Goal: Register for event/course

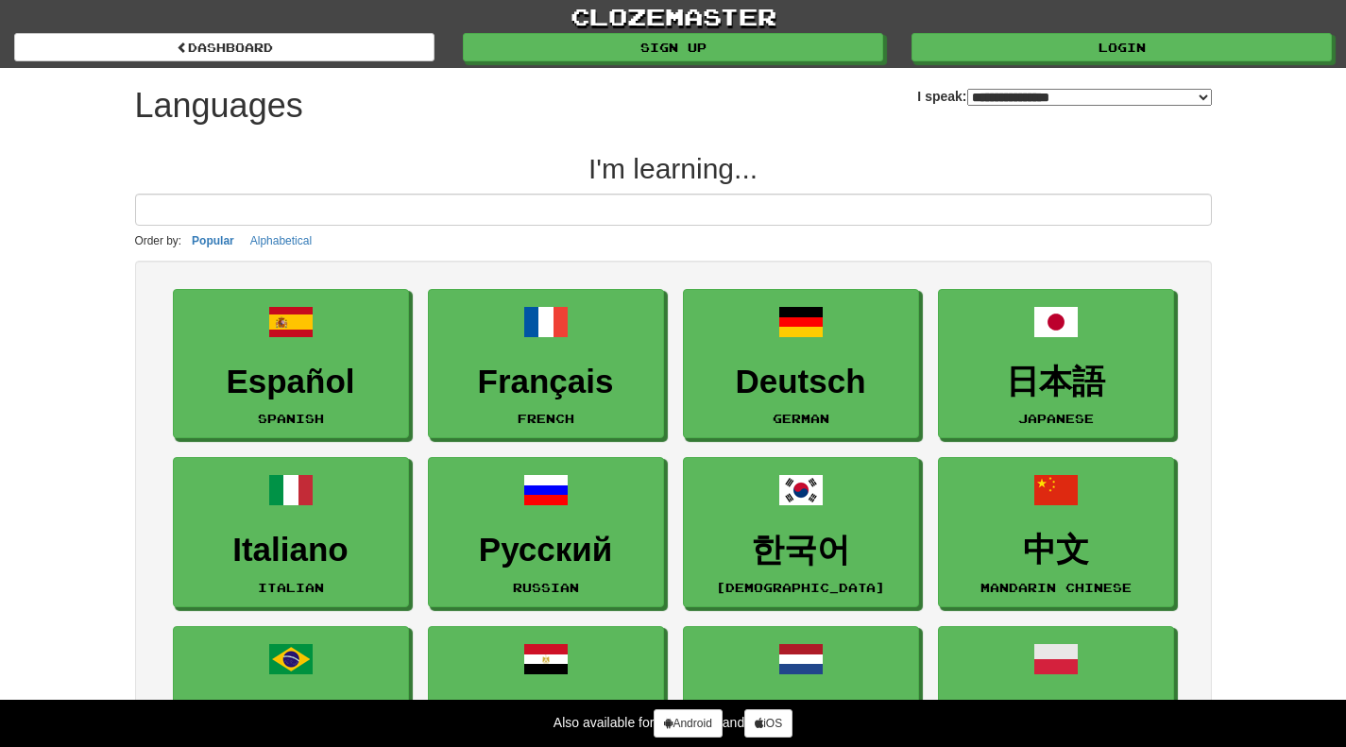
select select "*******"
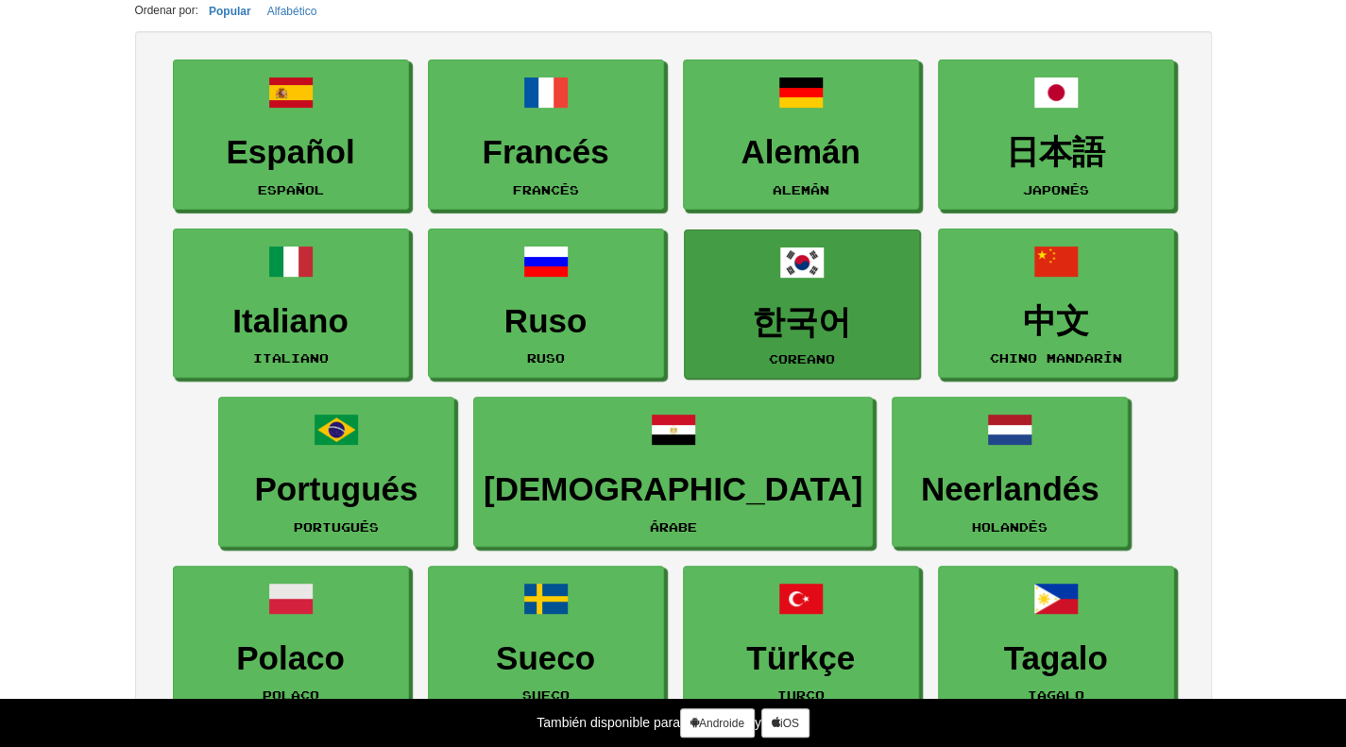
scroll to position [222, 0]
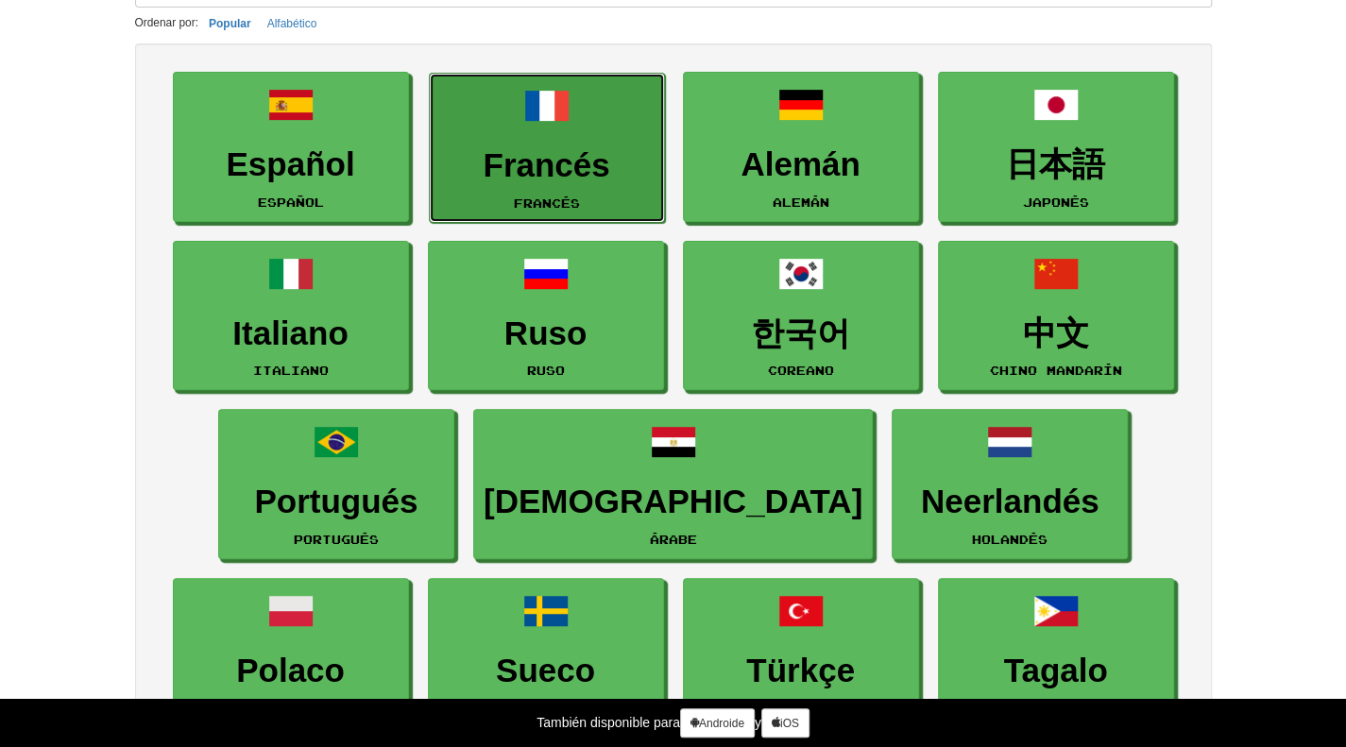
click at [559, 175] on font "Francés" at bounding box center [546, 164] width 127 height 37
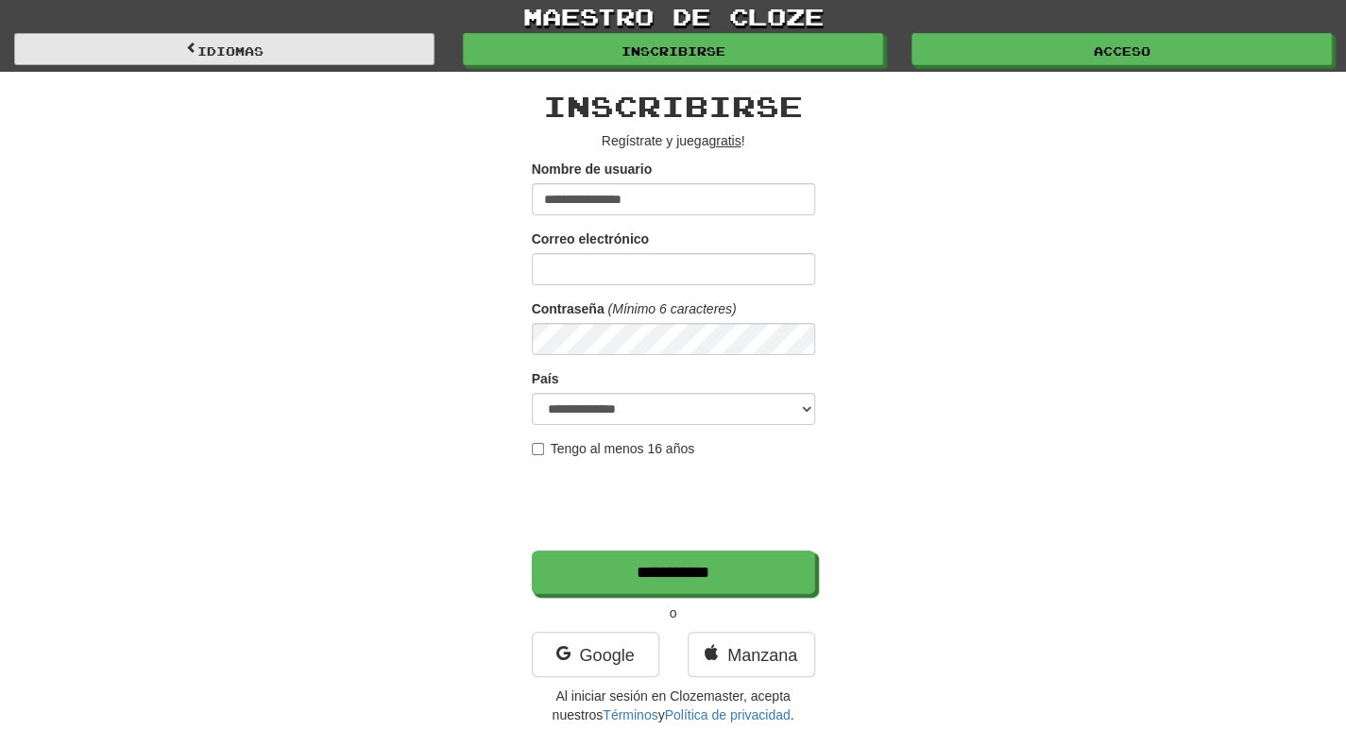
type input "**********"
click at [272, 42] on link "Idiomas" at bounding box center [224, 49] width 420 height 32
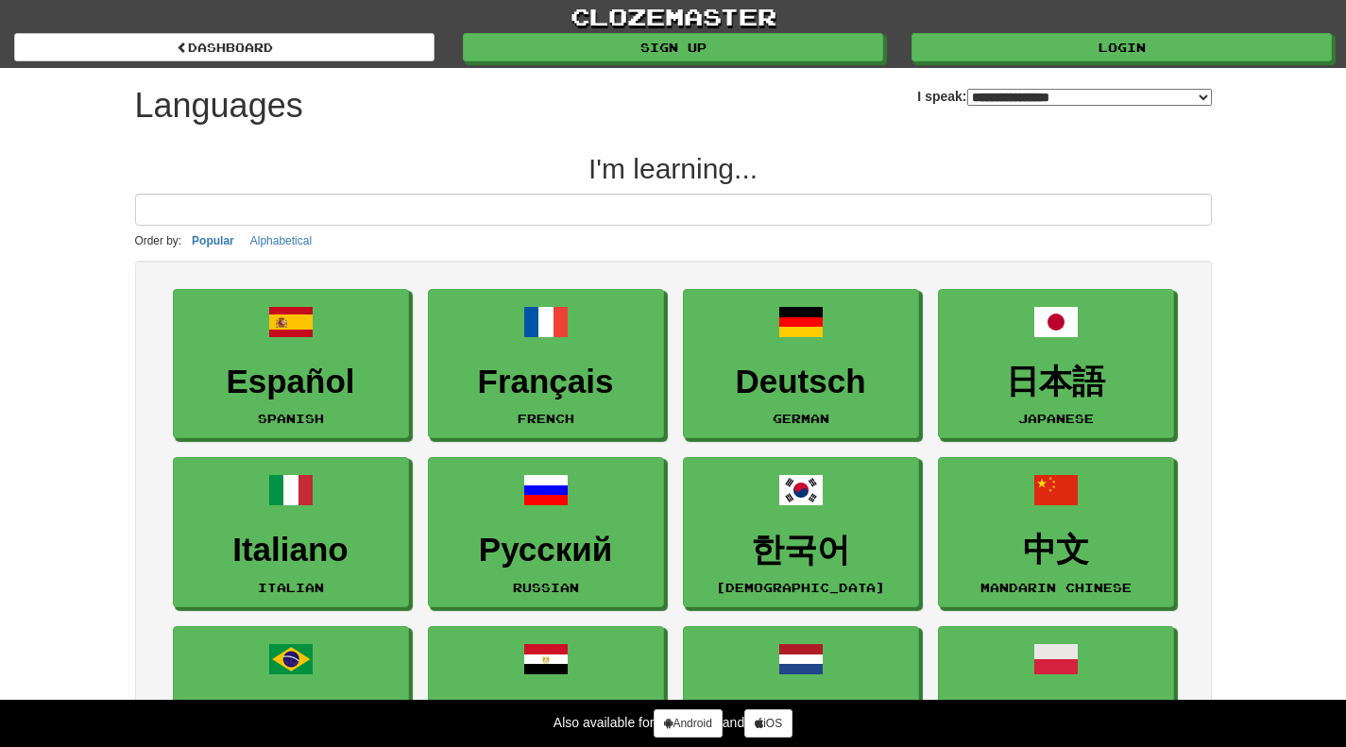
select select "*******"
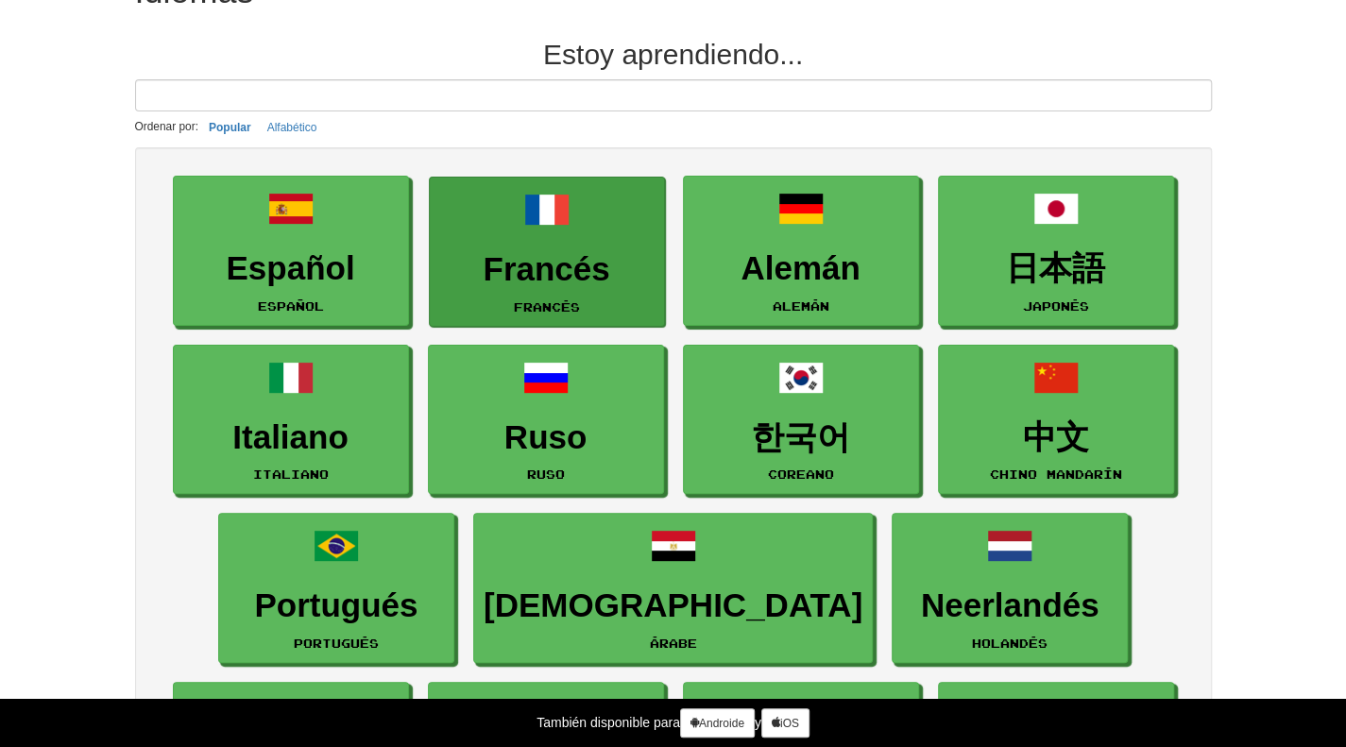
scroll to position [129, 0]
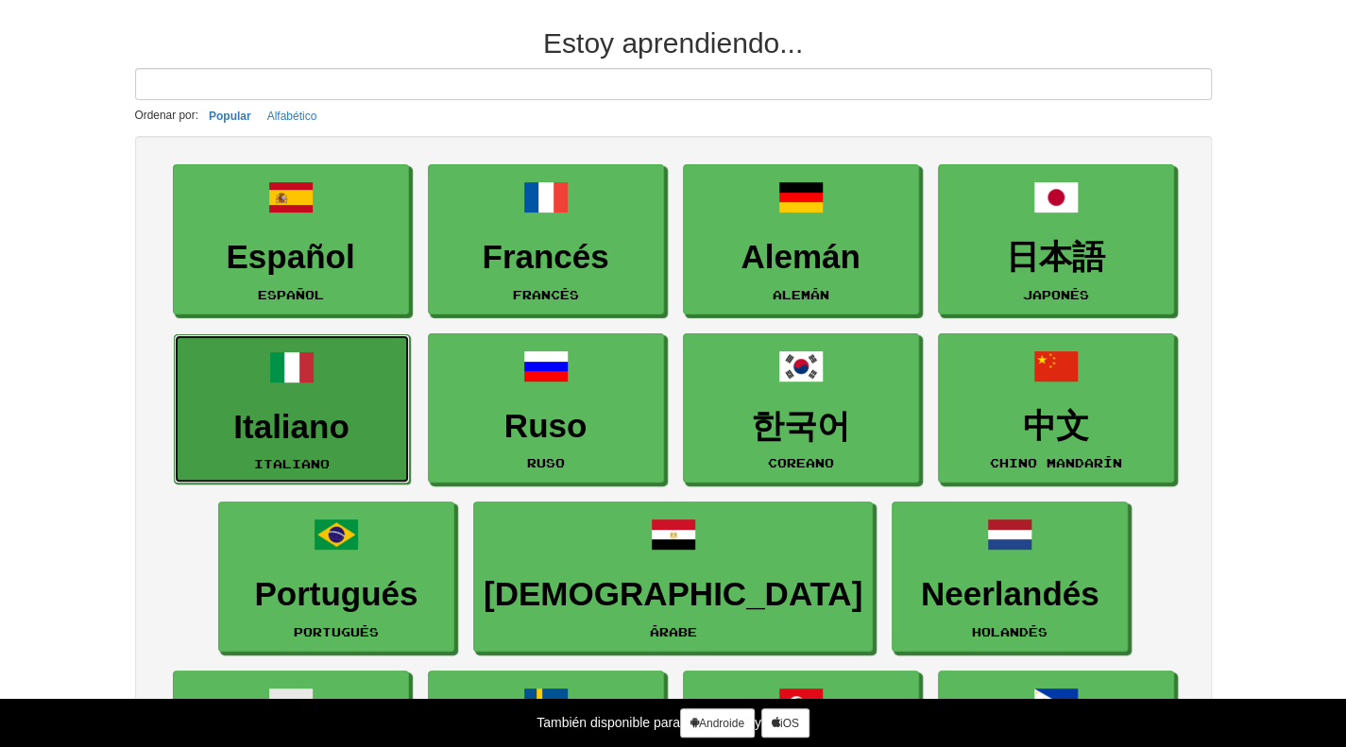
click at [327, 419] on font "Italiano" at bounding box center [291, 426] width 116 height 37
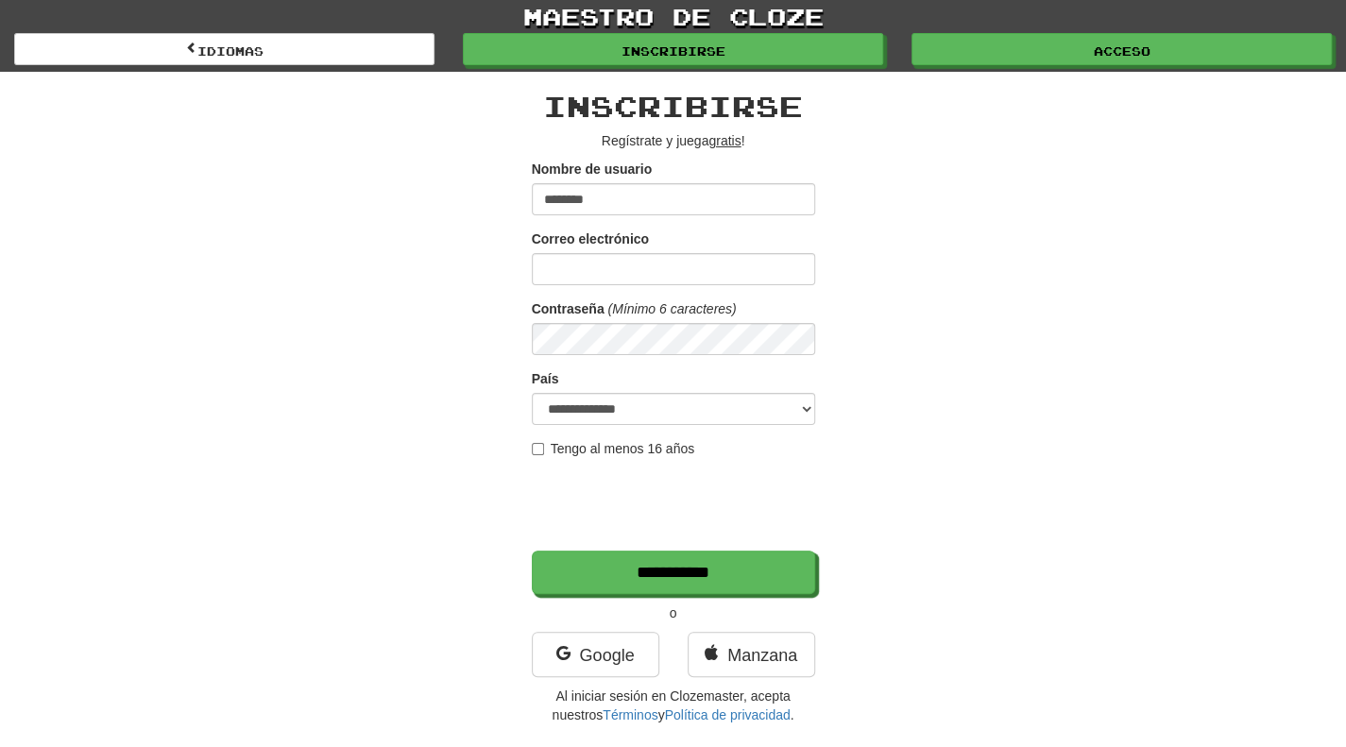
type input "********"
click at [668, 262] on input "Correo electrónico" at bounding box center [673, 269] width 283 height 32
click at [668, 261] on input "**********" at bounding box center [673, 269] width 283 height 32
click at [532, 550] on input "**********" at bounding box center [673, 571] width 283 height 43
type input "**********"
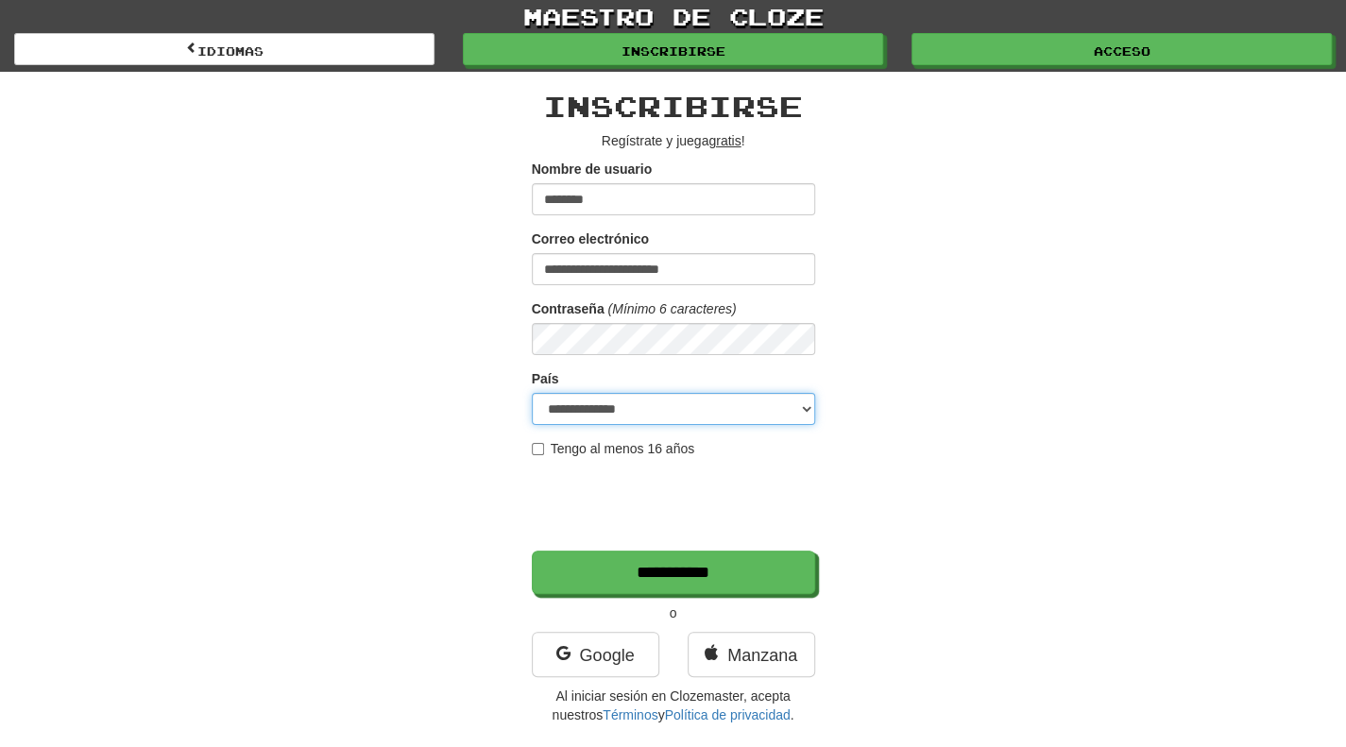
click at [600, 416] on select "**********" at bounding box center [673, 409] width 283 height 32
select select "**"
click at [532, 393] on select "**********" at bounding box center [673, 409] width 283 height 32
click at [545, 445] on label "Tengo al menos 16 años" at bounding box center [613, 448] width 163 height 19
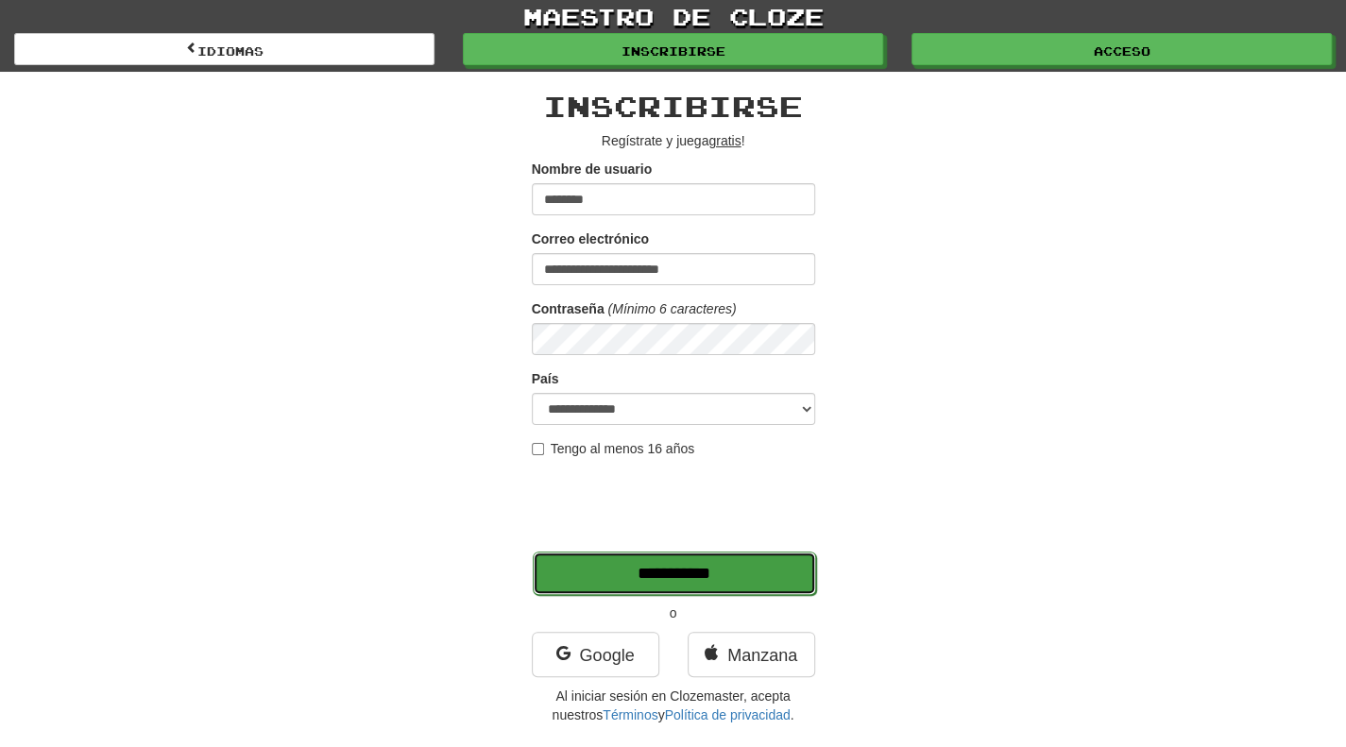
click at [595, 564] on input "**********" at bounding box center [674, 572] width 283 height 43
type input "*******"
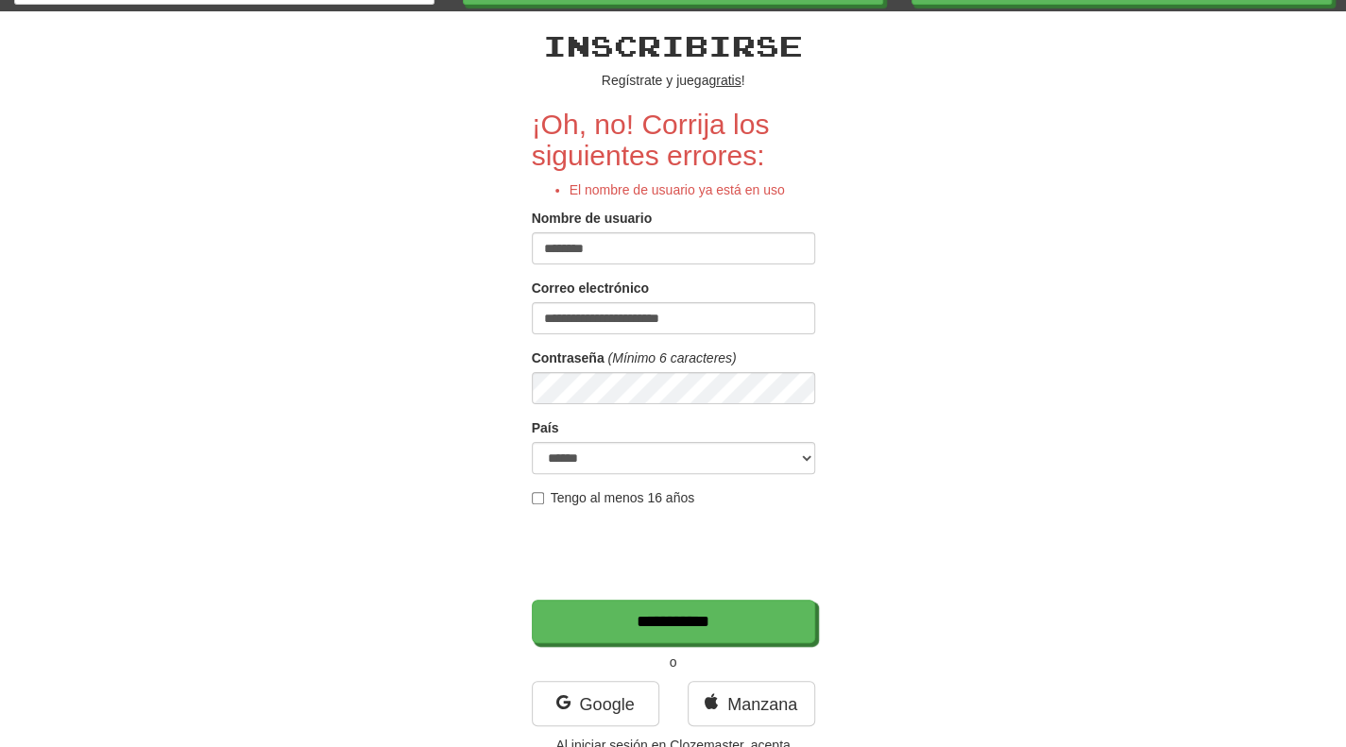
scroll to position [62, 0]
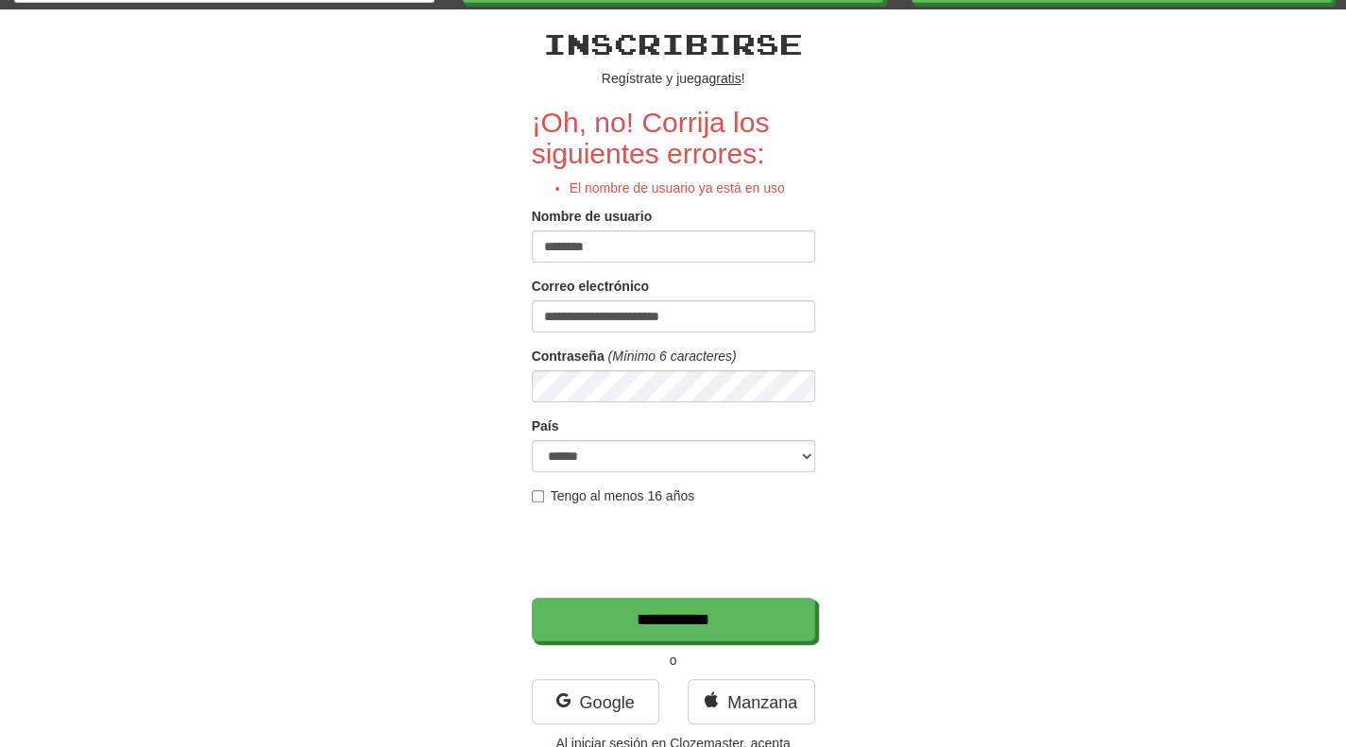
click at [640, 252] on input "********" at bounding box center [673, 246] width 283 height 32
type input "**********"
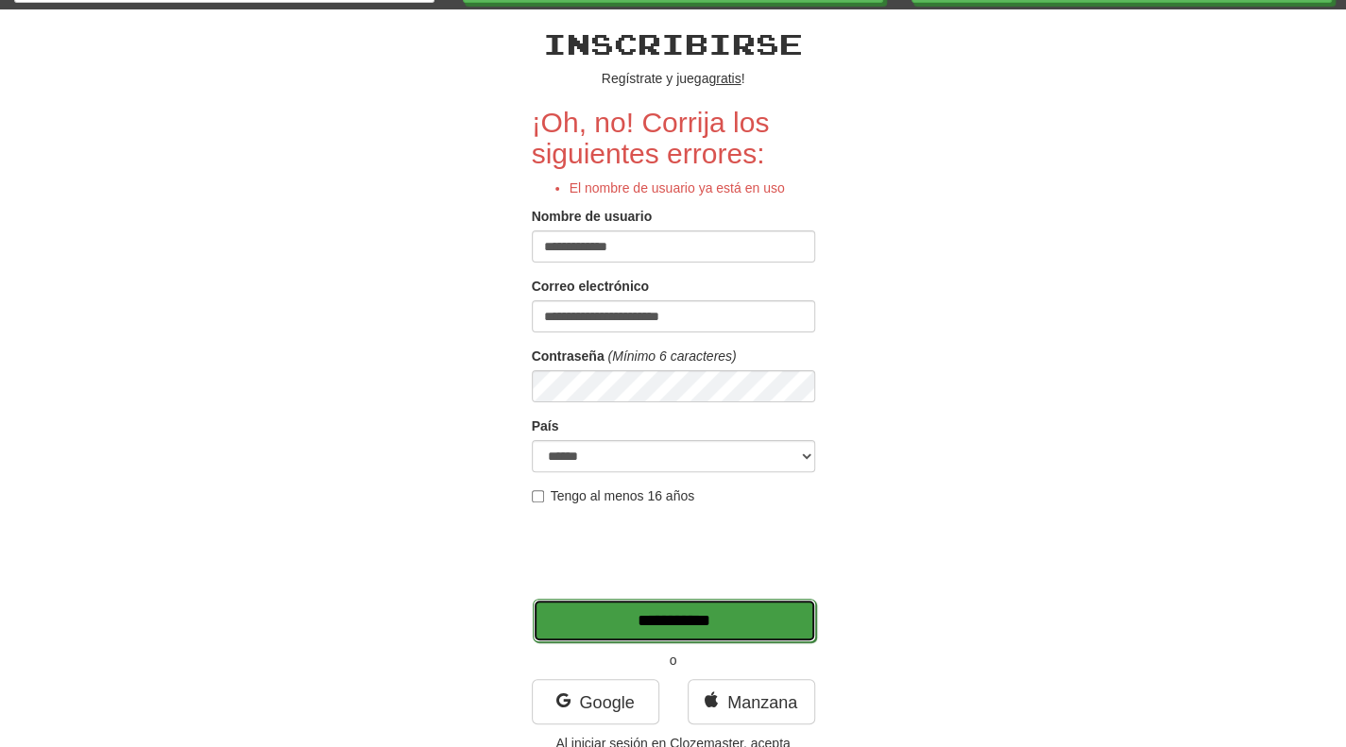
click at [606, 615] on input "**********" at bounding box center [674, 620] width 283 height 43
type input "*******"
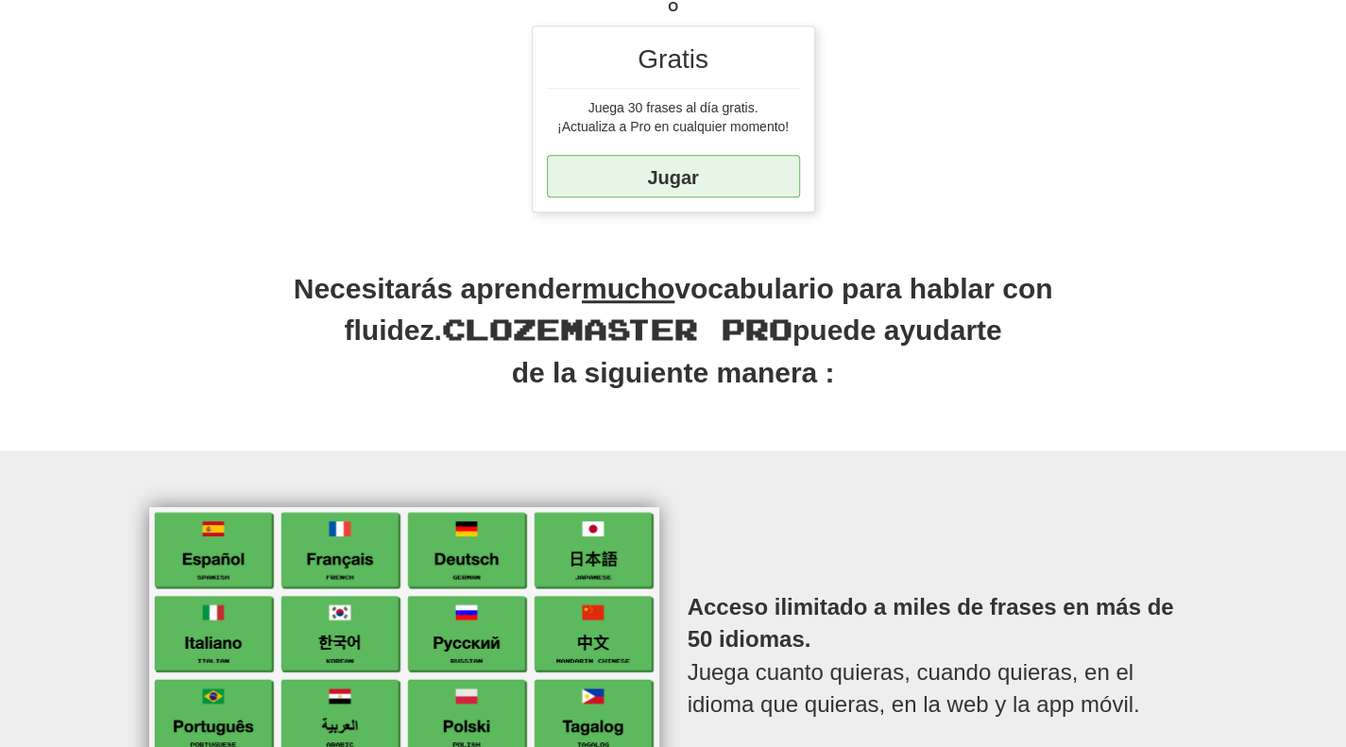
scroll to position [624, 0]
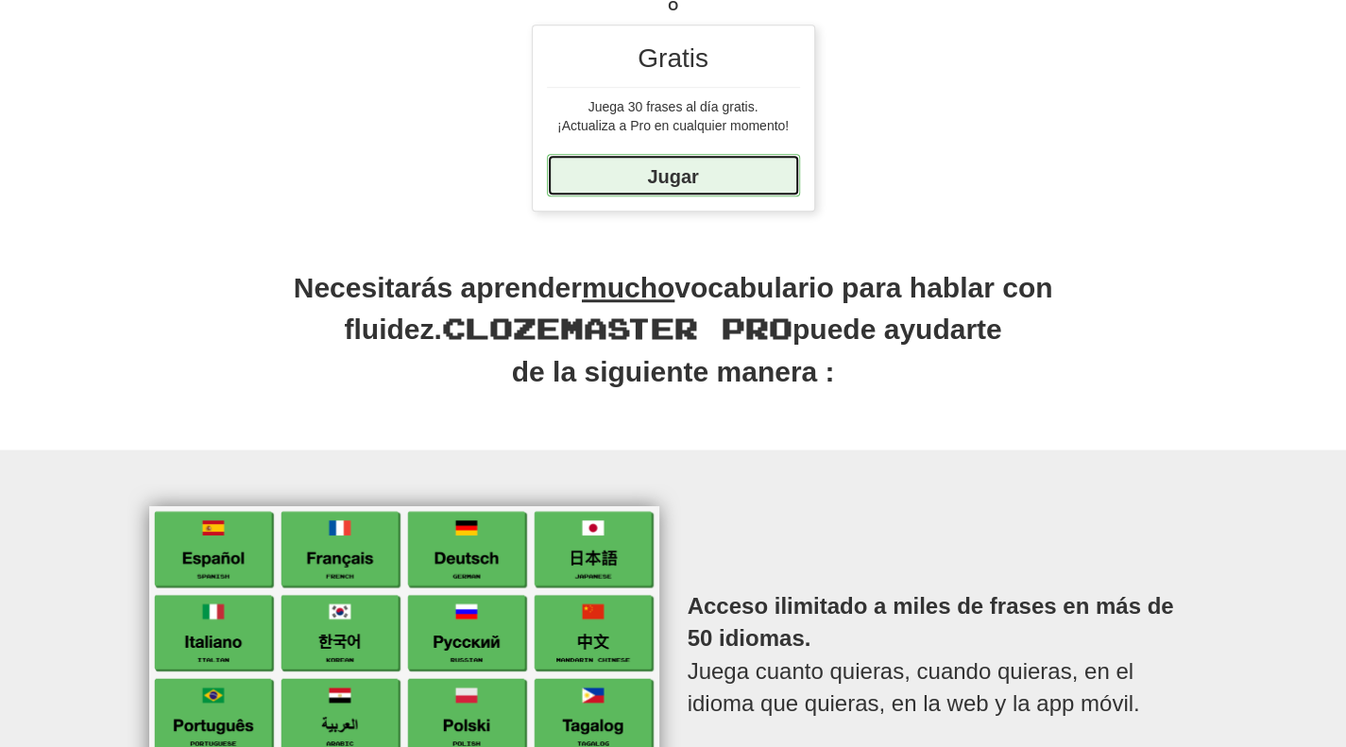
click at [680, 174] on font "Jugar" at bounding box center [672, 175] width 51 height 21
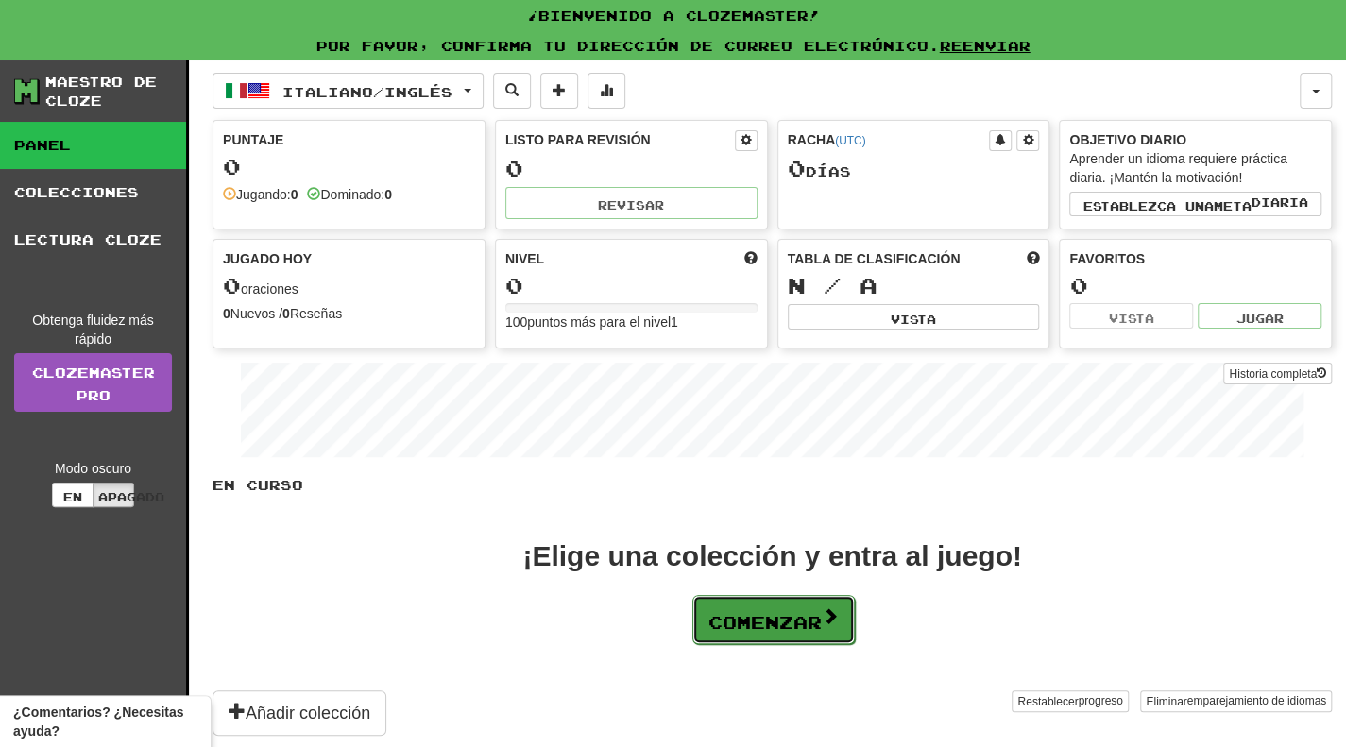
click at [784, 612] on font "Comenzar" at bounding box center [764, 622] width 113 height 21
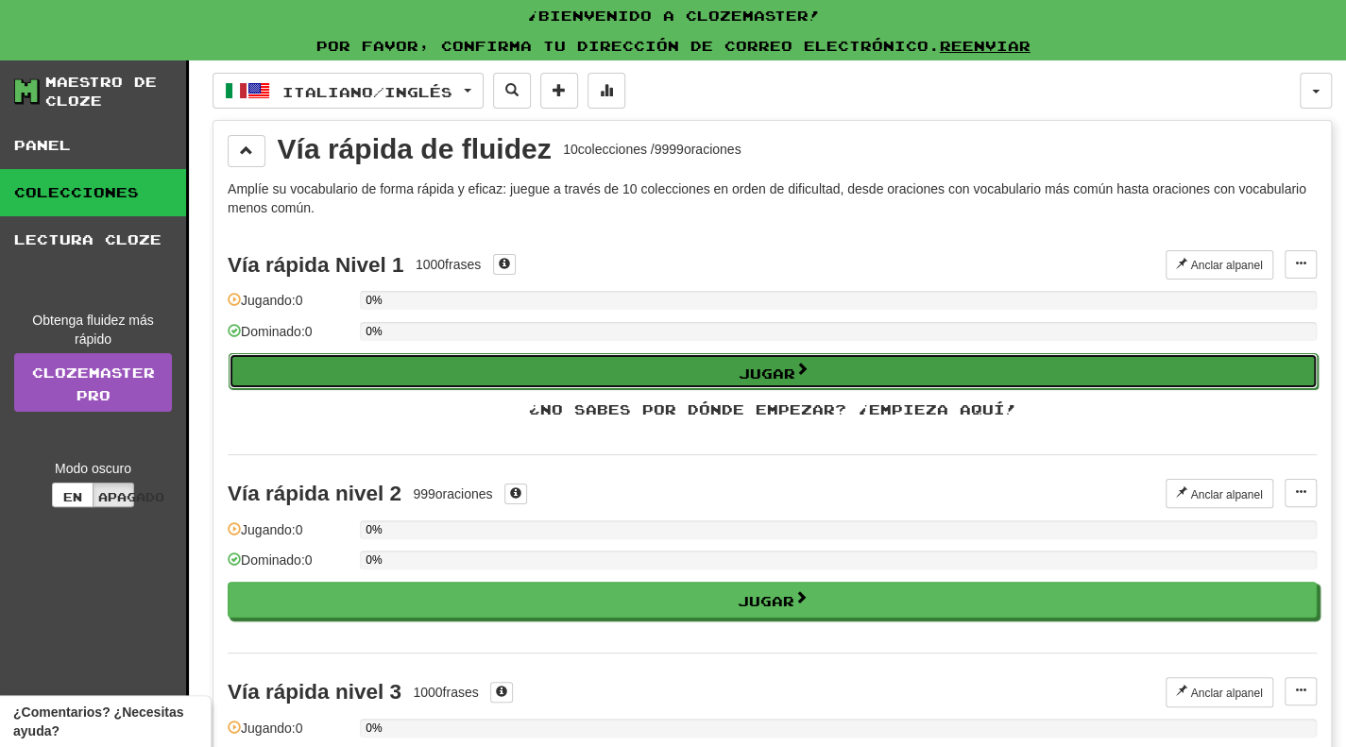
click at [785, 371] on font "Jugar" at bounding box center [766, 372] width 57 height 16
select select "**"
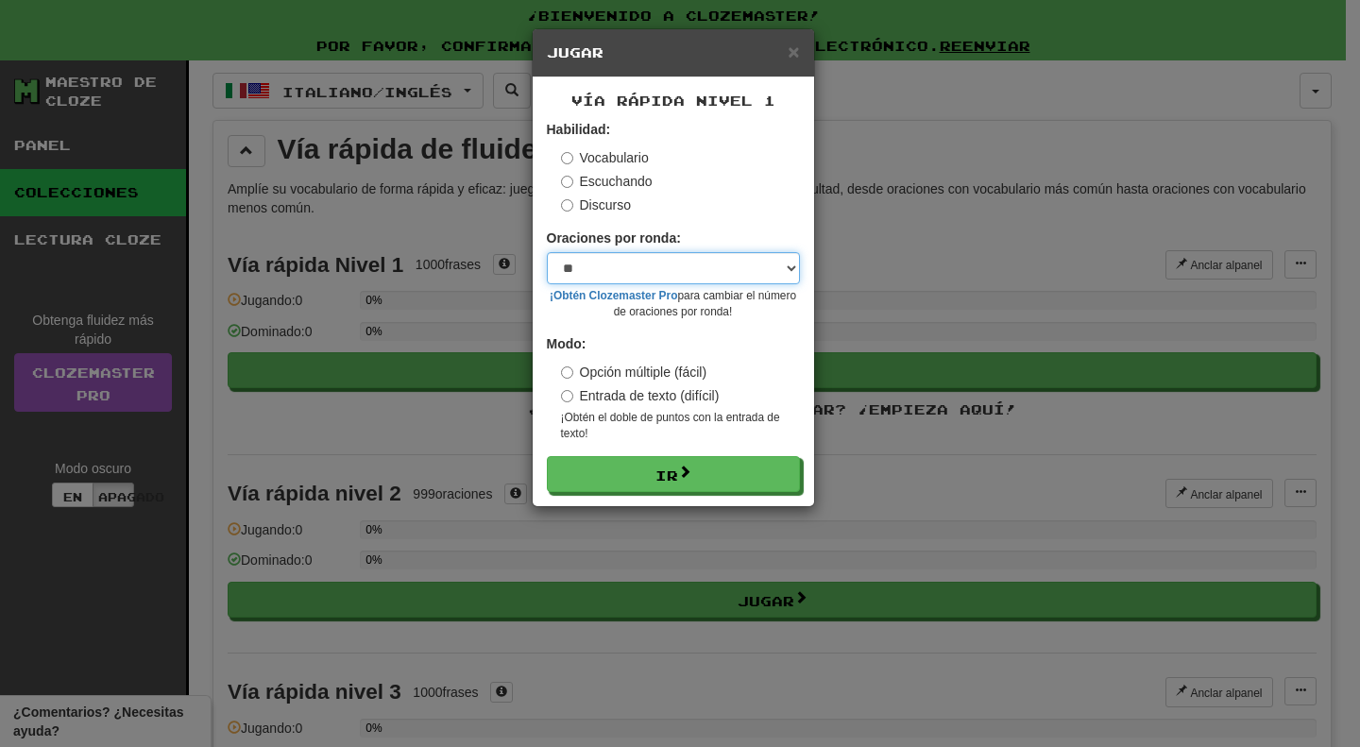
click at [788, 267] on select "* ** ** ** ** ** *** ********" at bounding box center [673, 268] width 253 height 32
click at [884, 271] on div "× Jugar Vía rápida Nivel 1 Habilidad: Vocabulario Escuchando Discurso Oraciones…" at bounding box center [680, 373] width 1360 height 747
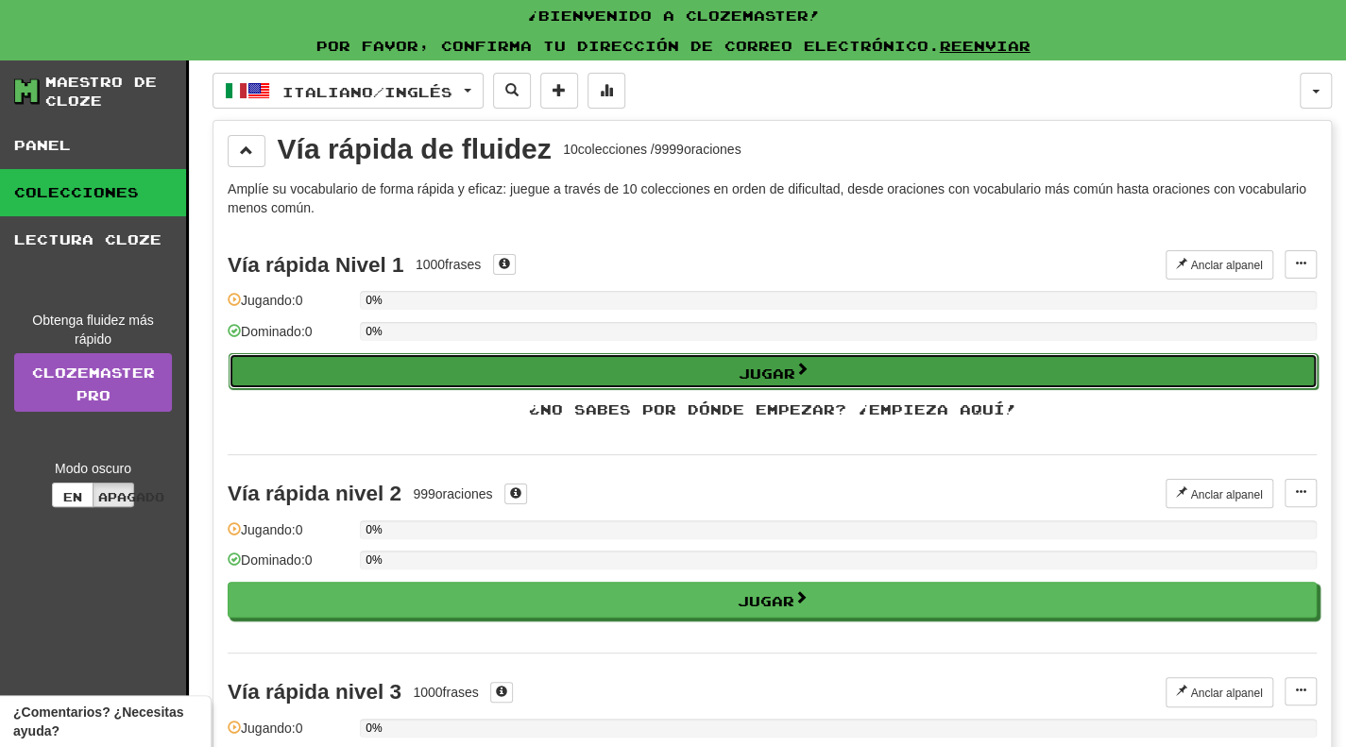
click at [751, 364] on font "Jugar" at bounding box center [766, 372] width 57 height 16
select select "**"
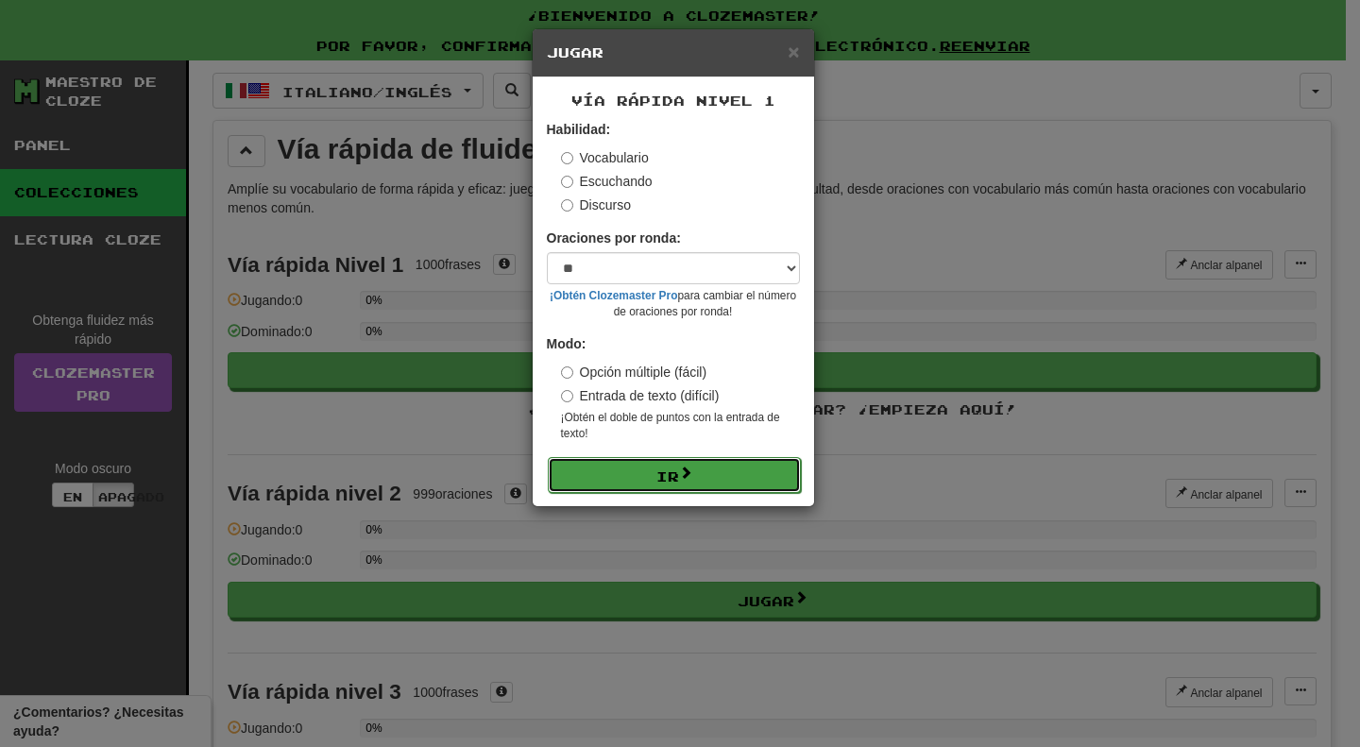
click at [679, 466] on span at bounding box center [685, 472] width 13 height 13
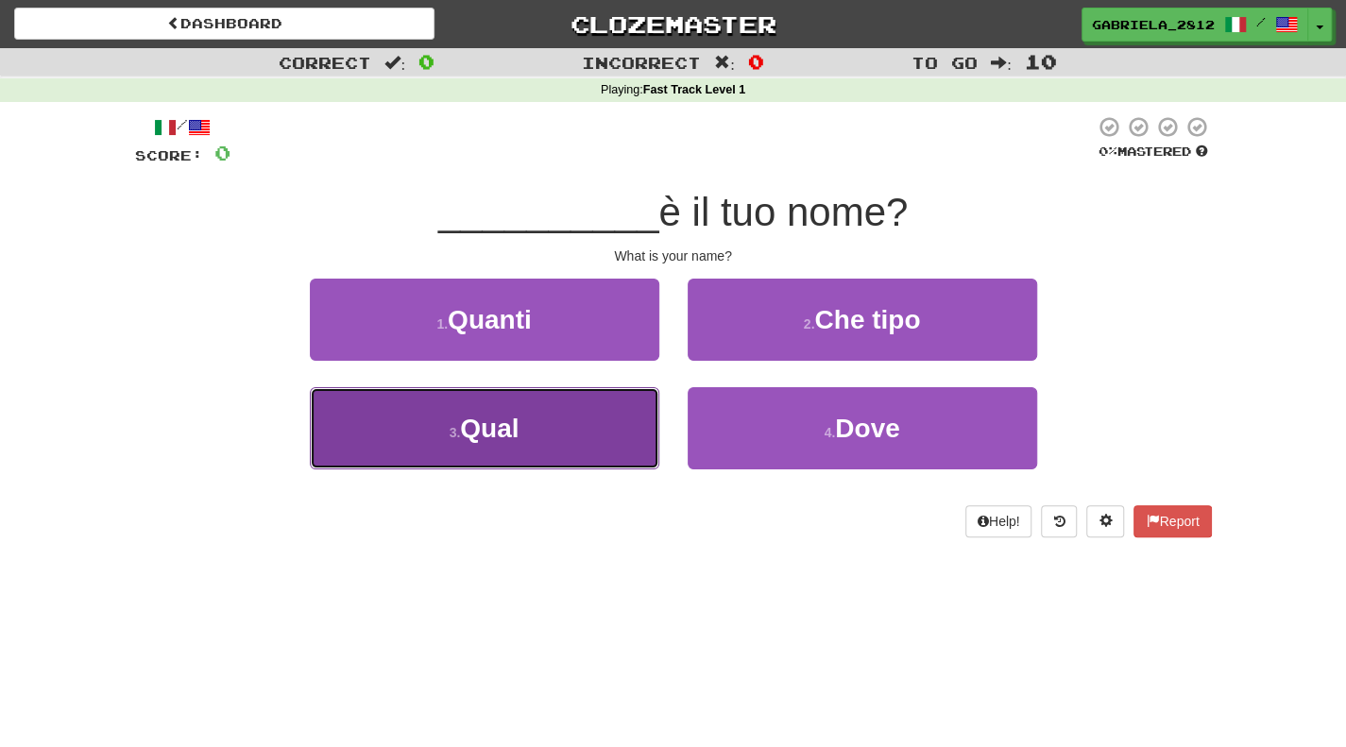
click at [548, 403] on button "3 . Qual" at bounding box center [484, 428] width 349 height 82
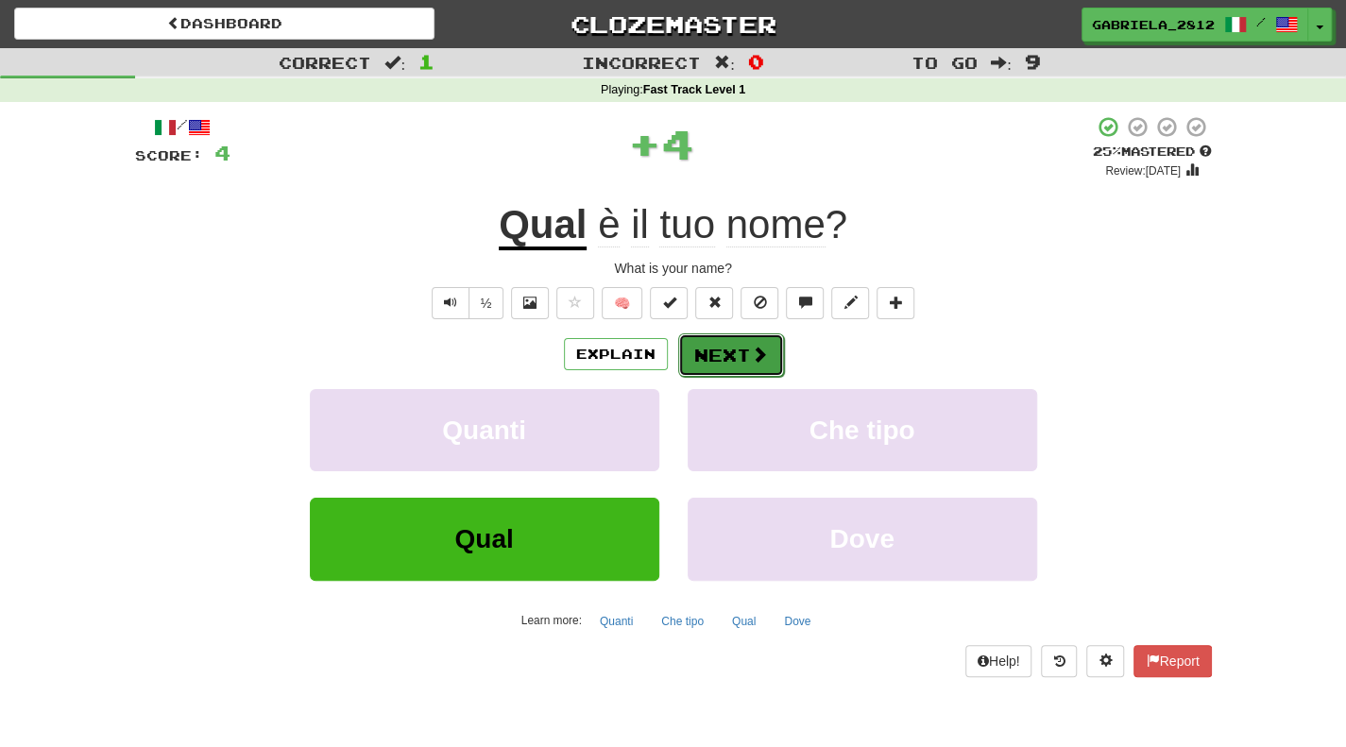
click at [724, 354] on button "Next" at bounding box center [731, 354] width 106 height 43
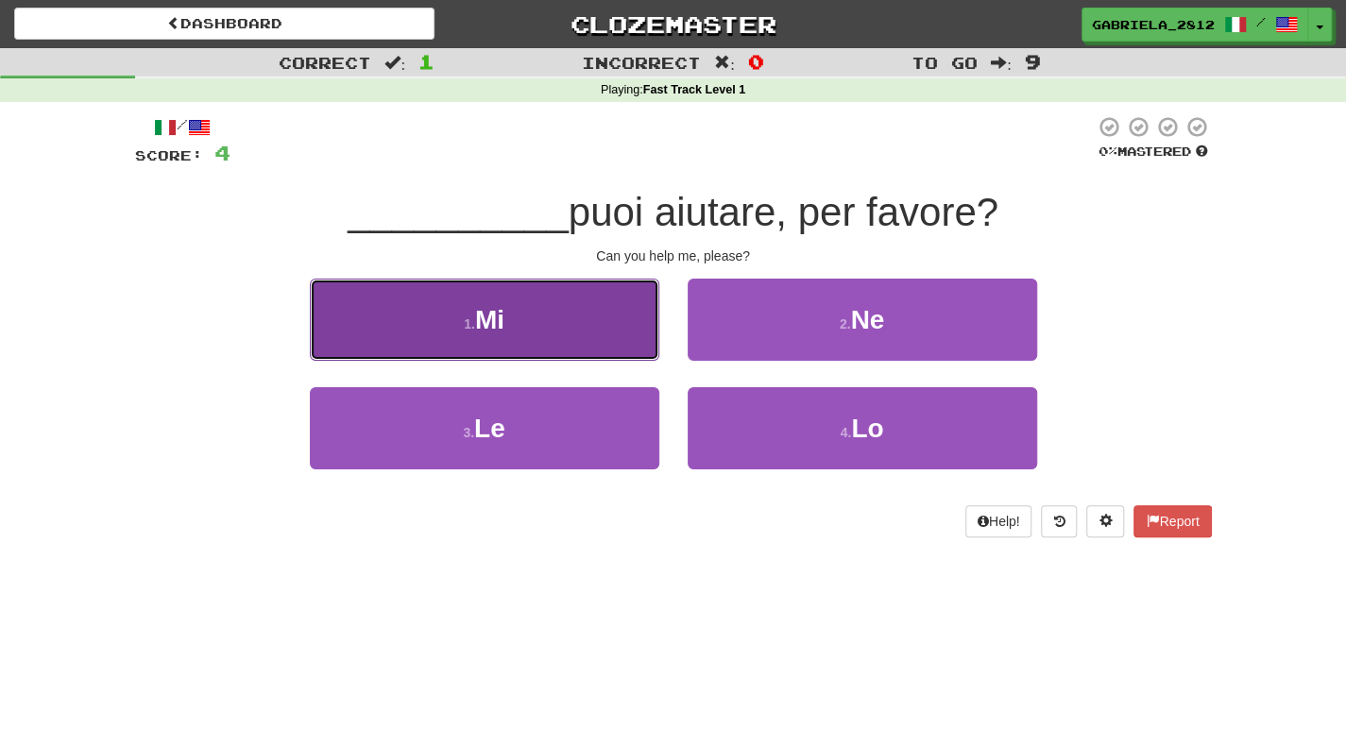
click at [634, 333] on button "1 . Mi" at bounding box center [484, 320] width 349 height 82
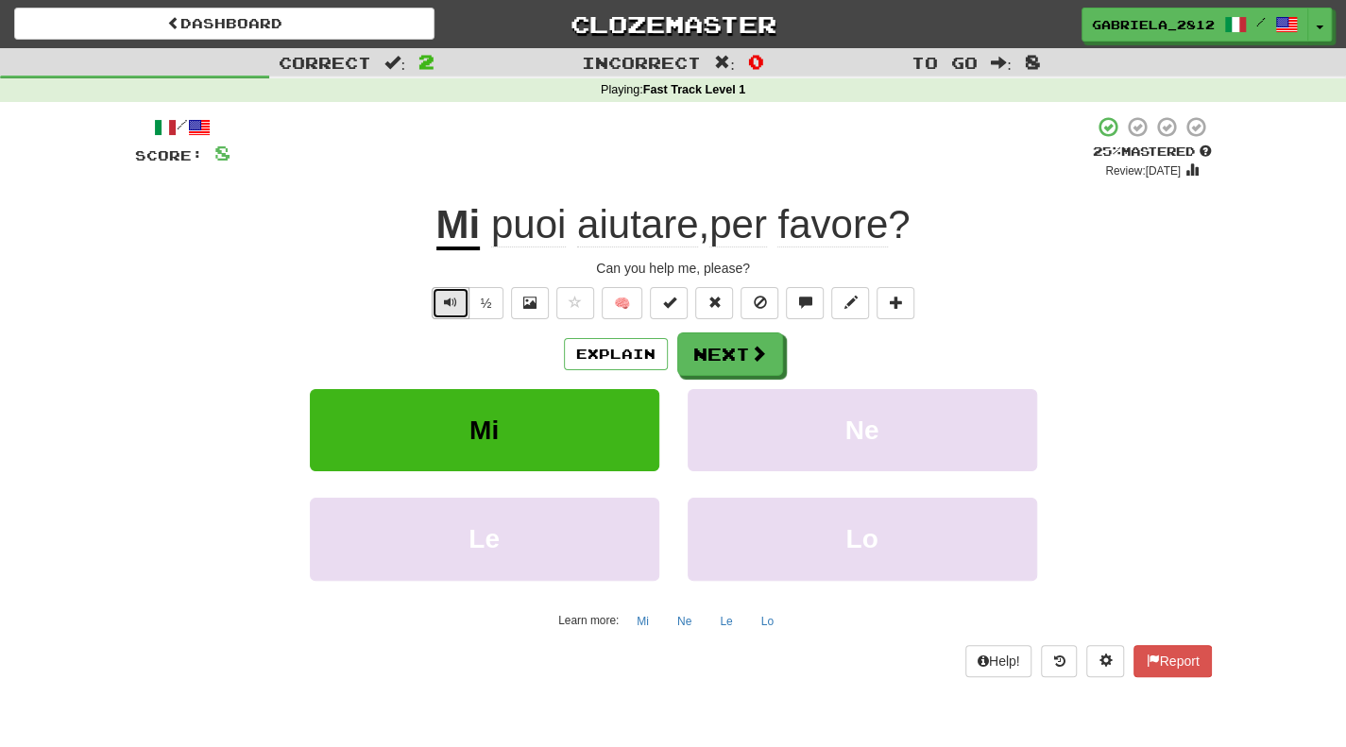
click at [442, 304] on button "Text-to-speech controls" at bounding box center [451, 303] width 38 height 32
click at [722, 364] on button "Next" at bounding box center [731, 354] width 106 height 43
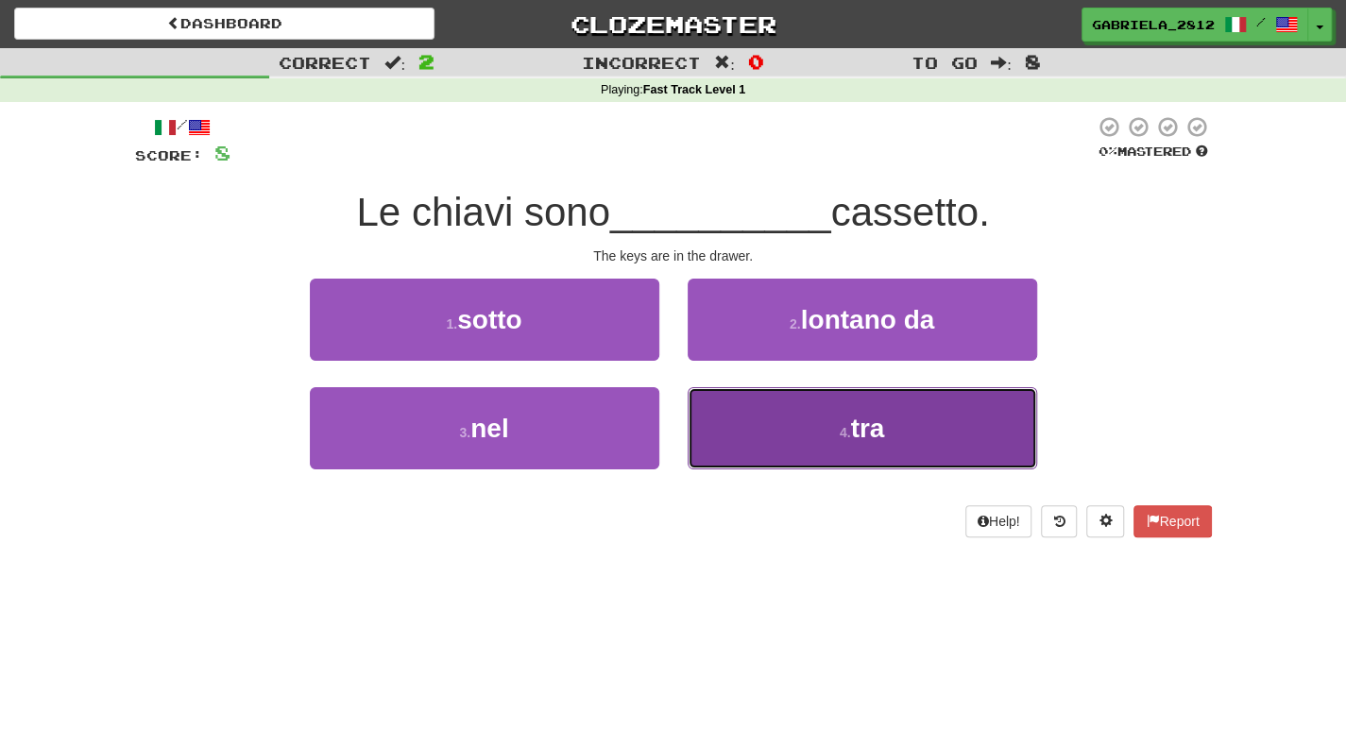
click at [716, 433] on button "4 . tra" at bounding box center [861, 428] width 349 height 82
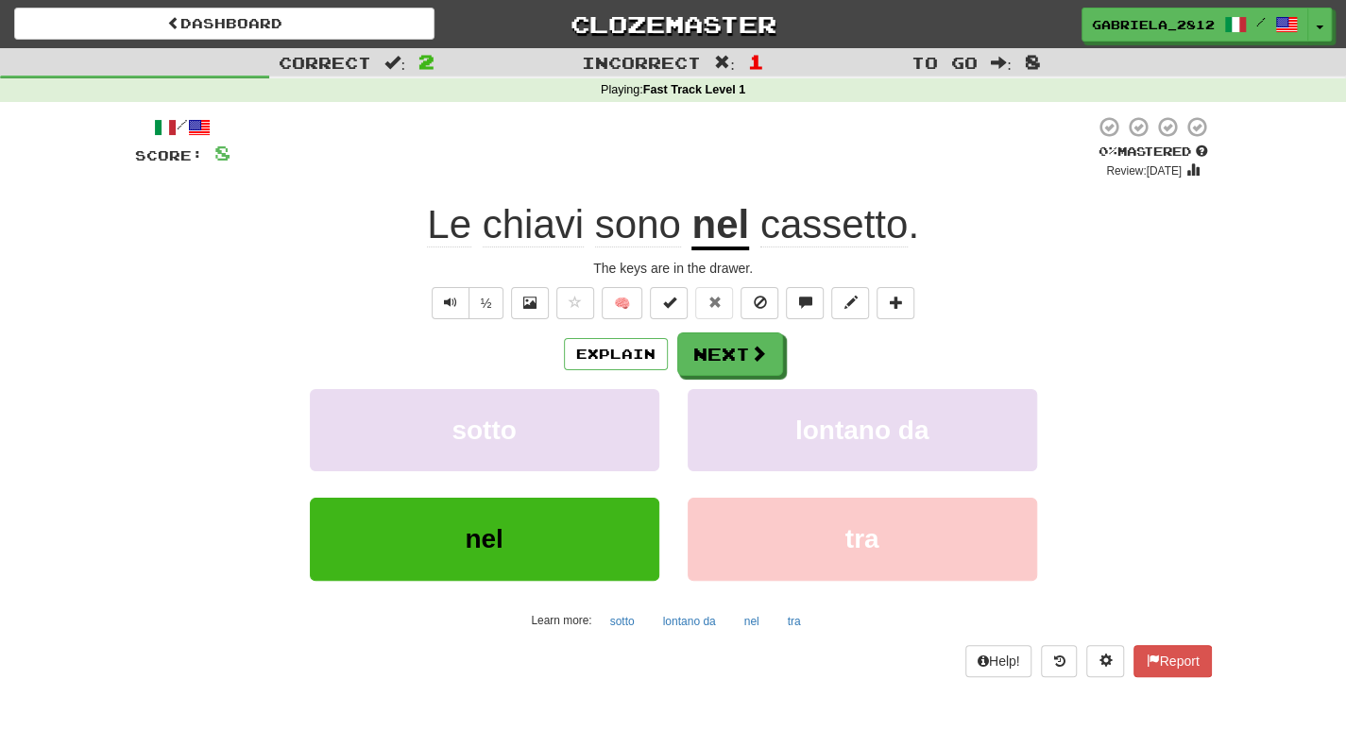
click at [670, 351] on div "Explain Next" at bounding box center [673, 353] width 1076 height 43
click at [735, 343] on button "Next" at bounding box center [731, 354] width 106 height 43
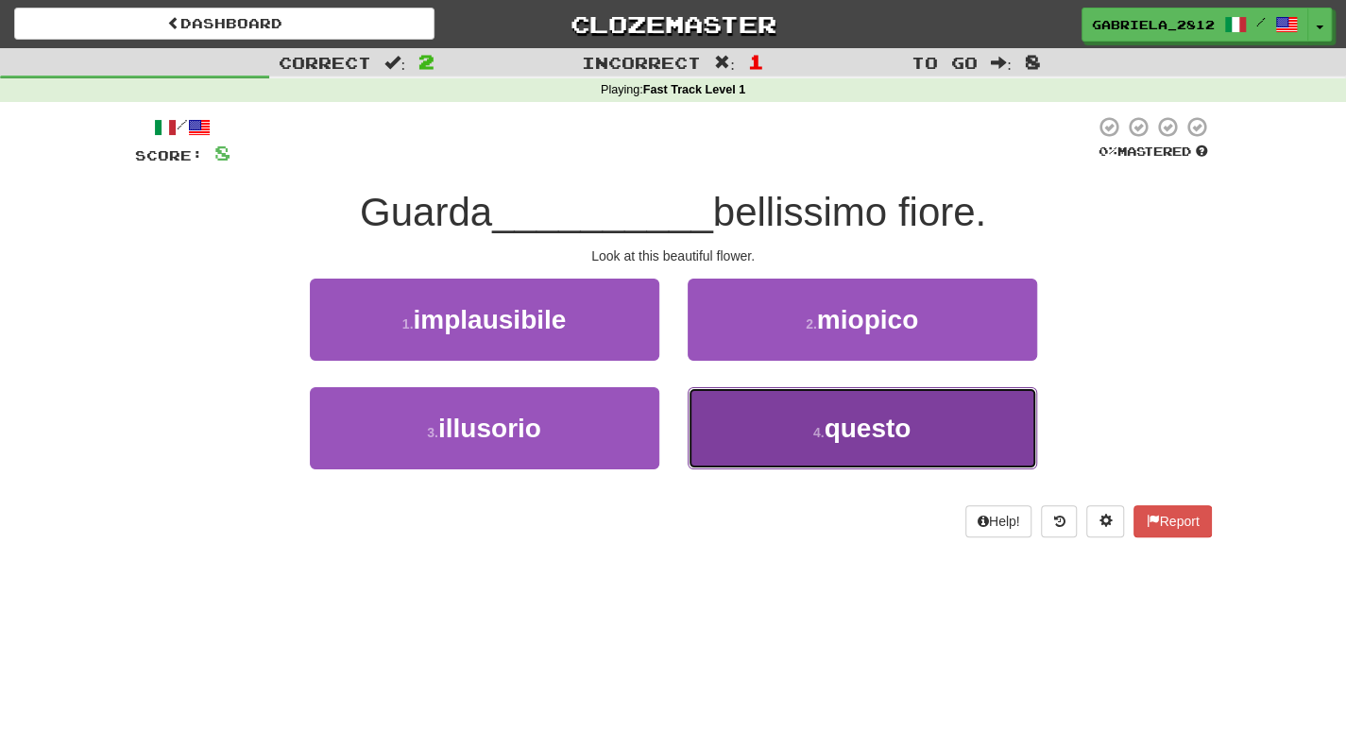
click at [743, 433] on button "4 . questo" at bounding box center [861, 428] width 349 height 82
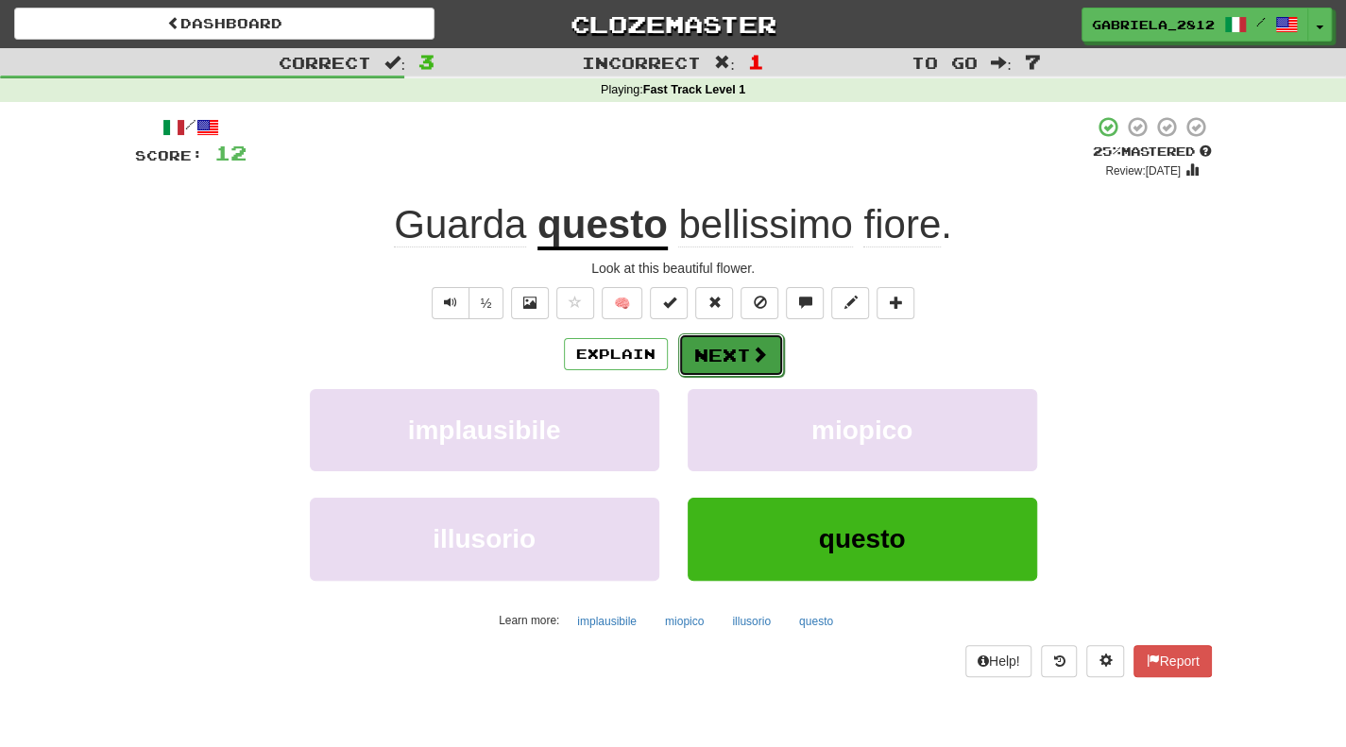
click at [724, 353] on button "Next" at bounding box center [731, 354] width 106 height 43
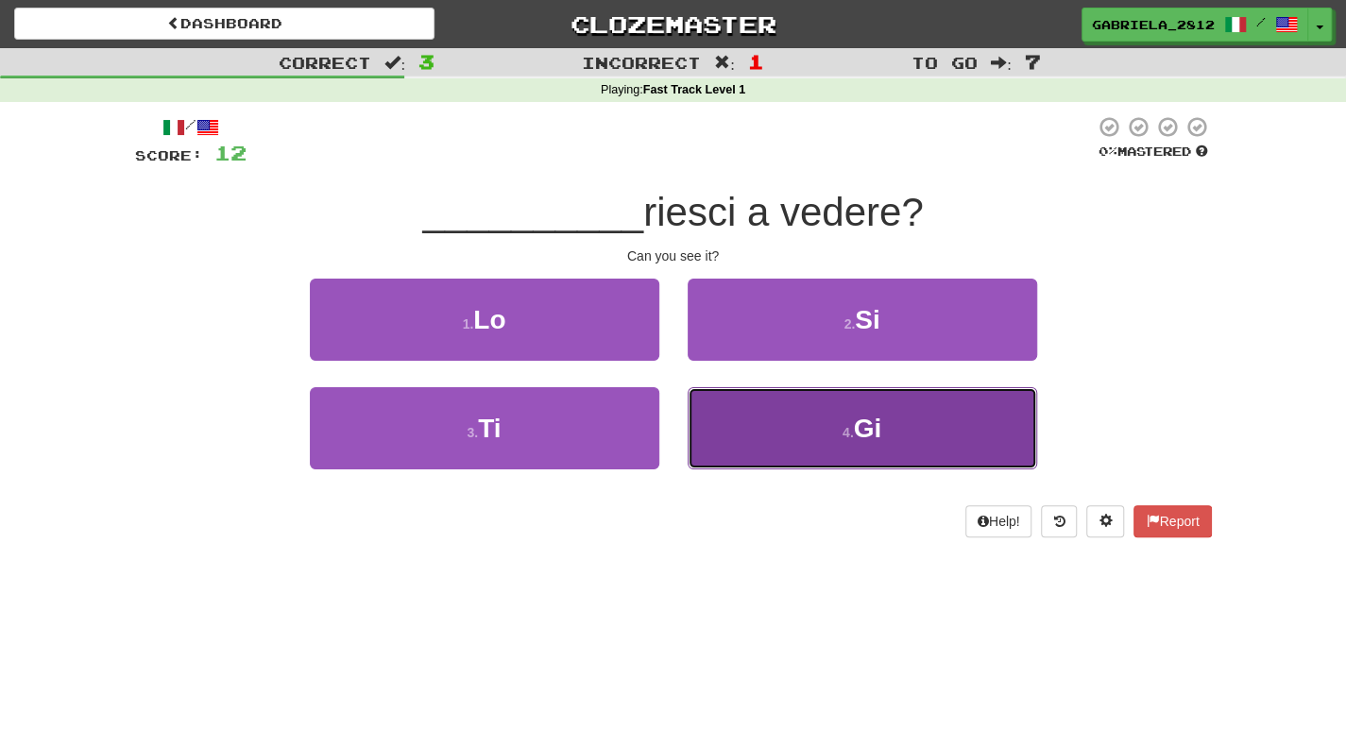
click at [829, 398] on button "4 . Gi" at bounding box center [861, 428] width 349 height 82
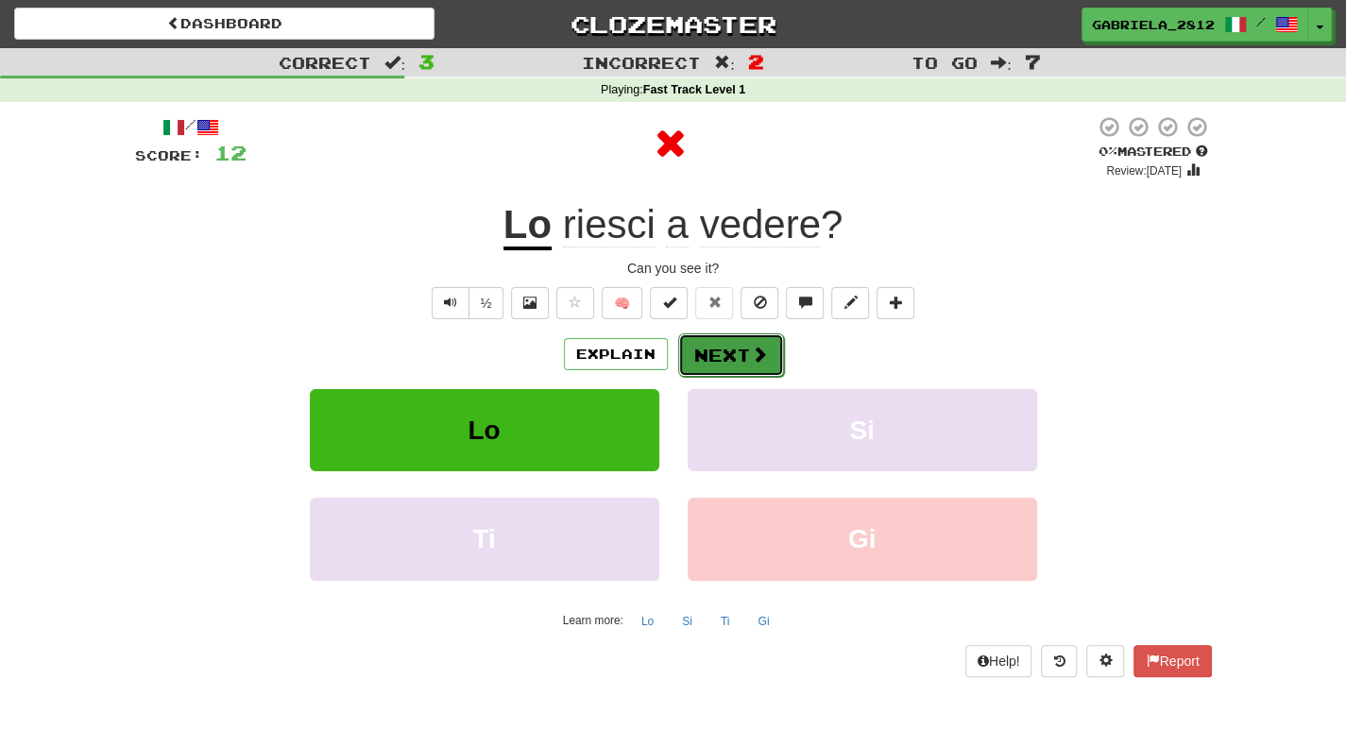
click at [740, 340] on button "Next" at bounding box center [731, 354] width 106 height 43
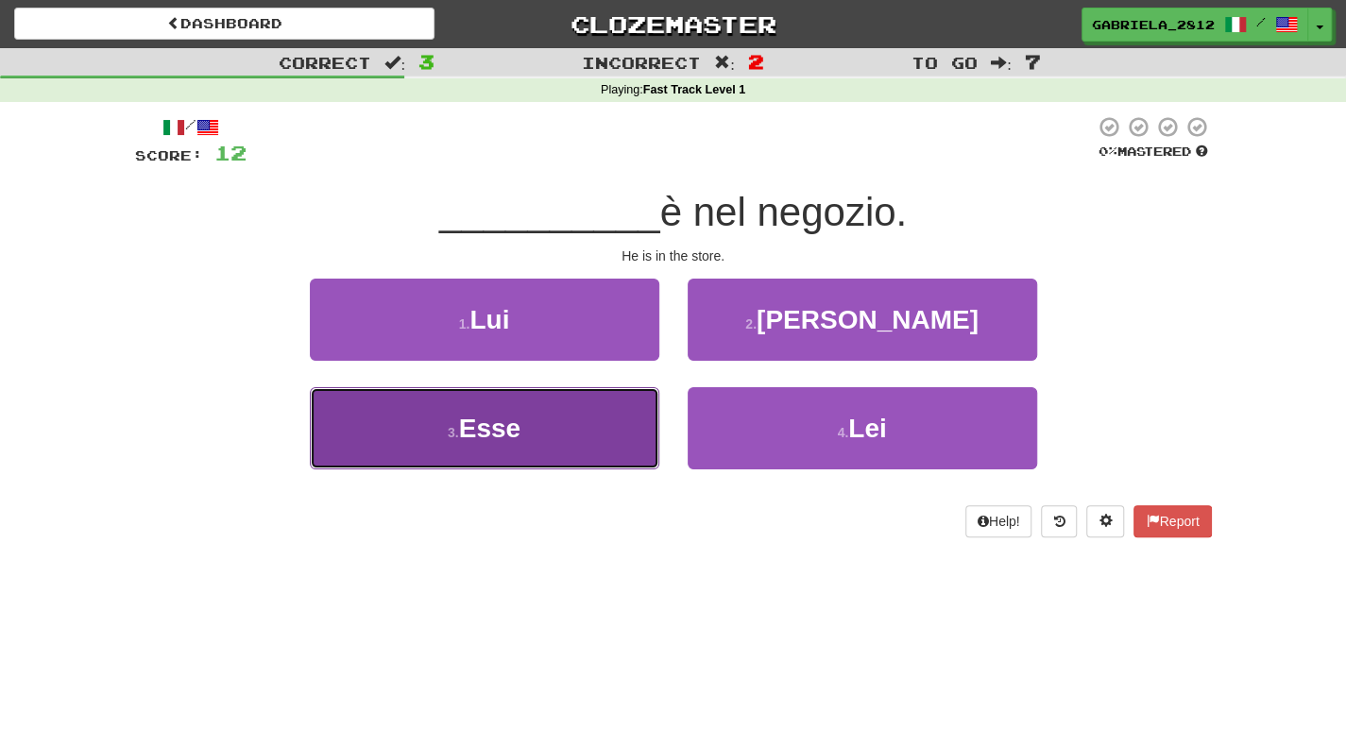
click at [601, 415] on button "3 . Esse" at bounding box center [484, 428] width 349 height 82
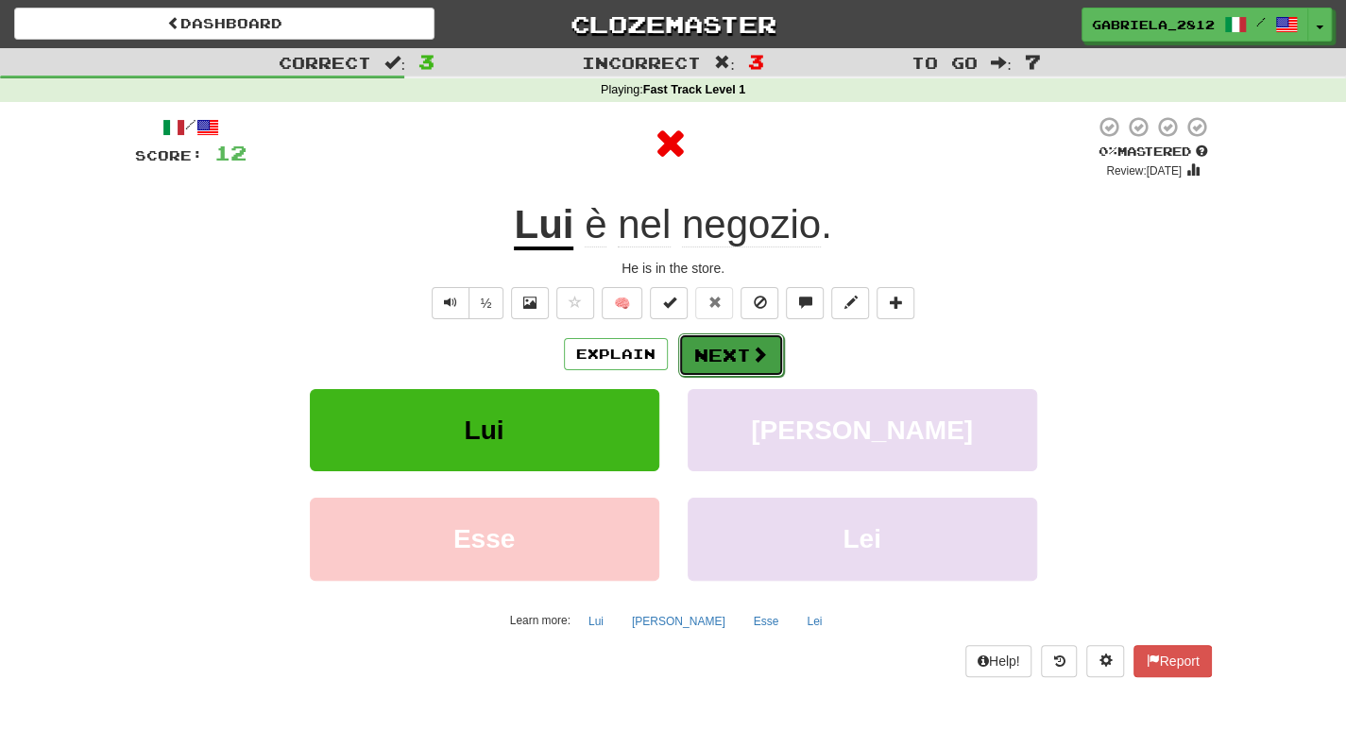
click at [740, 352] on button "Next" at bounding box center [731, 354] width 106 height 43
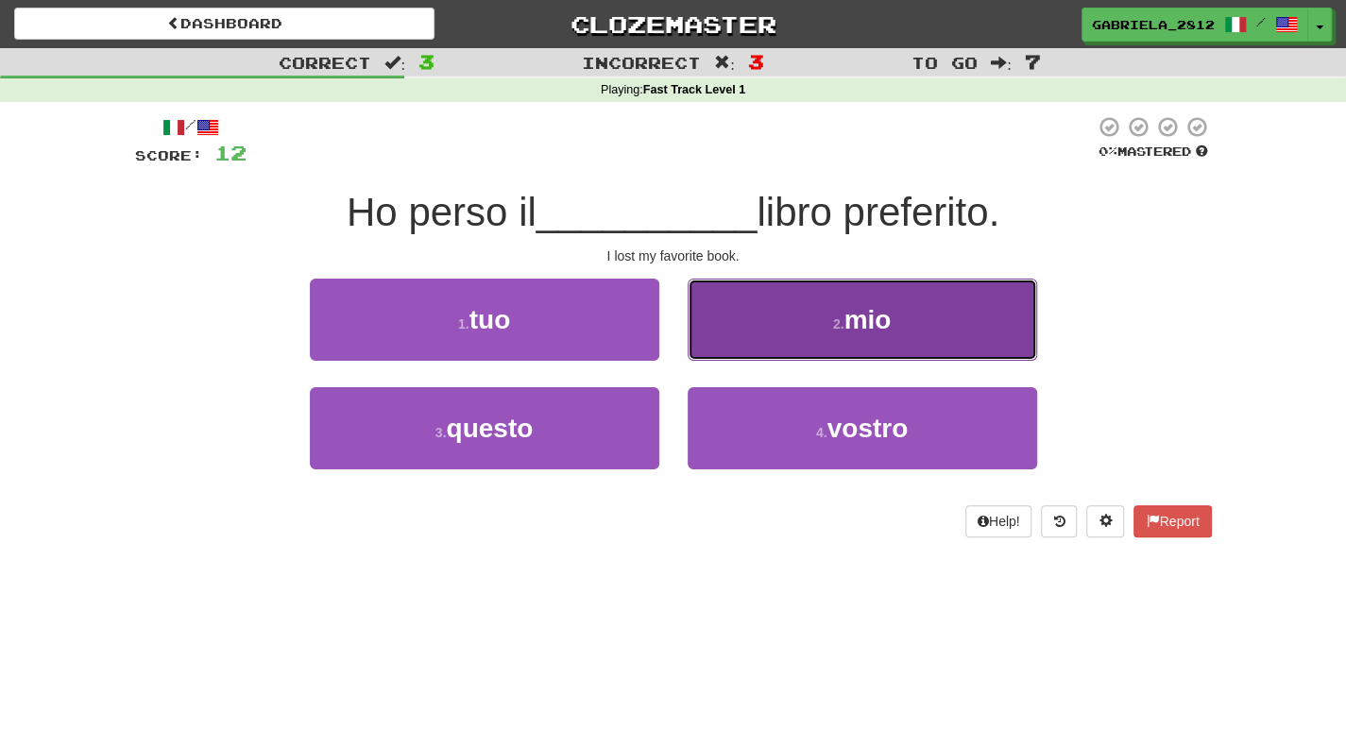
click at [831, 347] on button "2 . mio" at bounding box center [861, 320] width 349 height 82
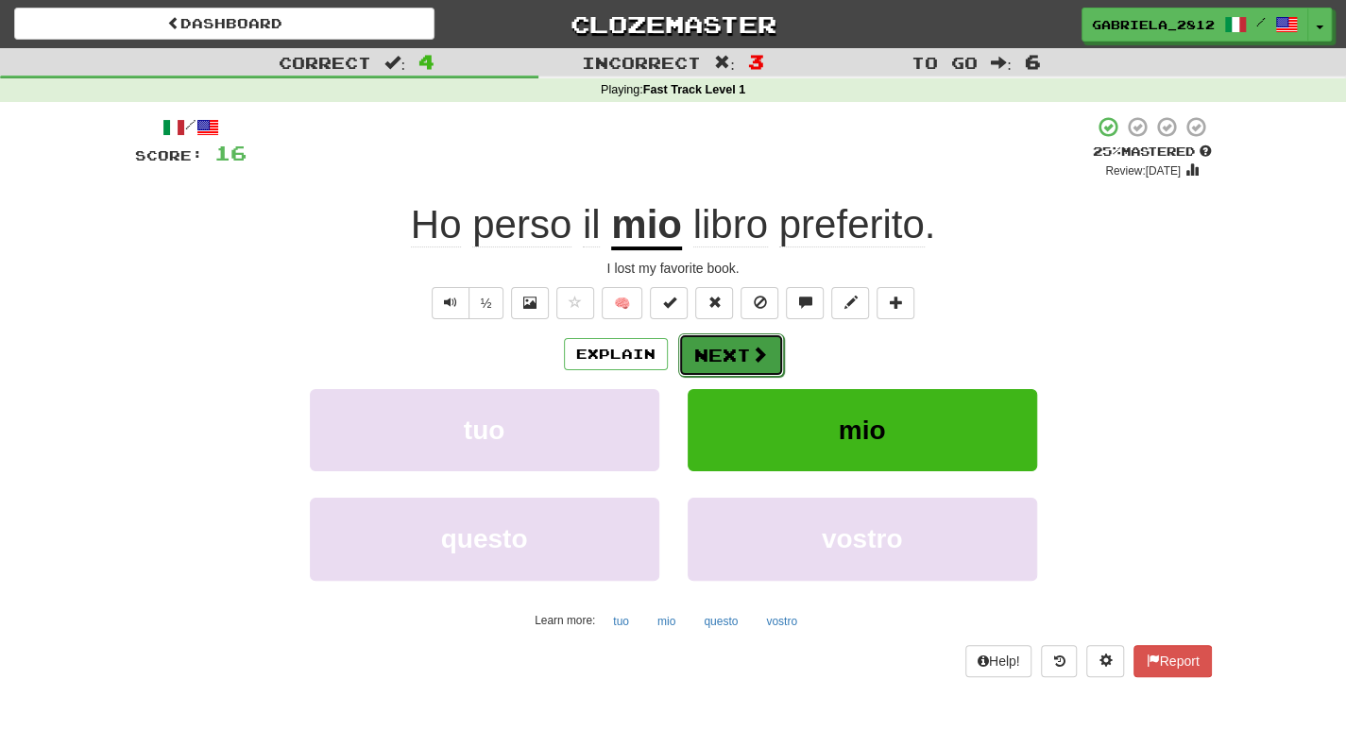
click at [733, 347] on button "Next" at bounding box center [731, 354] width 106 height 43
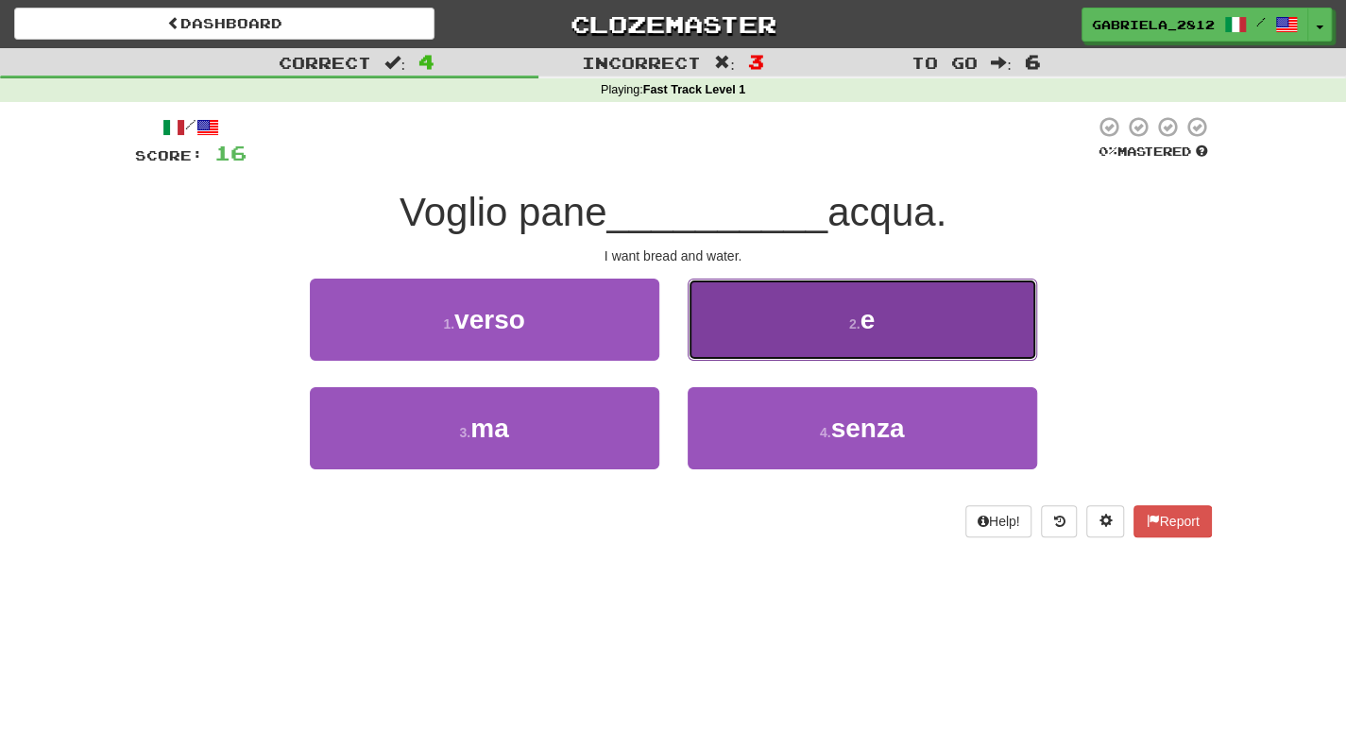
click at [789, 343] on button "2 . e" at bounding box center [861, 320] width 349 height 82
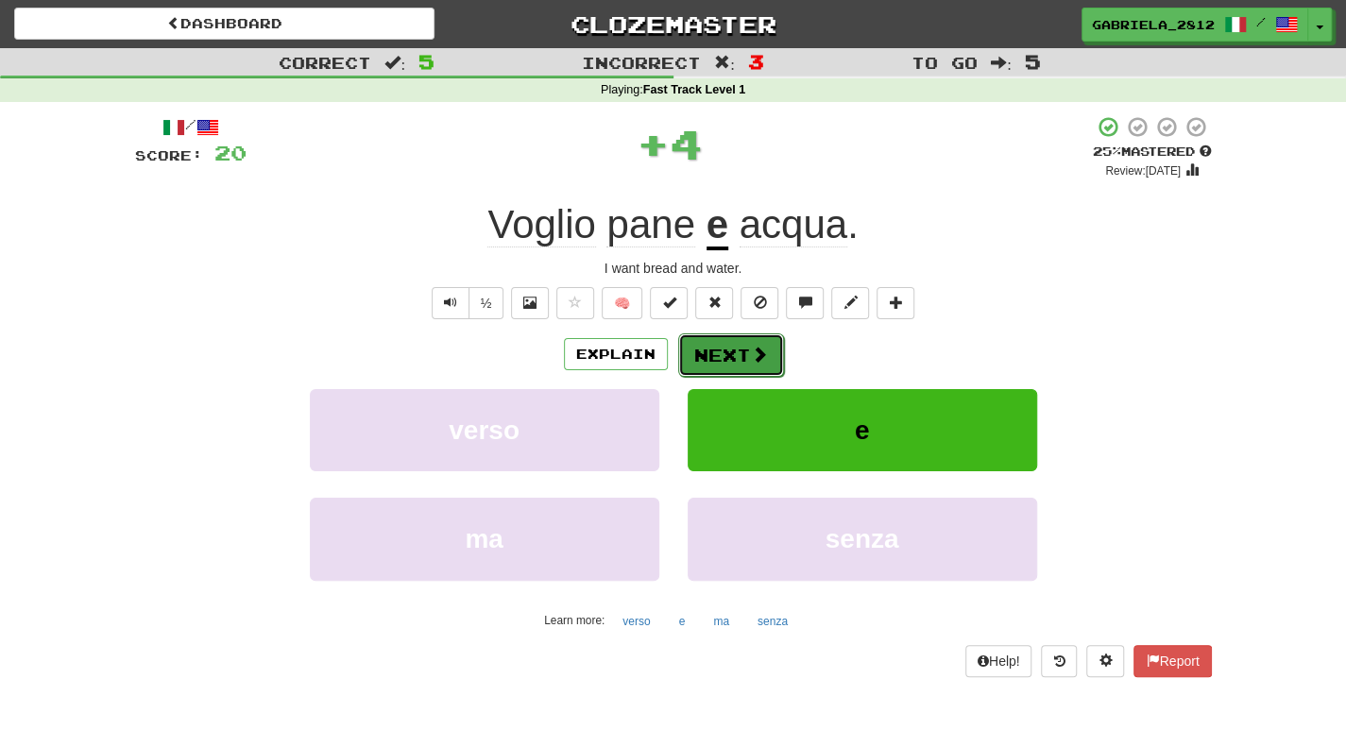
click at [730, 352] on button "Next" at bounding box center [731, 354] width 106 height 43
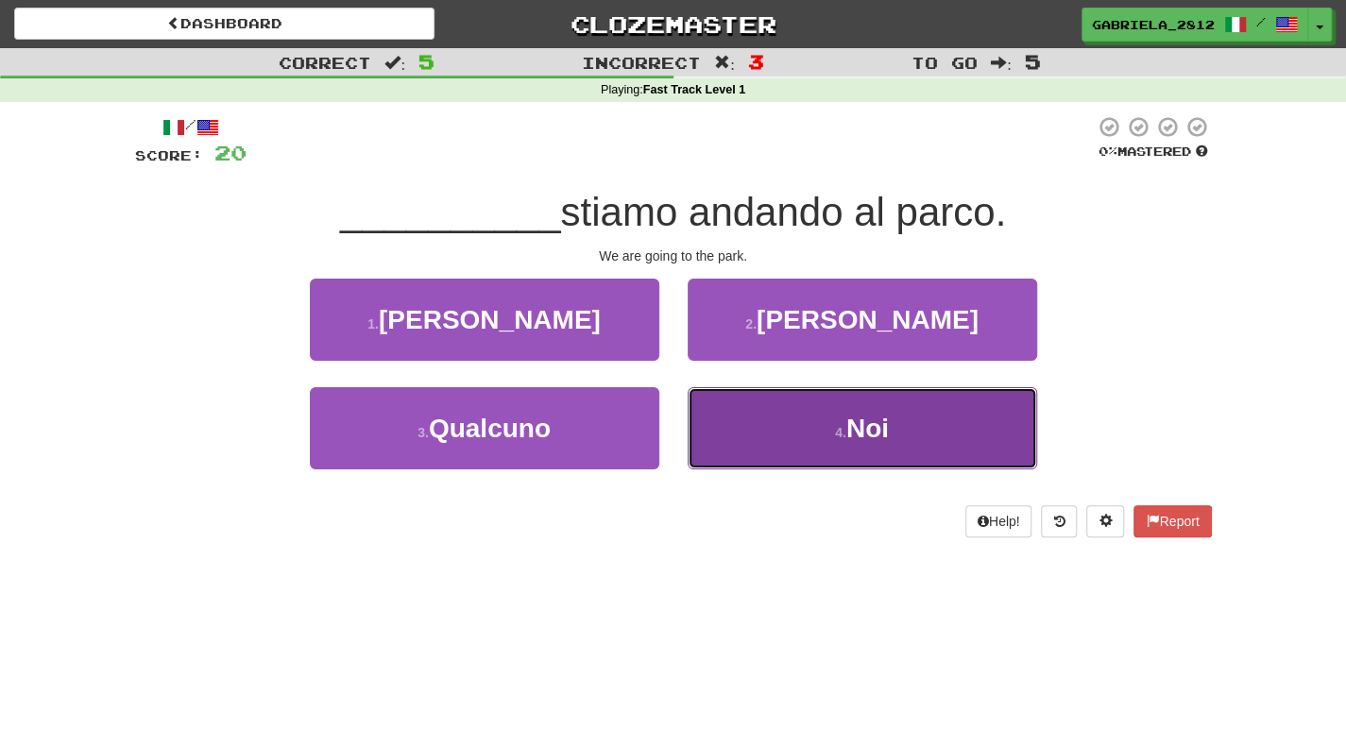
click at [778, 434] on button "4 . [GEOGRAPHIC_DATA]" at bounding box center [861, 428] width 349 height 82
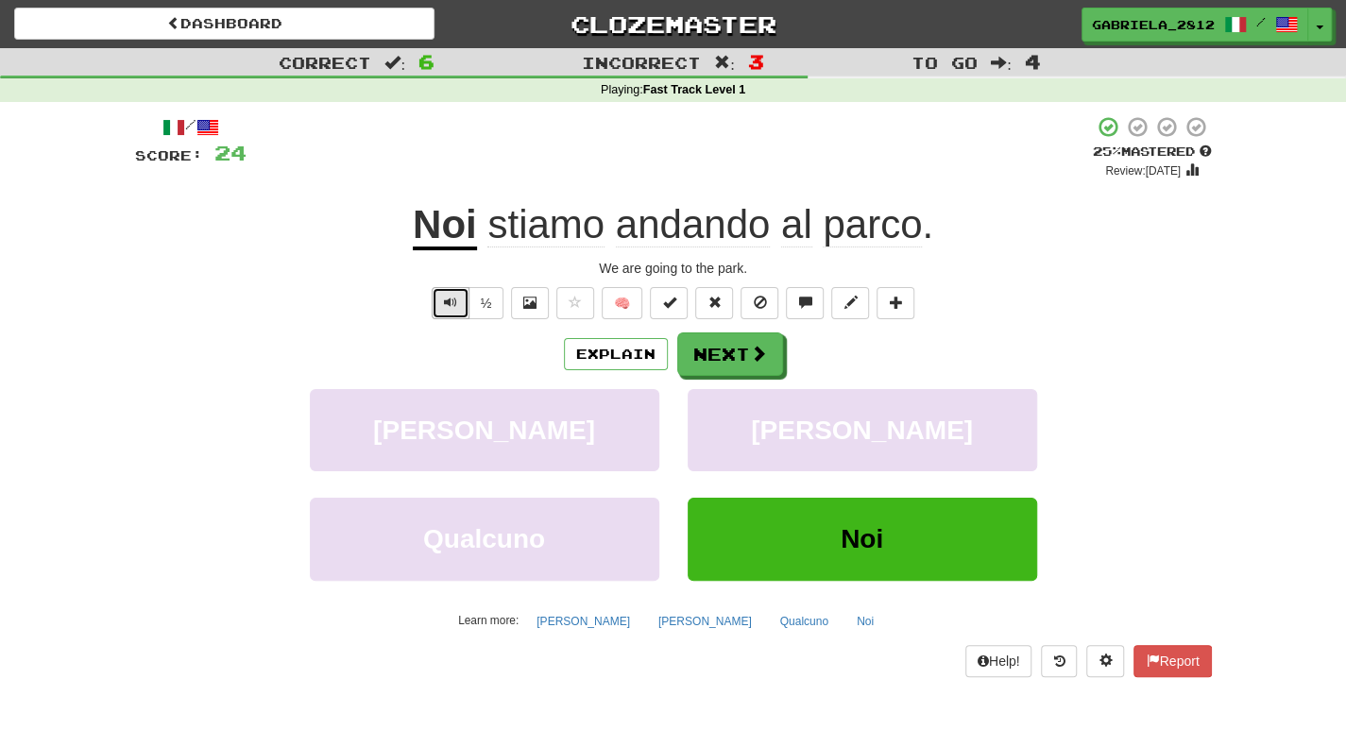
click at [451, 290] on button "Text-to-speech controls" at bounding box center [451, 303] width 38 height 32
click at [614, 360] on button "Explain" at bounding box center [616, 354] width 104 height 32
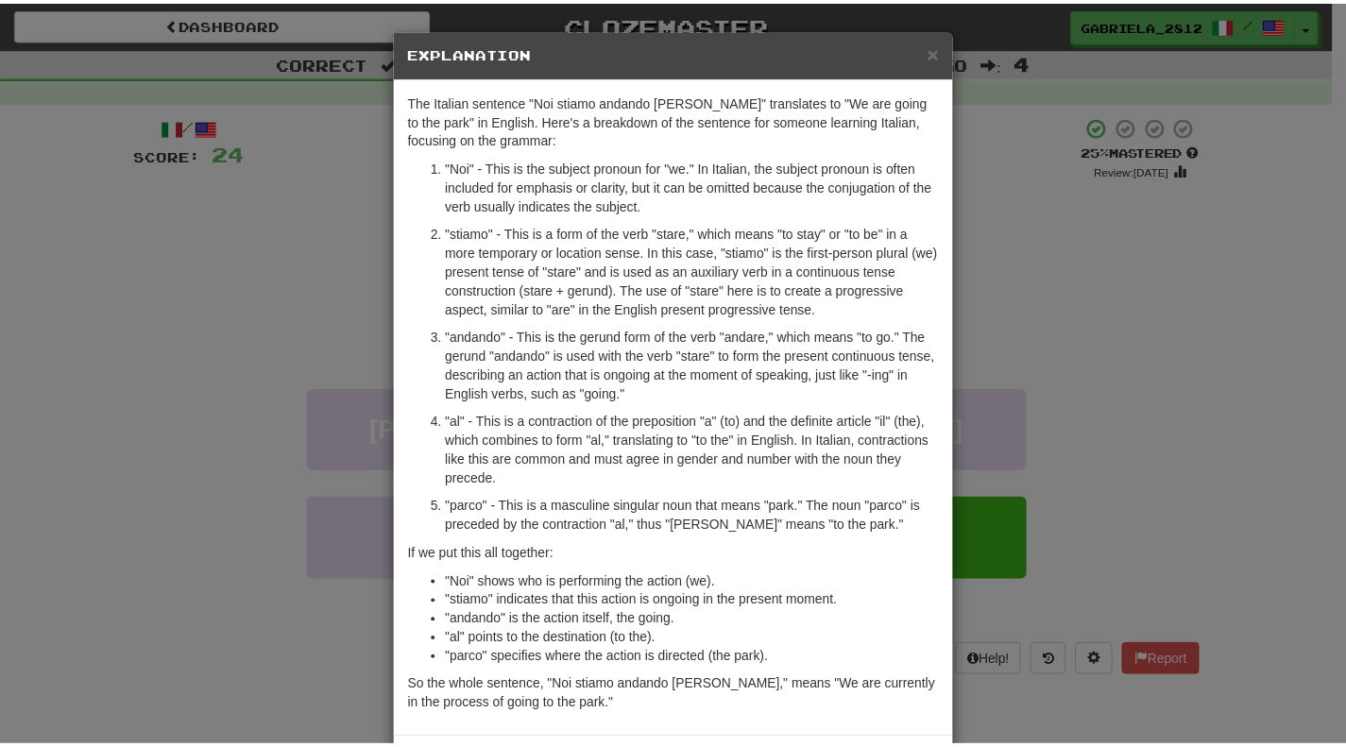
scroll to position [79, 0]
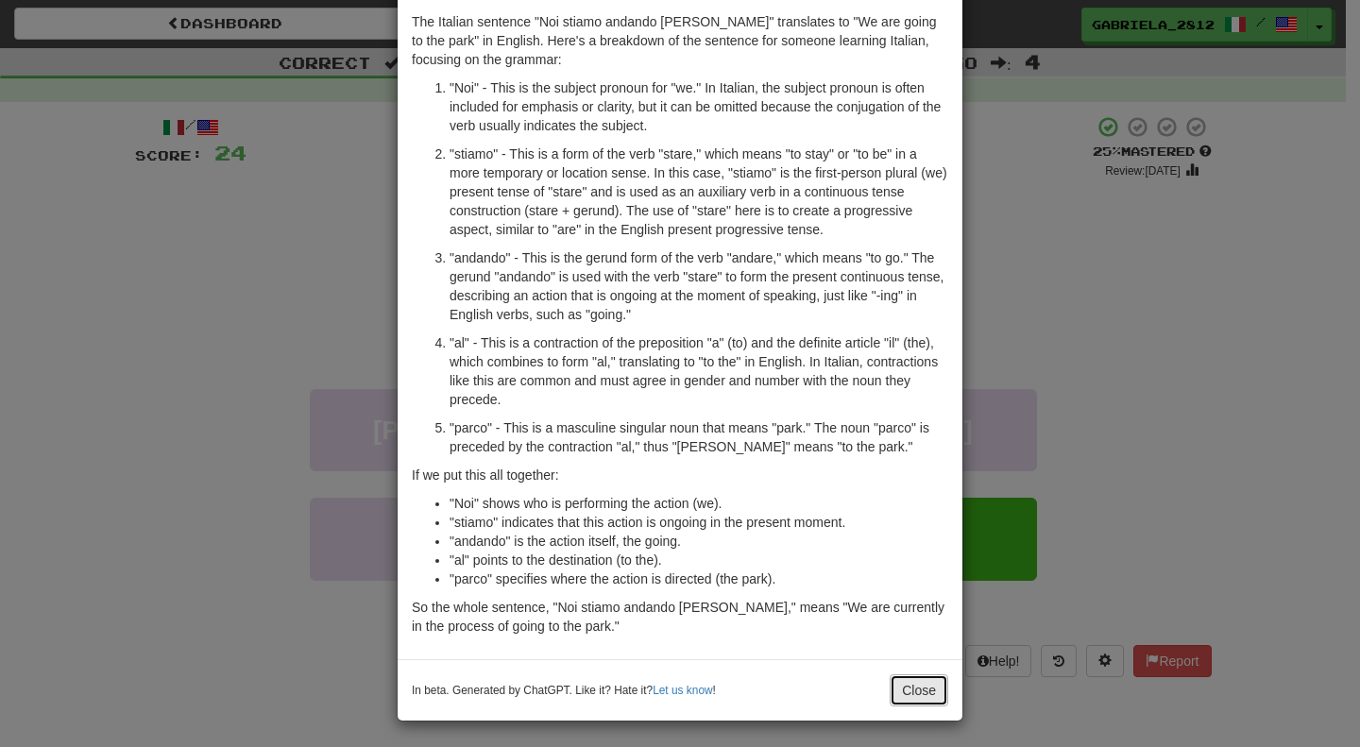
click at [903, 680] on button "Close" at bounding box center [918, 690] width 59 height 32
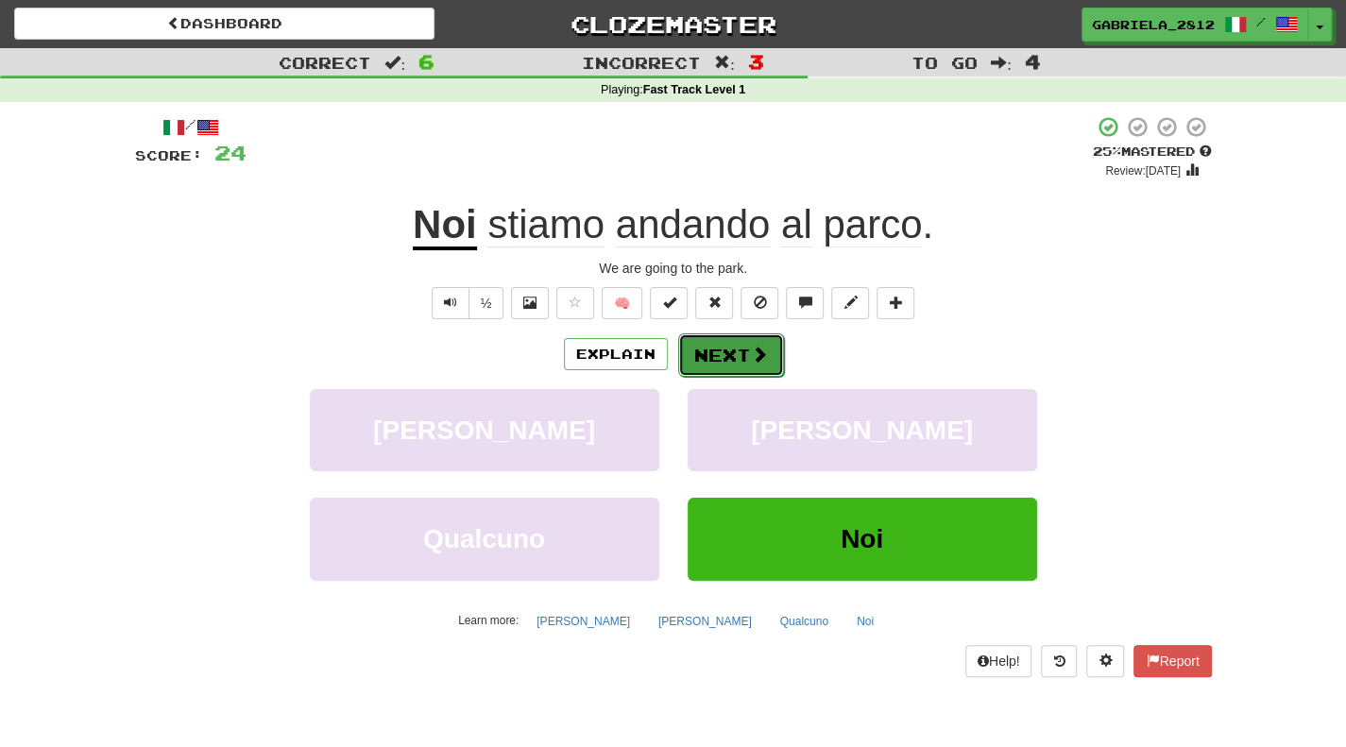
click at [721, 365] on button "Next" at bounding box center [731, 354] width 106 height 43
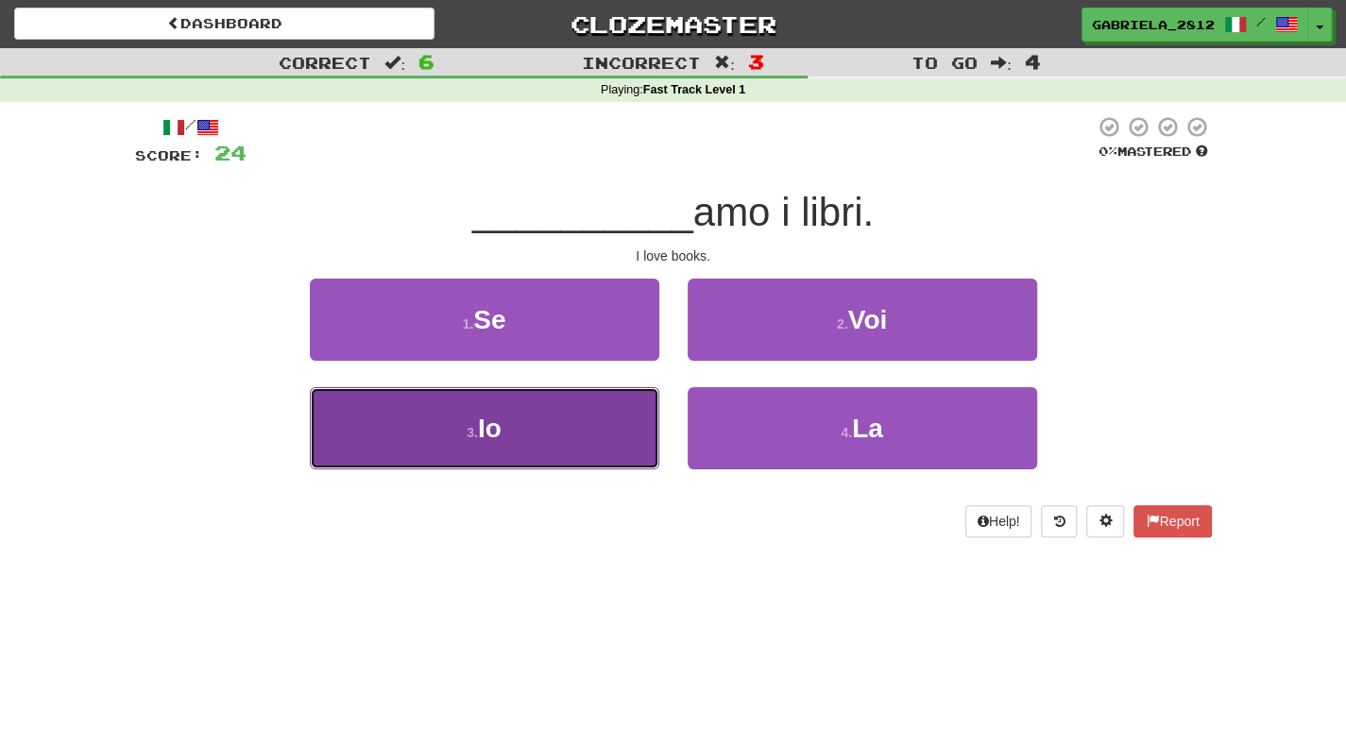
click at [423, 449] on button "3 . Io" at bounding box center [484, 428] width 349 height 82
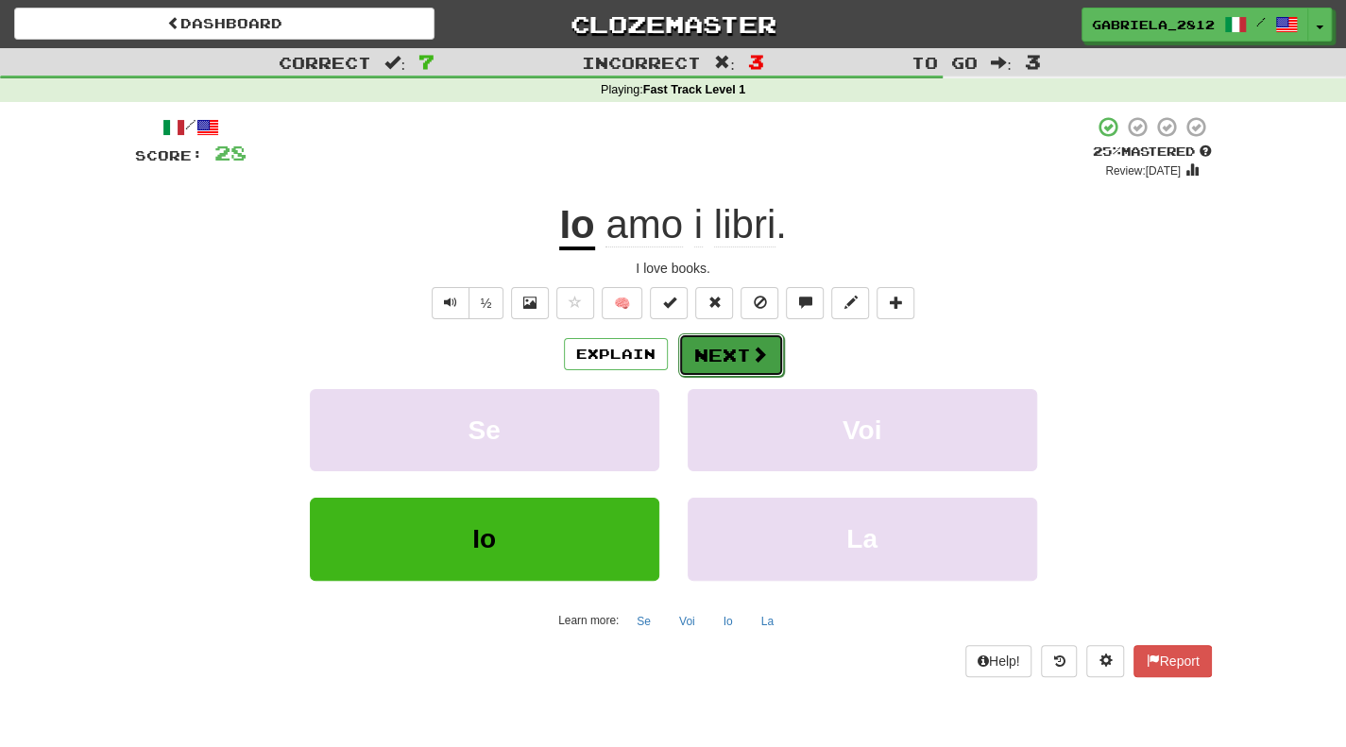
click at [734, 347] on button "Next" at bounding box center [731, 354] width 106 height 43
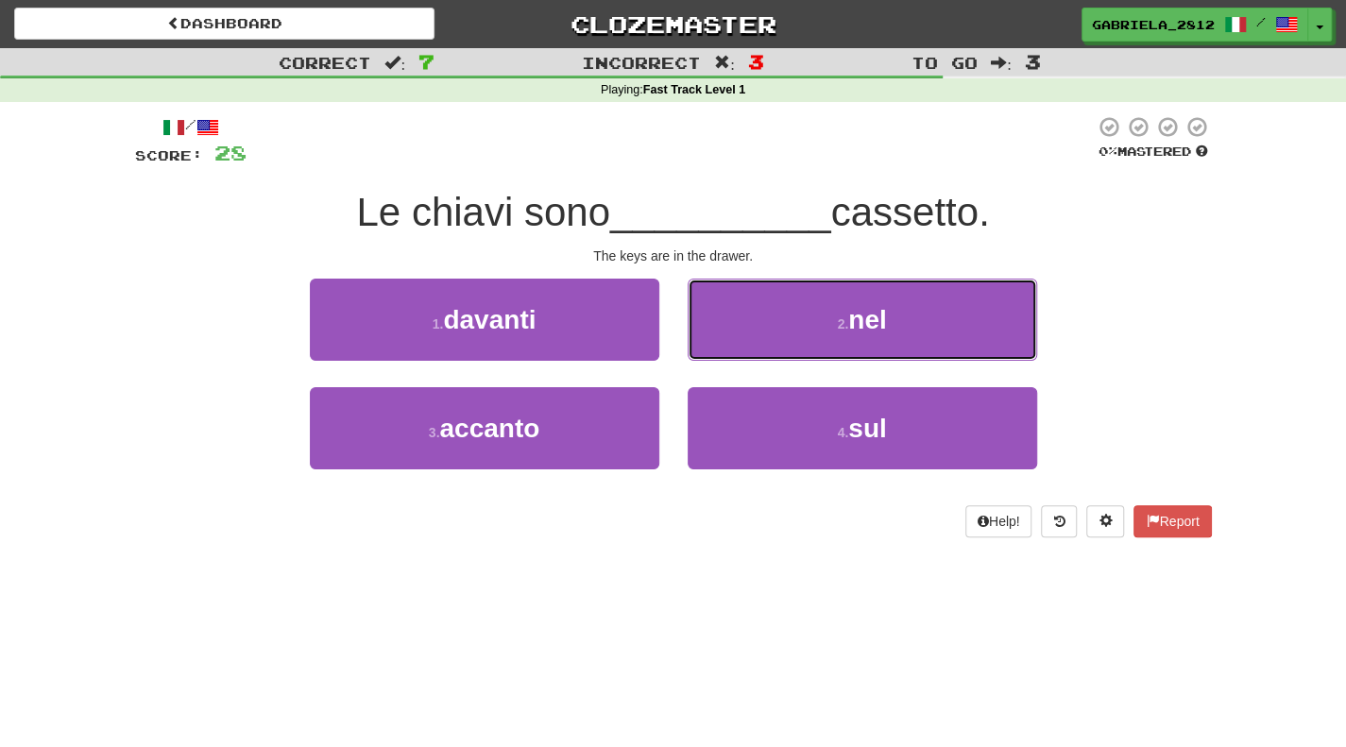
click at [734, 347] on button "2 . nel" at bounding box center [861, 320] width 349 height 82
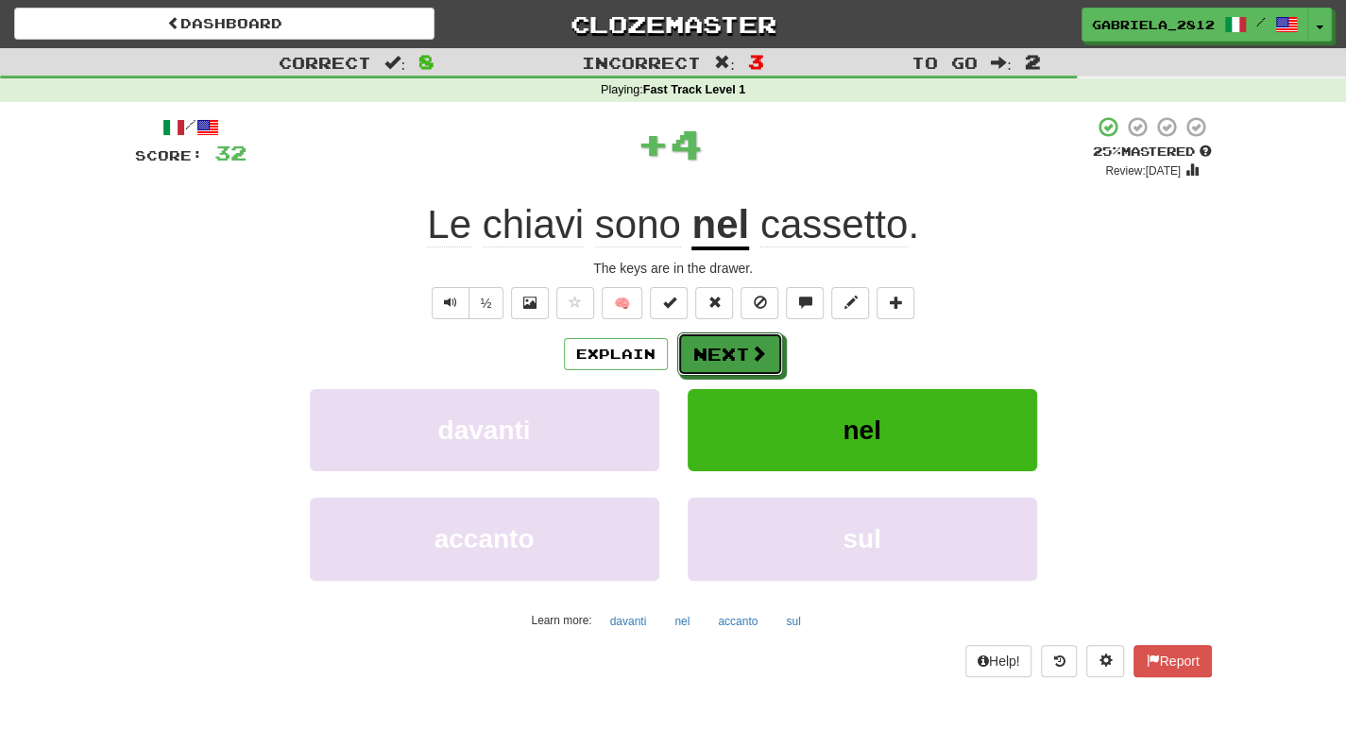
click at [734, 347] on button "Next" at bounding box center [730, 353] width 106 height 43
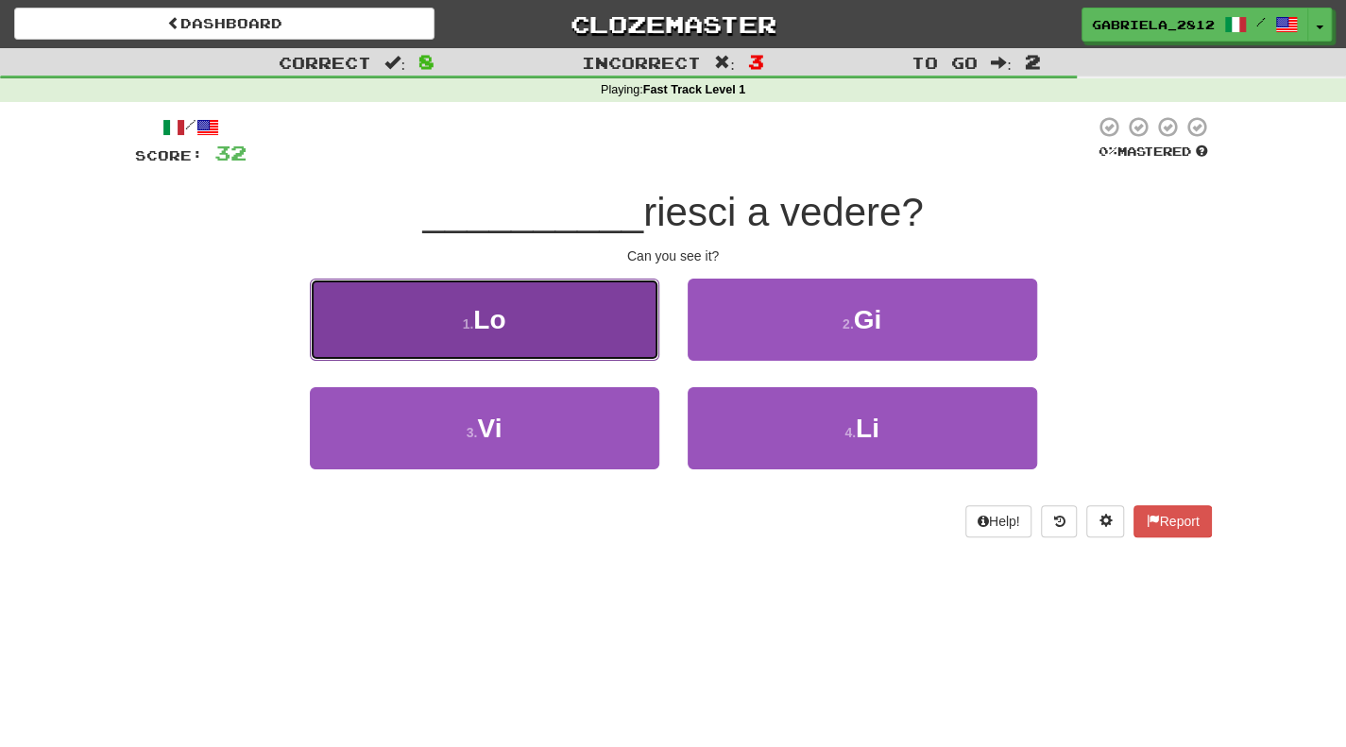
click at [487, 339] on button "1 . Lo" at bounding box center [484, 320] width 349 height 82
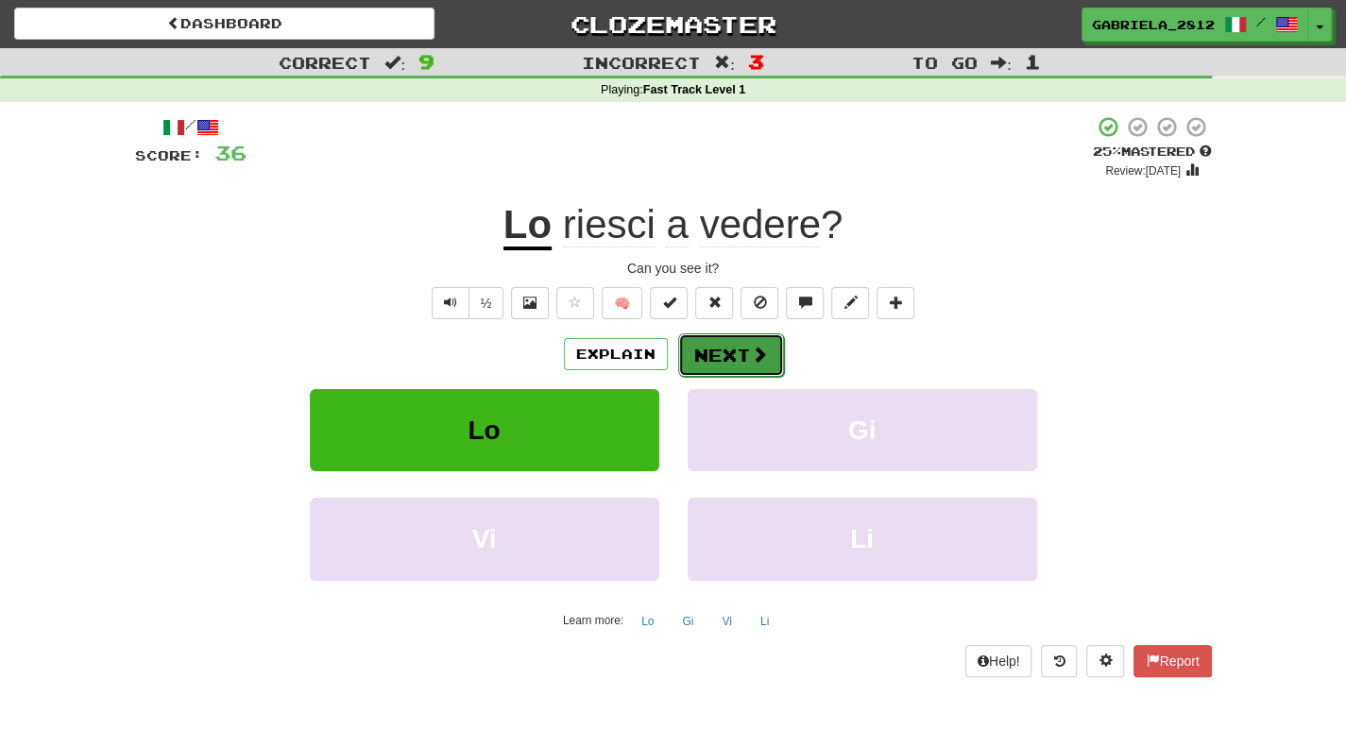
click at [741, 351] on button "Next" at bounding box center [731, 354] width 106 height 43
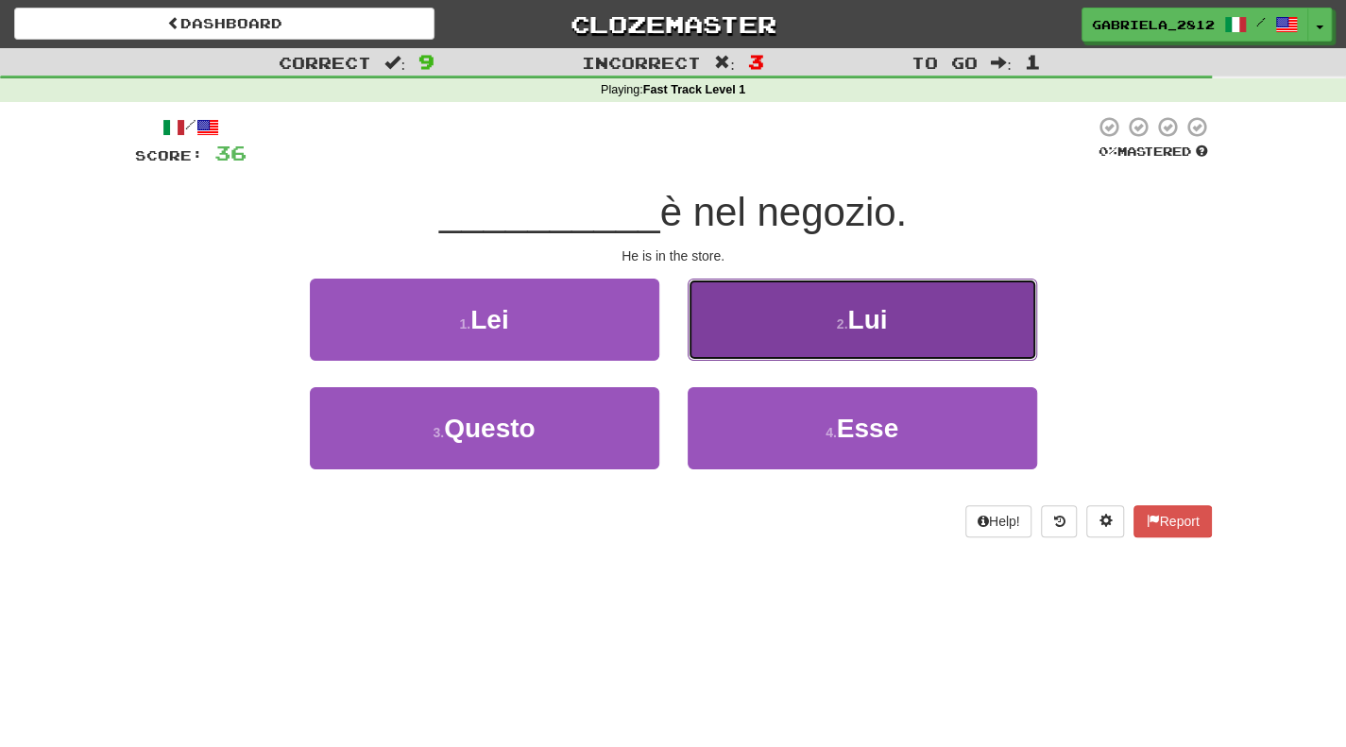
click at [801, 305] on button "2 . Lui" at bounding box center [861, 320] width 349 height 82
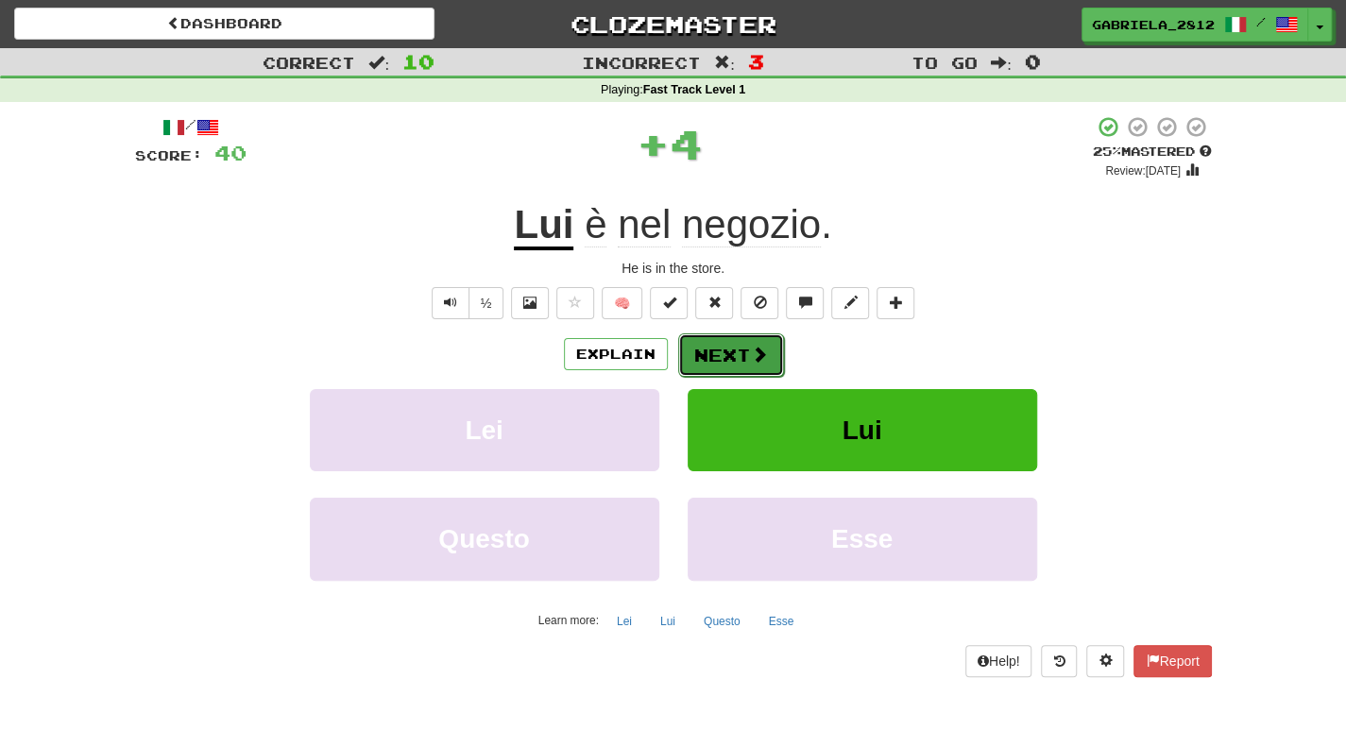
click at [714, 362] on button "Next" at bounding box center [731, 354] width 106 height 43
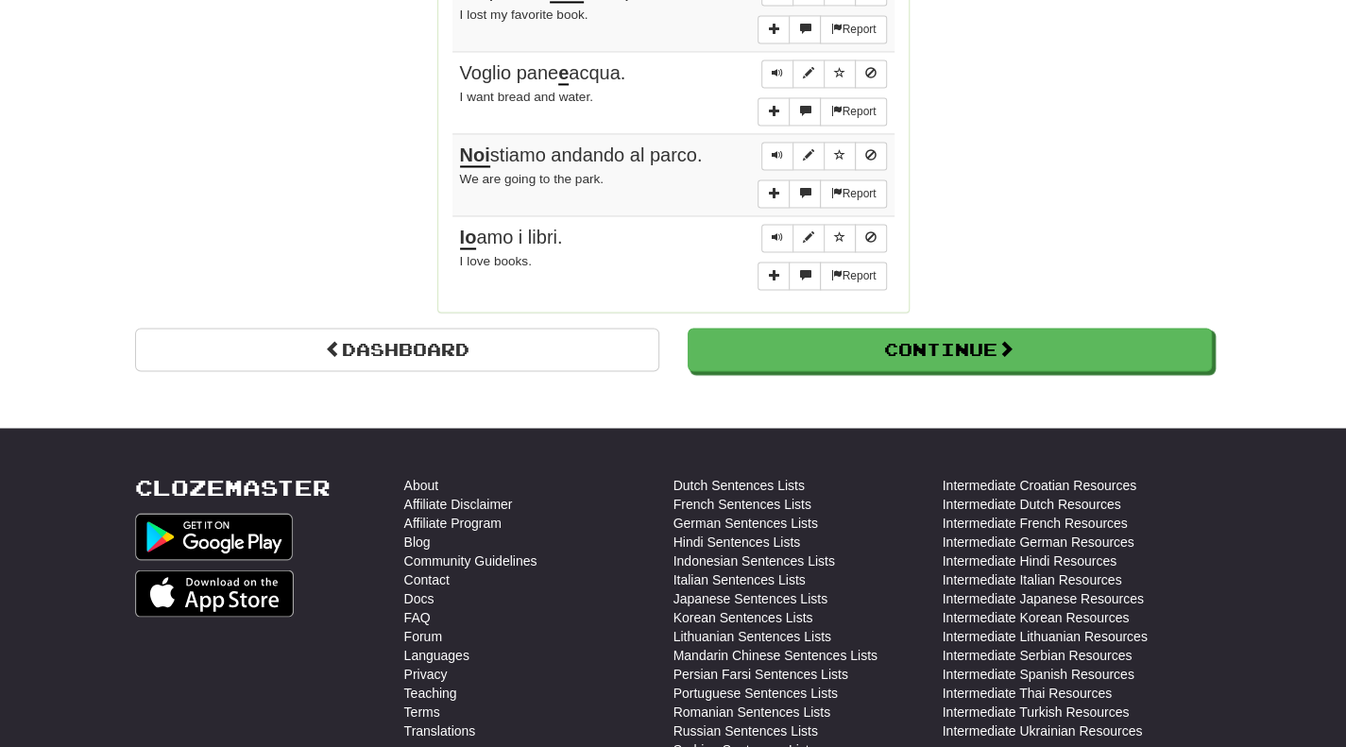
scroll to position [1670, 0]
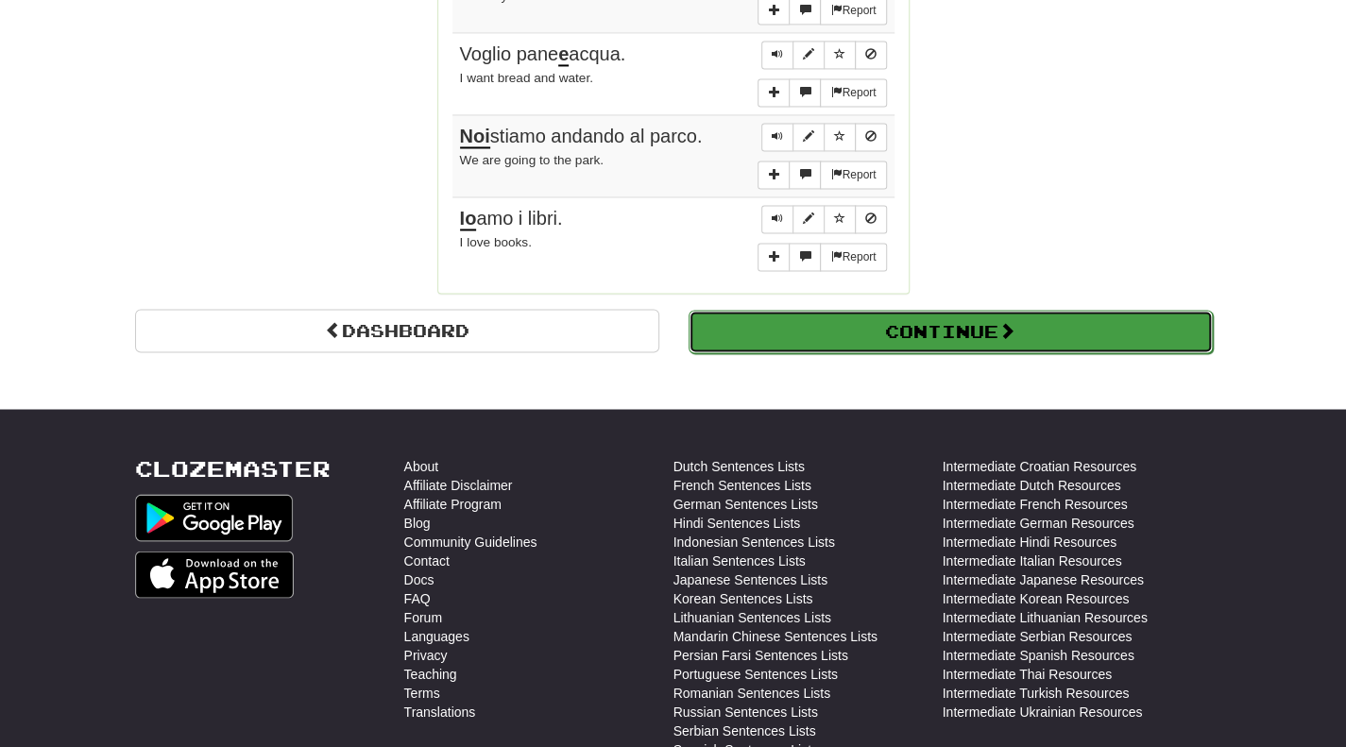
click at [806, 310] on button "Continue" at bounding box center [950, 331] width 524 height 43
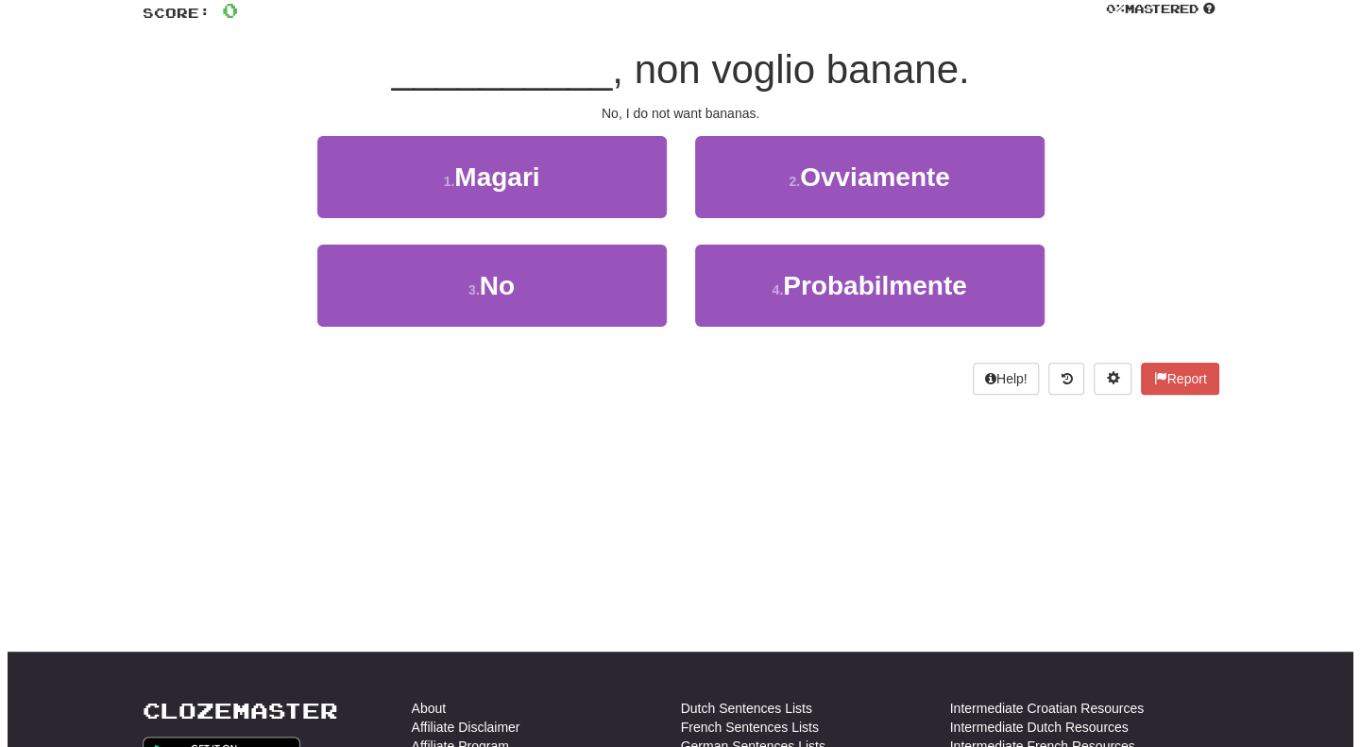
scroll to position [0, 0]
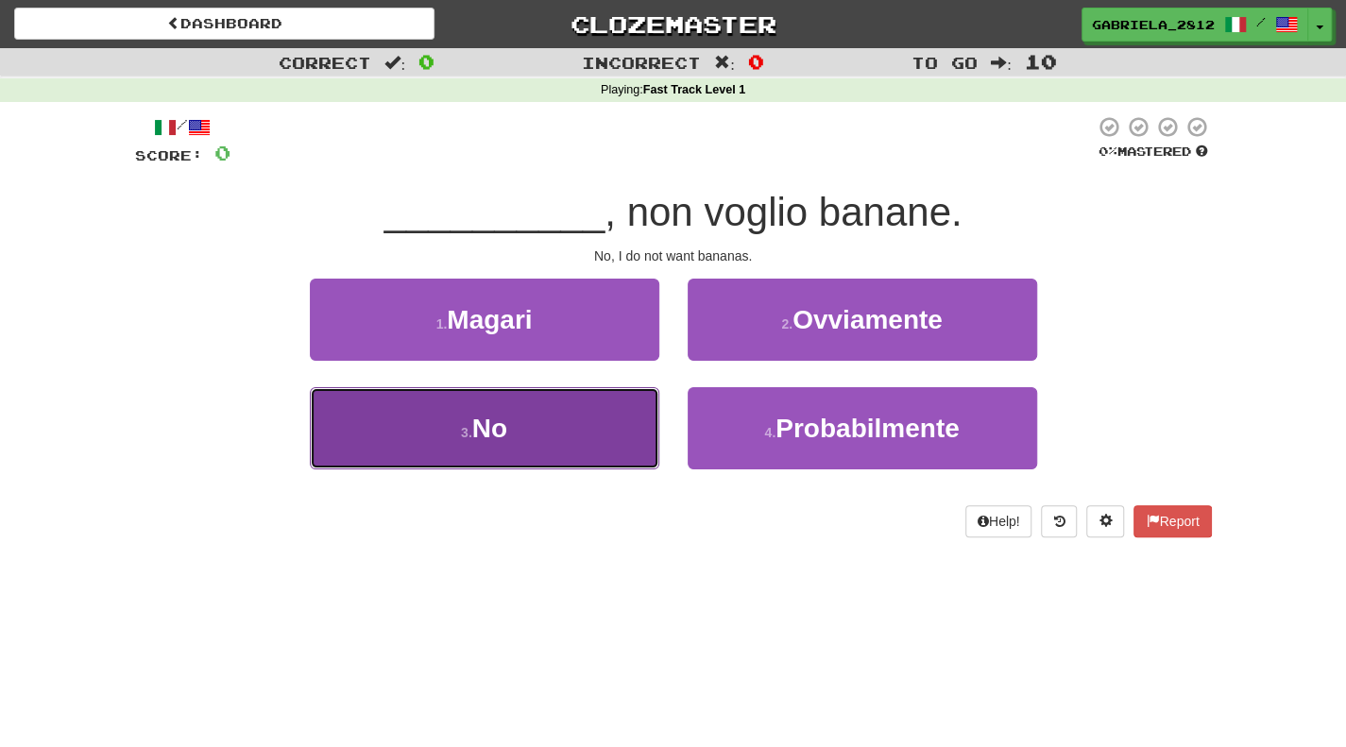
click at [569, 449] on button "3 . No" at bounding box center [484, 428] width 349 height 82
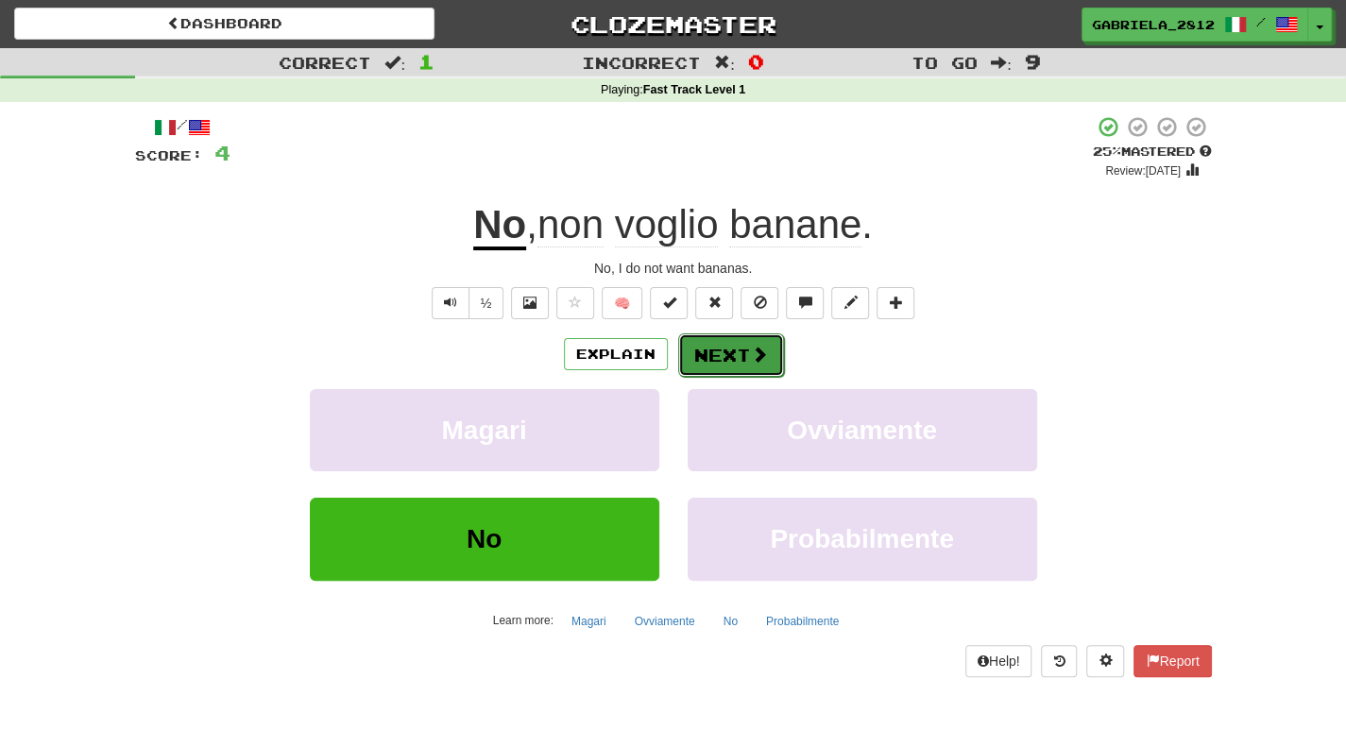
click at [750, 337] on button "Next" at bounding box center [731, 354] width 106 height 43
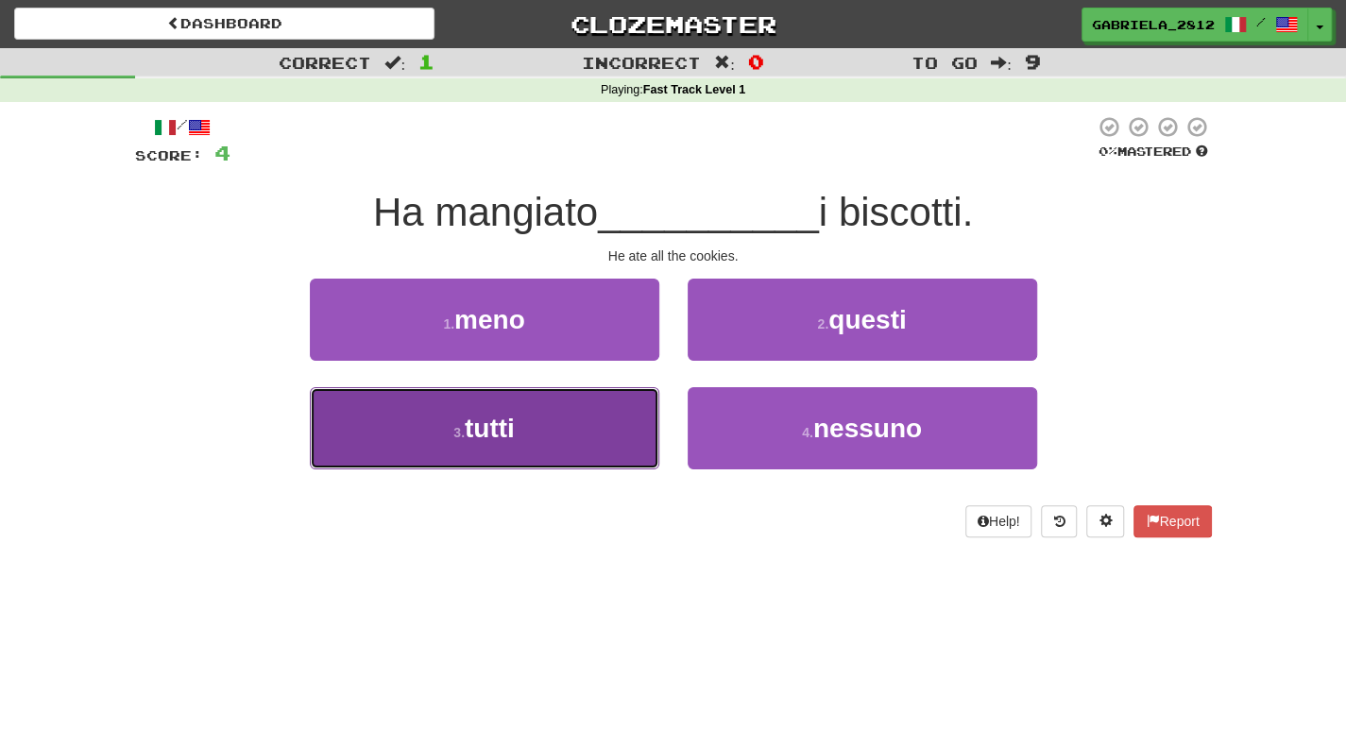
click at [579, 407] on button "3 . tutti" at bounding box center [484, 428] width 349 height 82
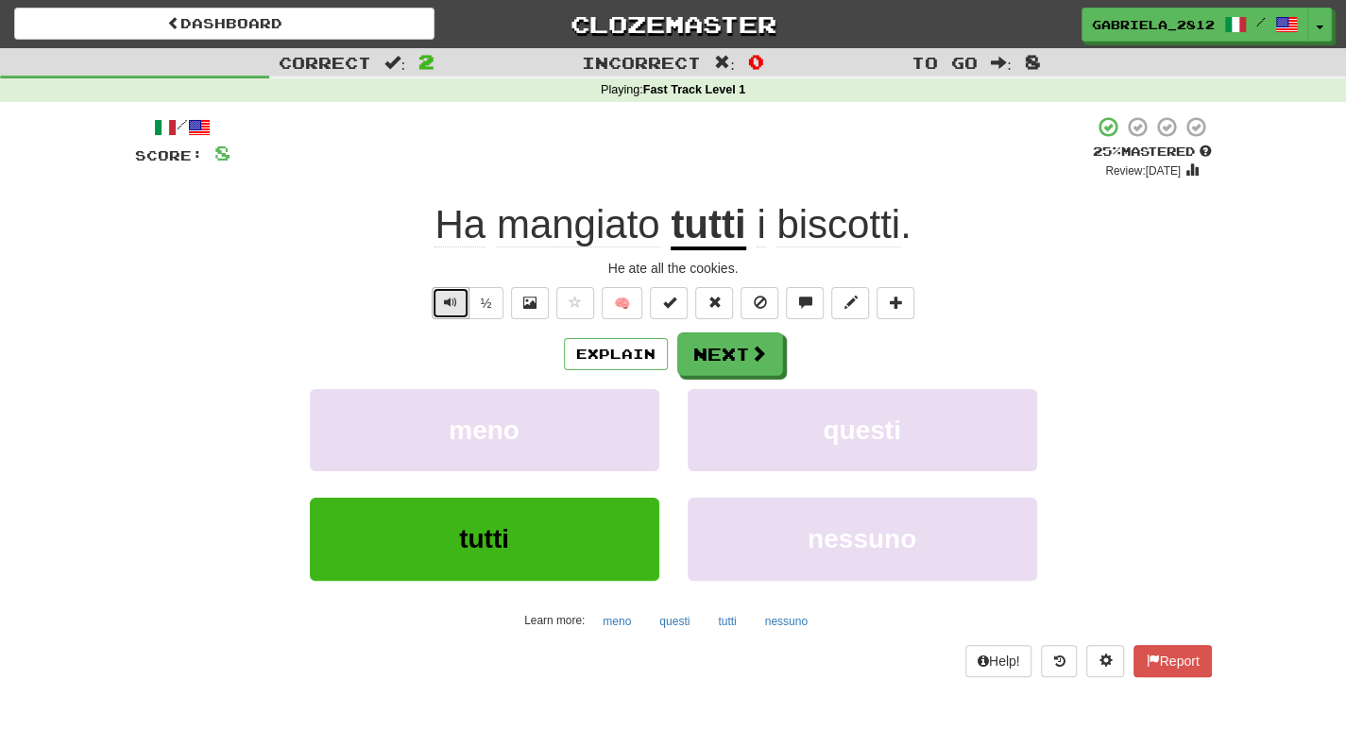
click at [457, 300] on span "Text-to-speech controls" at bounding box center [450, 302] width 13 height 13
click at [735, 348] on button "Next" at bounding box center [731, 354] width 106 height 43
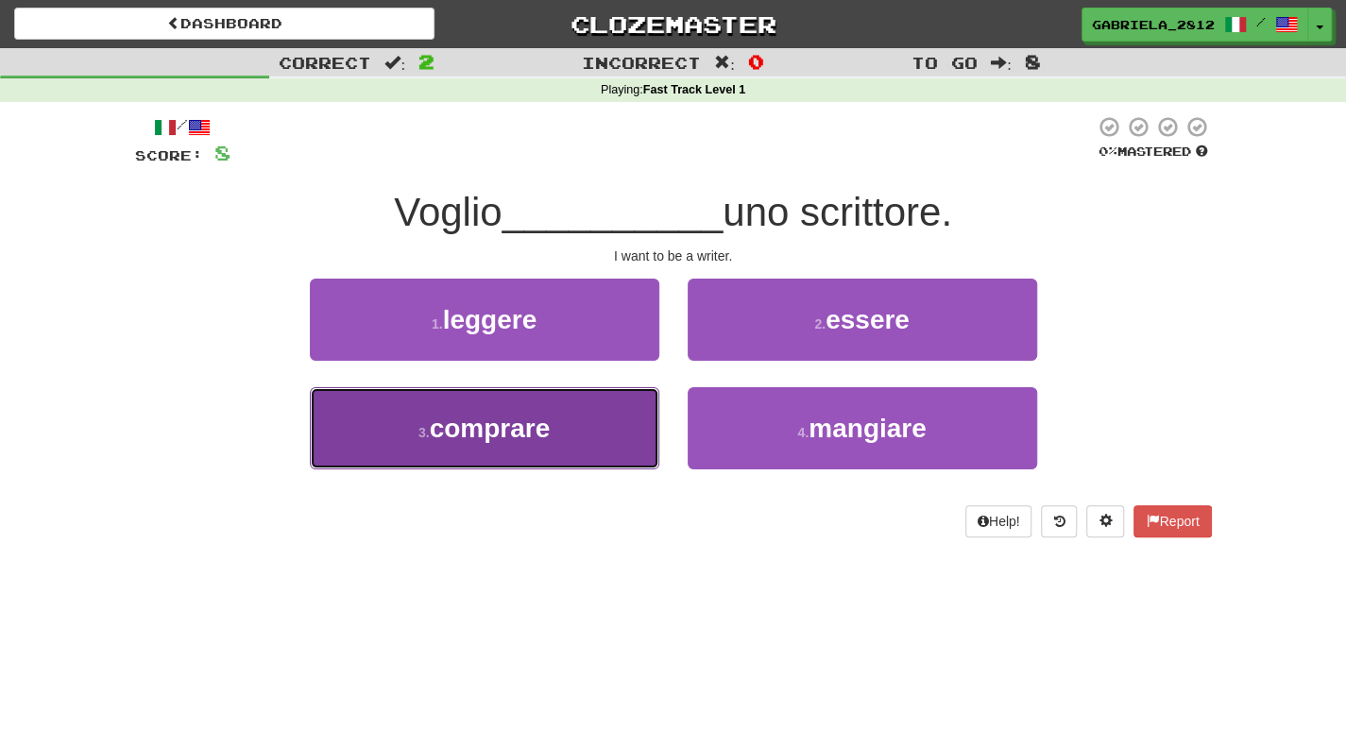
click at [623, 444] on button "3 . comprare" at bounding box center [484, 428] width 349 height 82
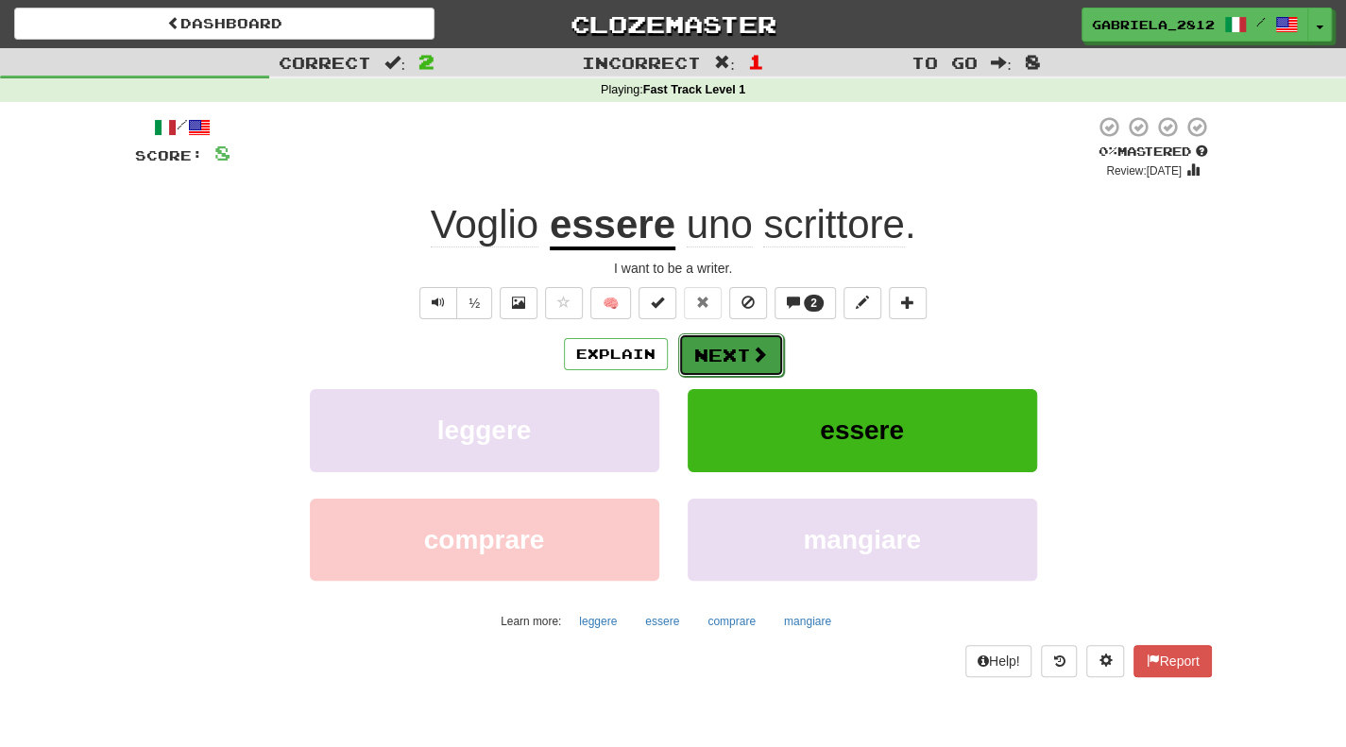
click at [728, 371] on button "Next" at bounding box center [731, 354] width 106 height 43
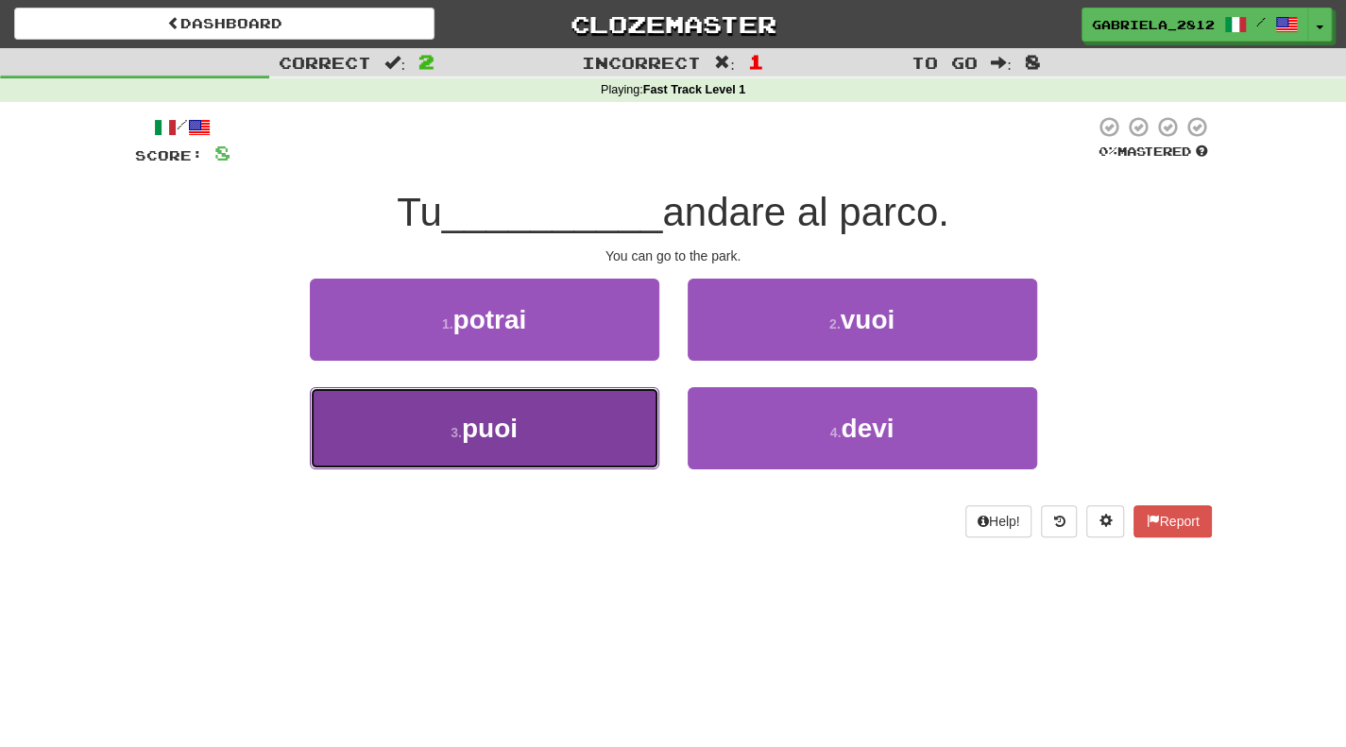
click at [582, 410] on button "3 . puoi" at bounding box center [484, 428] width 349 height 82
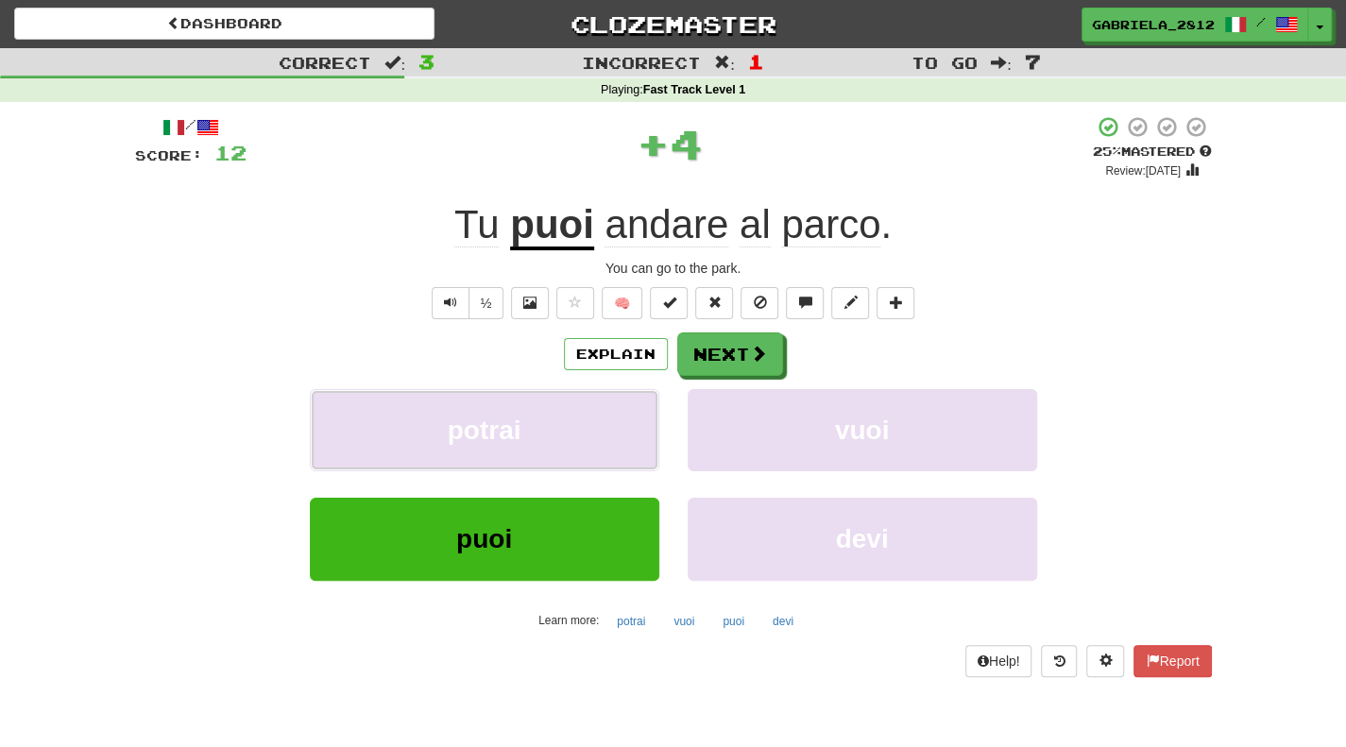
click at [582, 410] on button "potrai" at bounding box center [484, 430] width 349 height 82
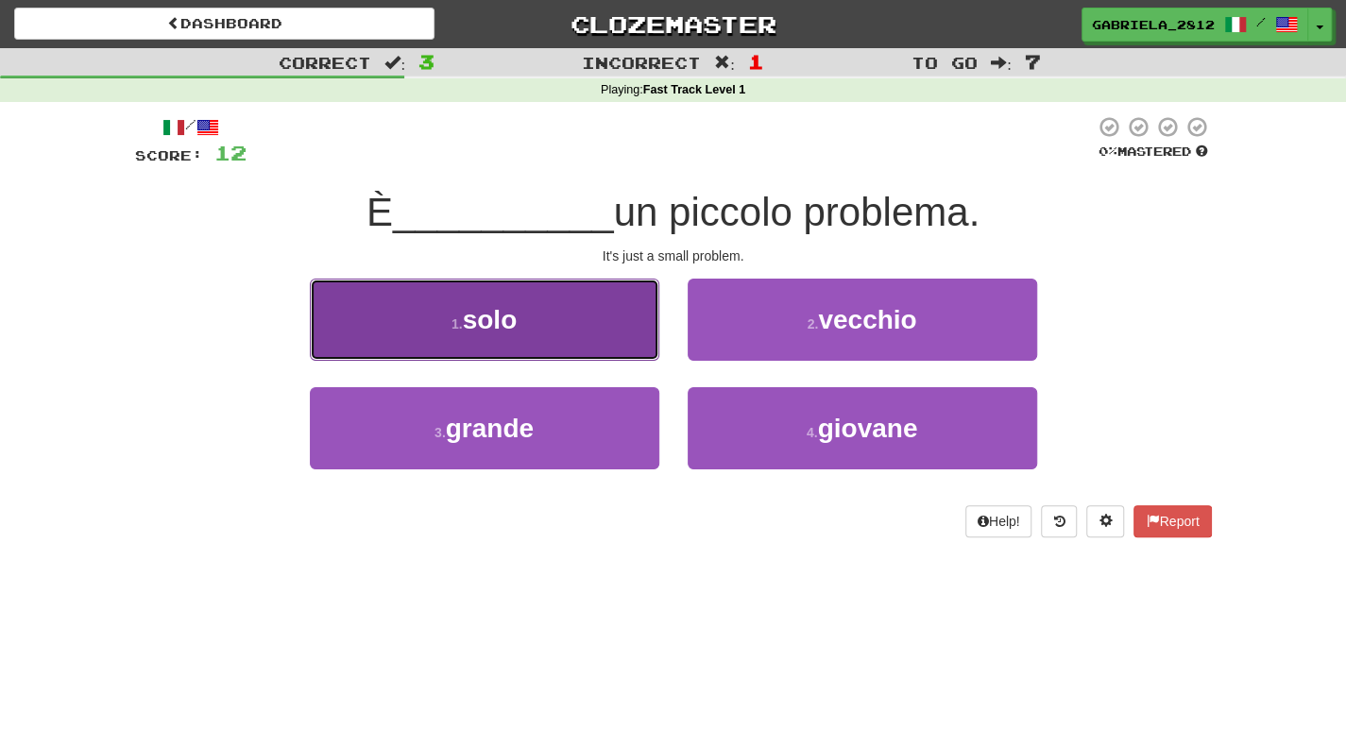
click at [578, 352] on button "1 . solo" at bounding box center [484, 320] width 349 height 82
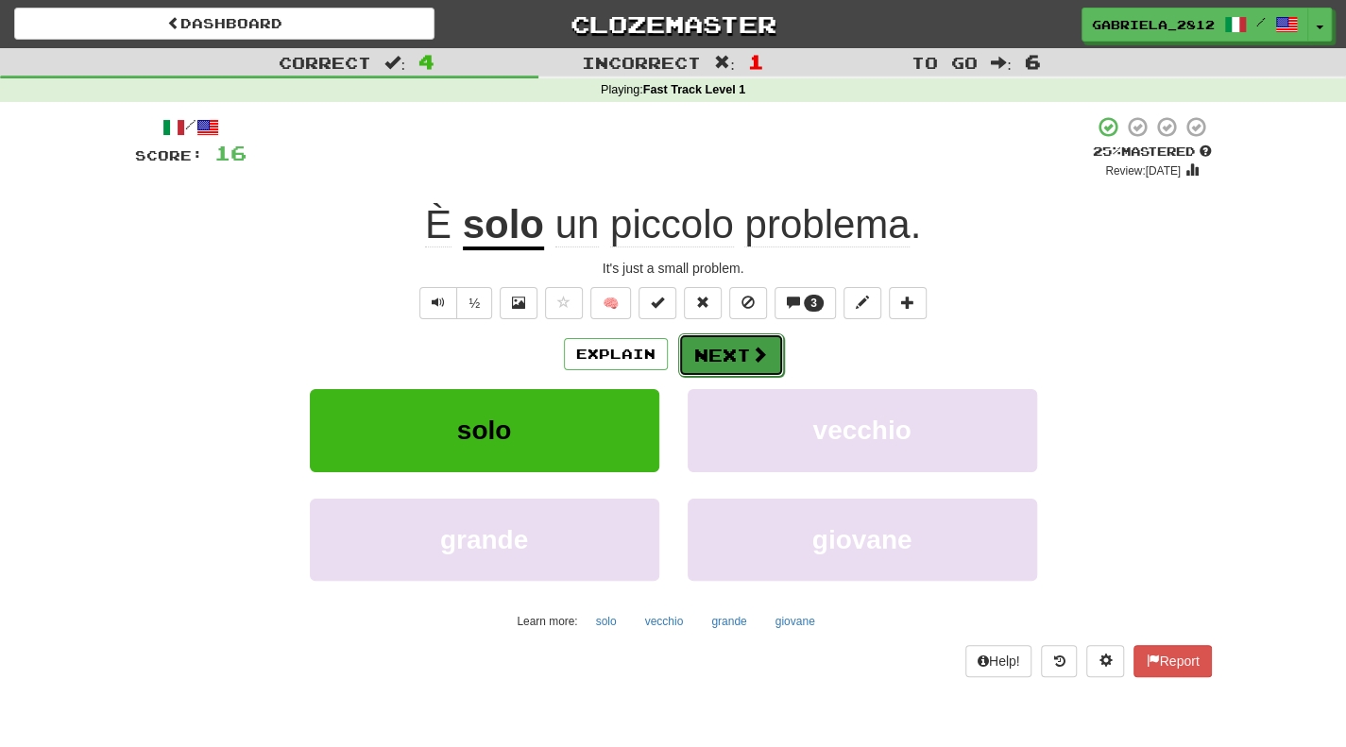
click at [727, 360] on button "Next" at bounding box center [731, 354] width 106 height 43
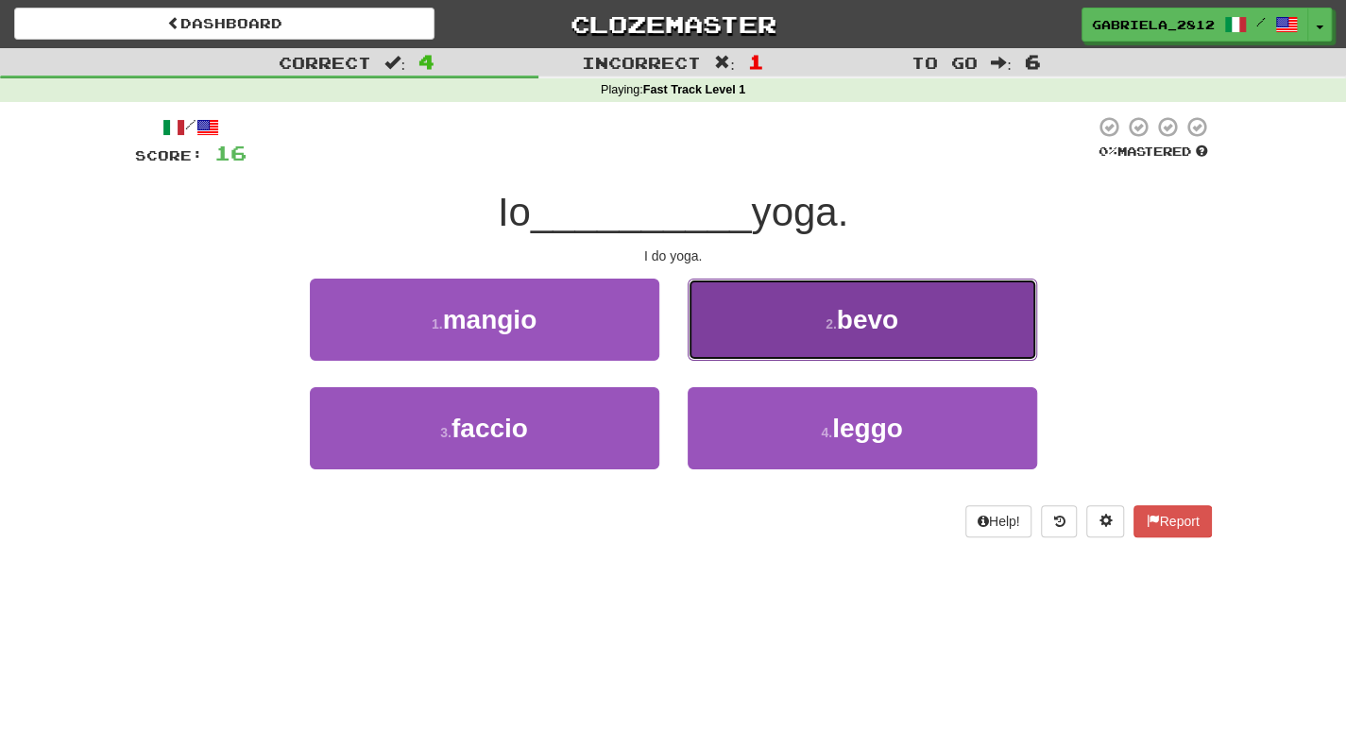
click at [867, 339] on button "2 . bevo" at bounding box center [861, 320] width 349 height 82
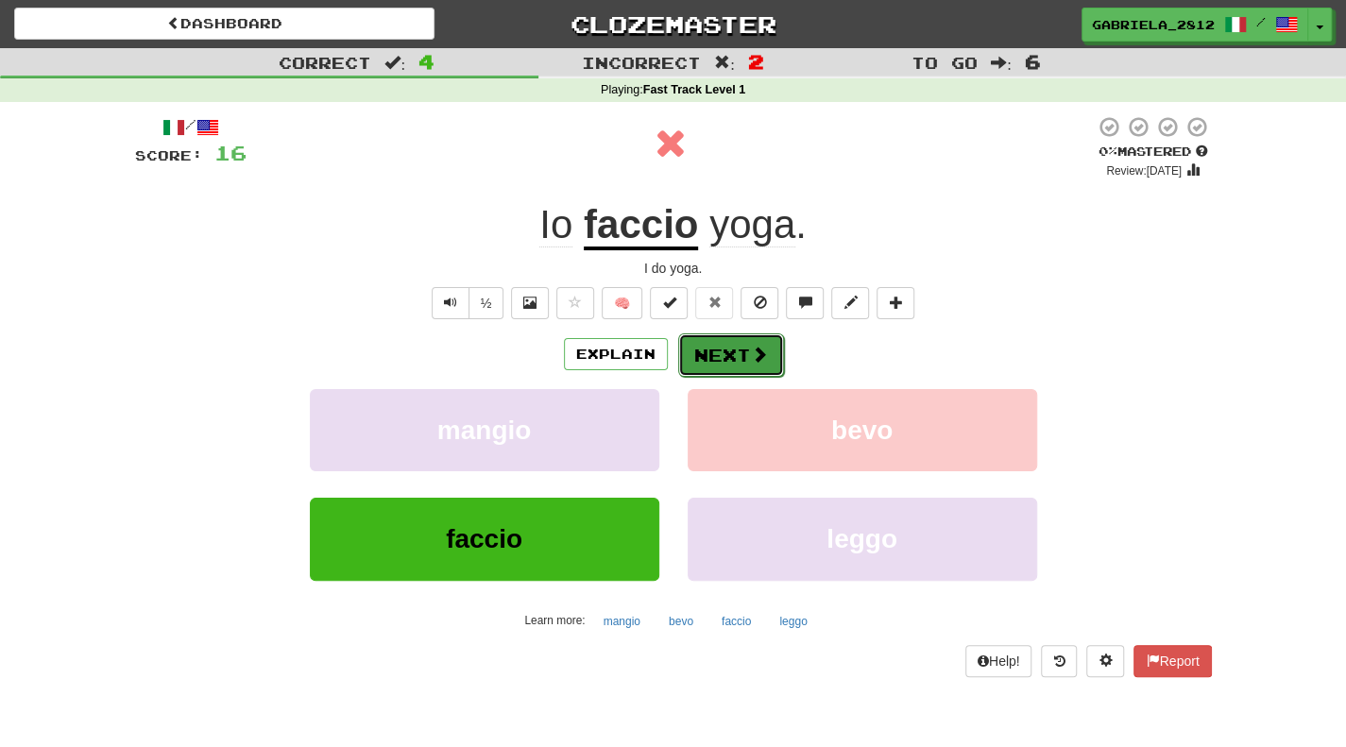
click at [746, 369] on button "Next" at bounding box center [731, 354] width 106 height 43
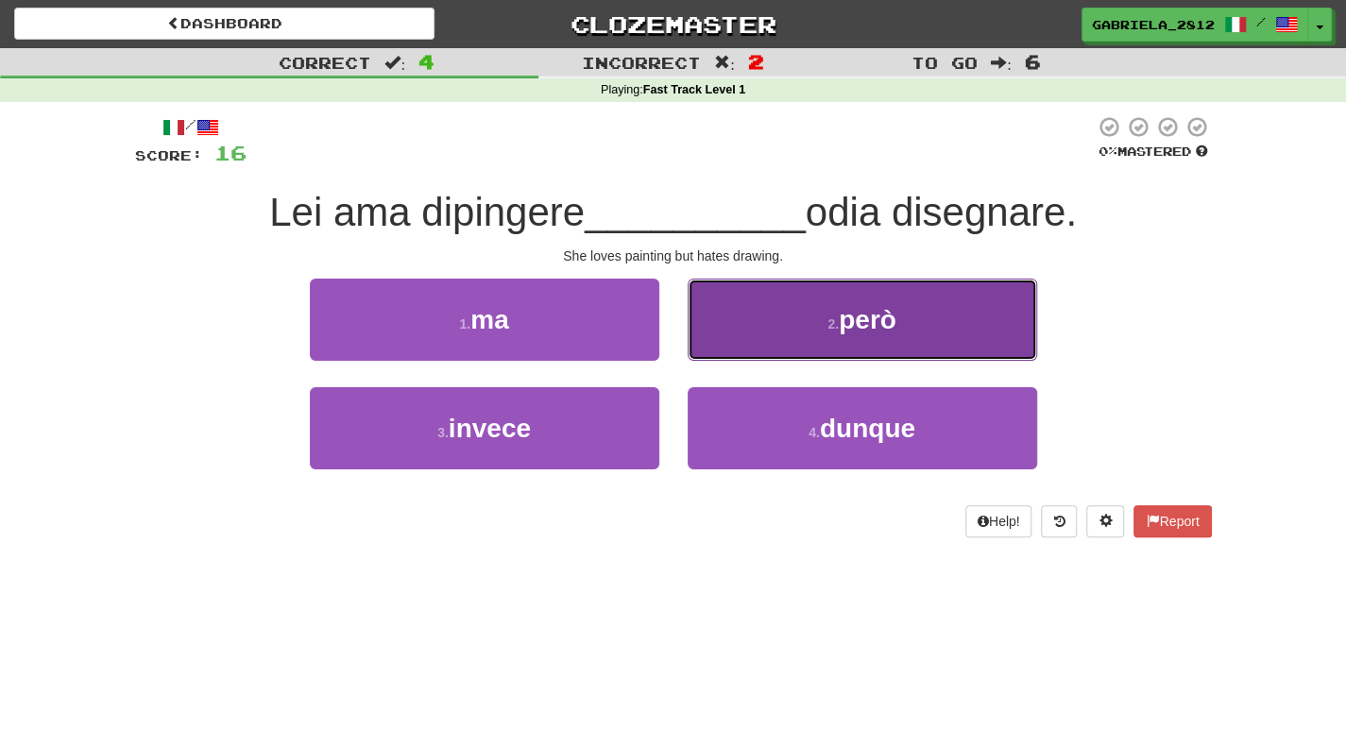
click at [785, 320] on button "2 . però" at bounding box center [861, 320] width 349 height 82
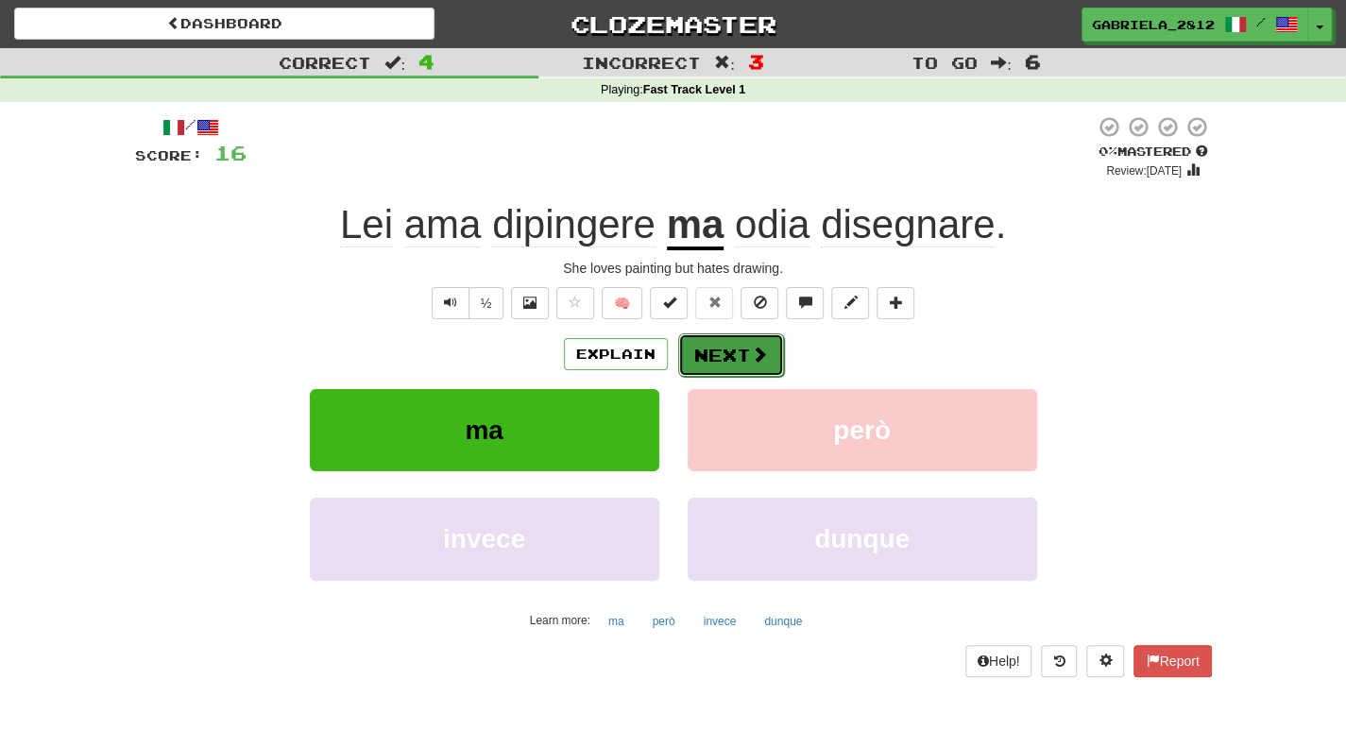
click at [741, 362] on button "Next" at bounding box center [731, 354] width 106 height 43
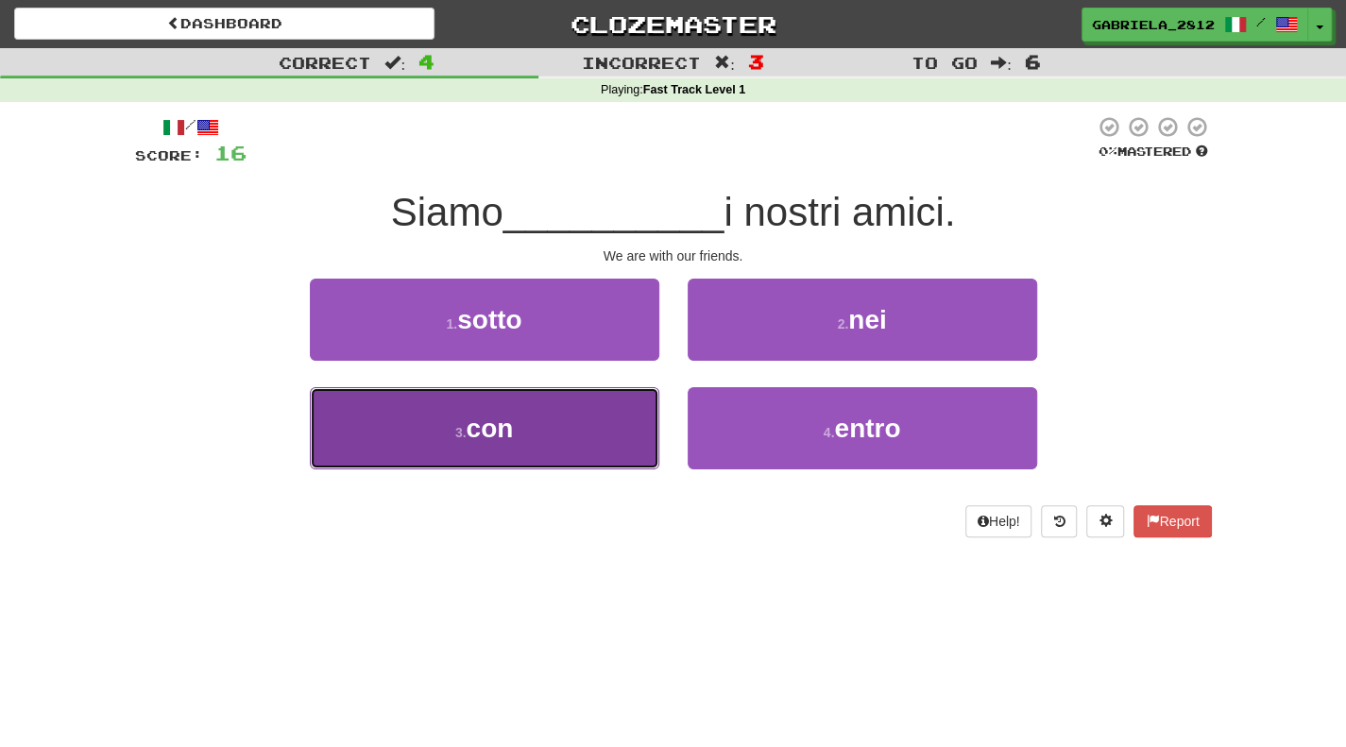
click at [611, 434] on button "3 . con" at bounding box center [484, 428] width 349 height 82
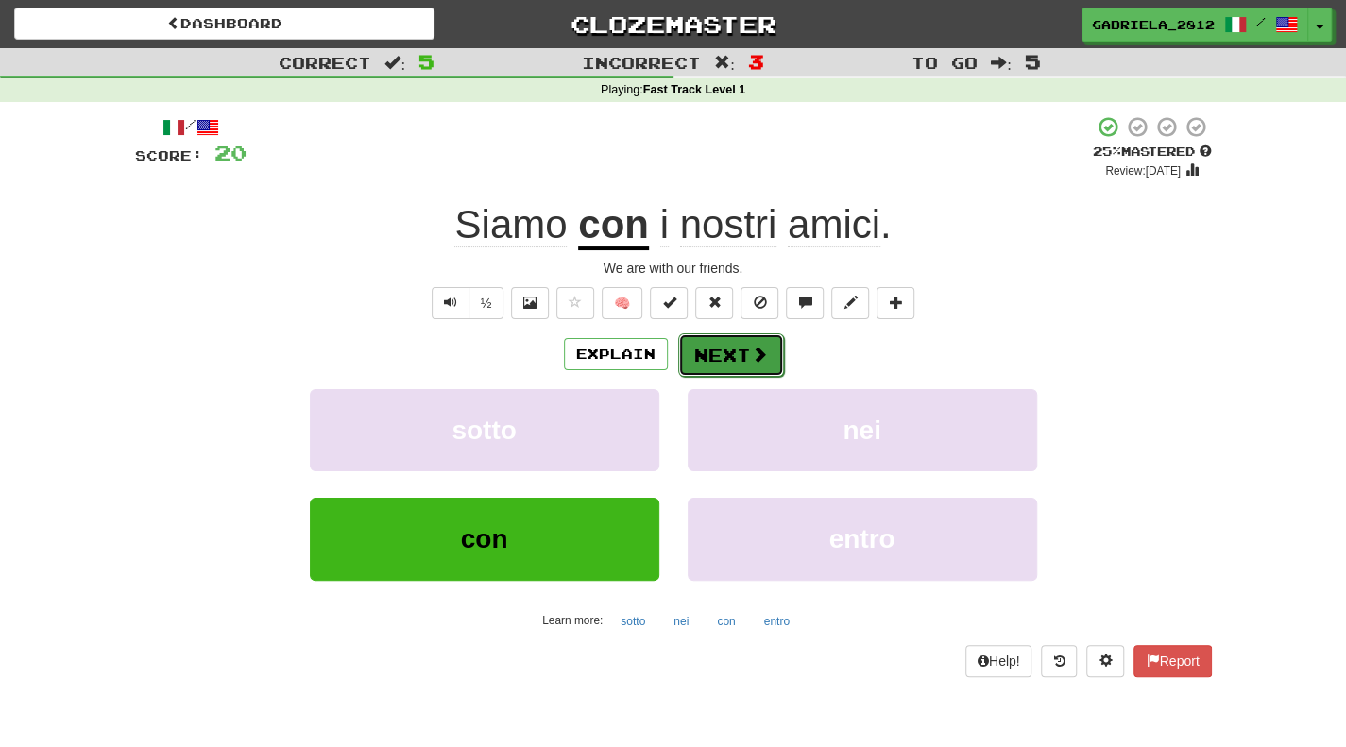
click at [761, 348] on span at bounding box center [759, 354] width 17 height 17
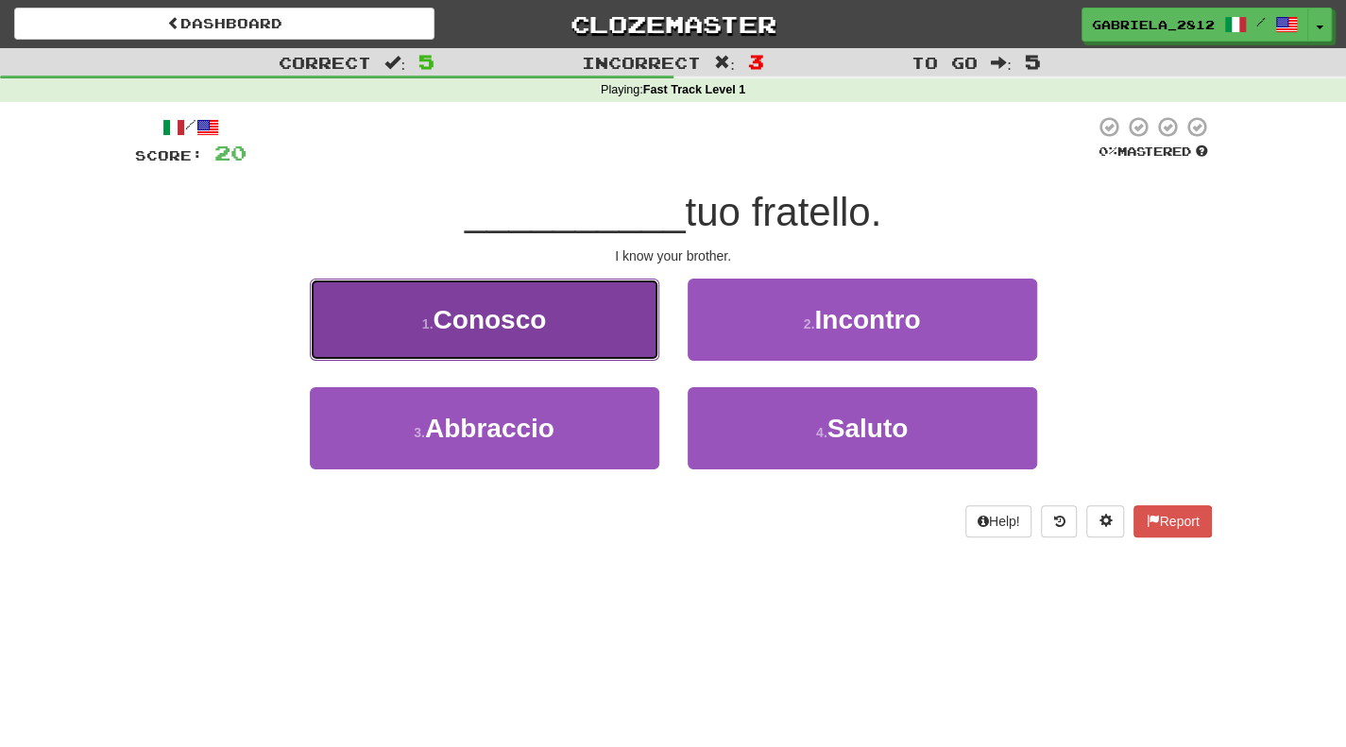
click at [587, 306] on button "1 . Conosco" at bounding box center [484, 320] width 349 height 82
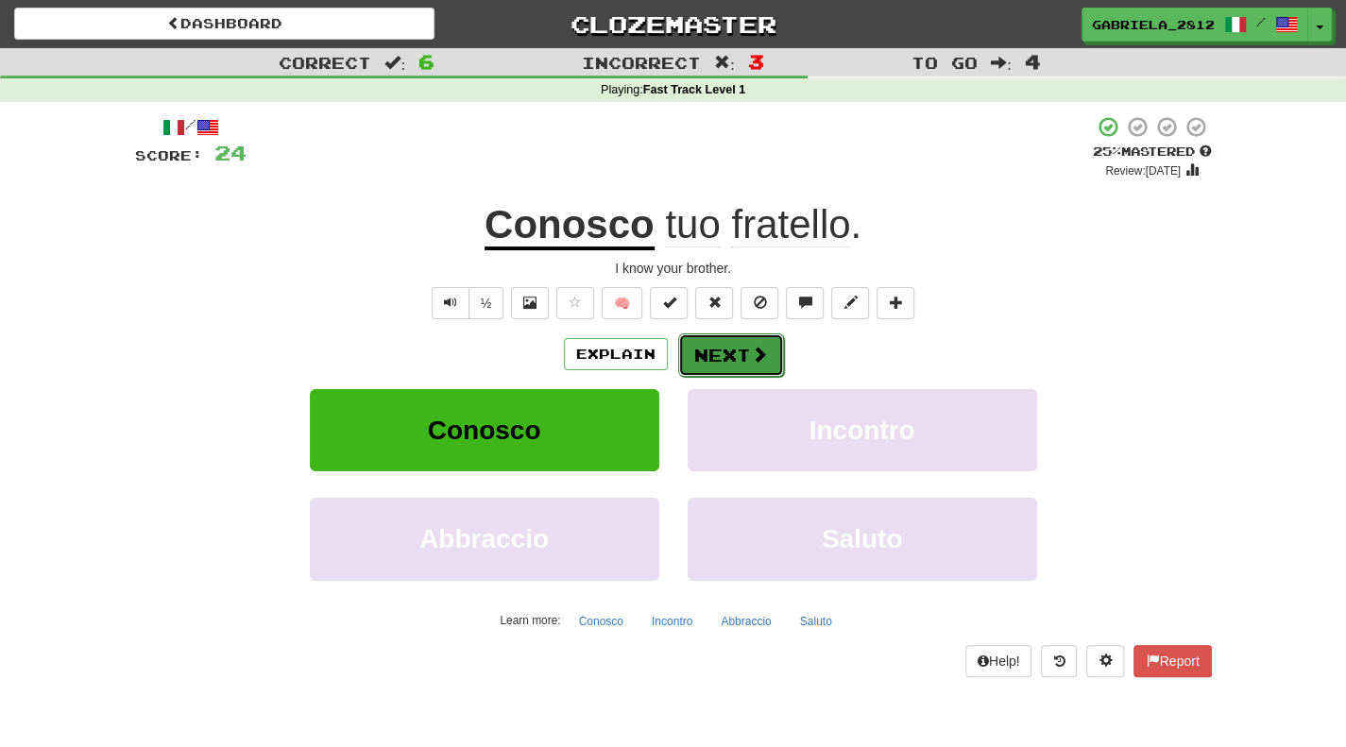
click at [704, 350] on button "Next" at bounding box center [731, 354] width 106 height 43
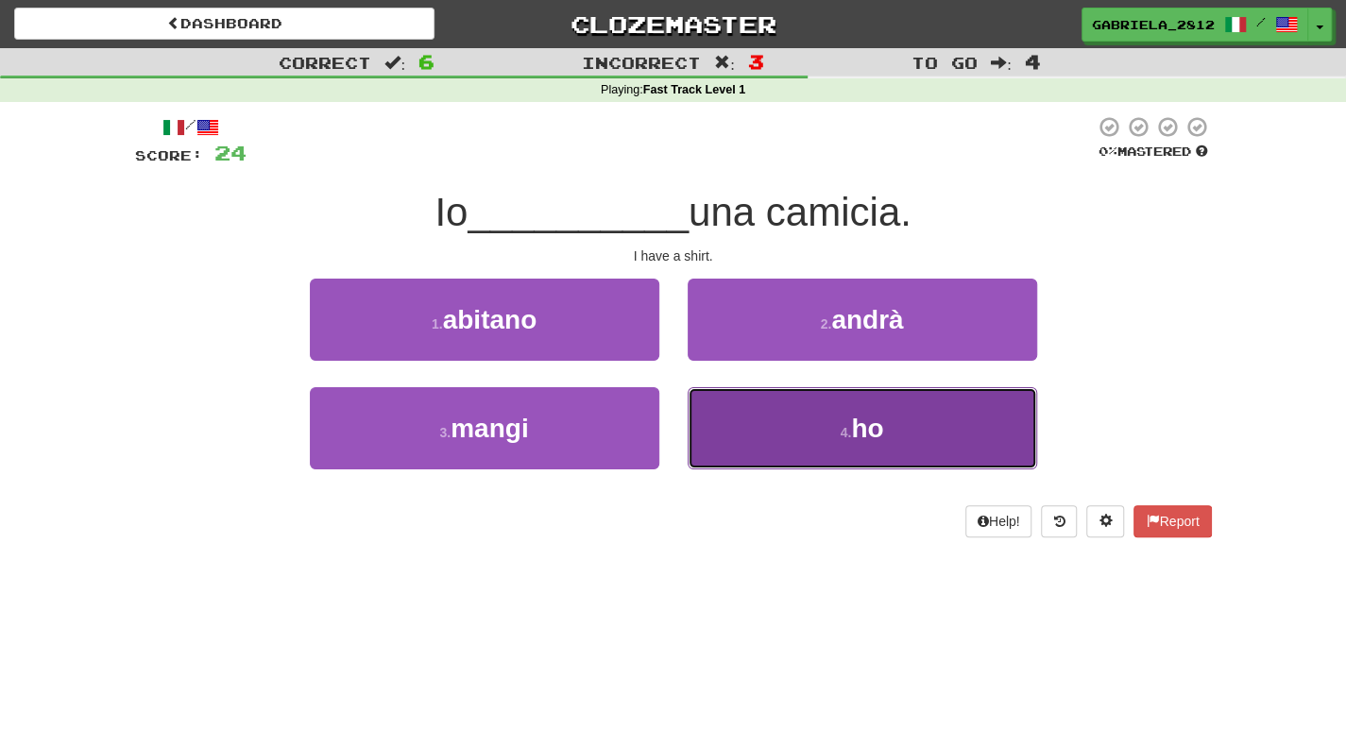
click at [743, 444] on button "4 . ho" at bounding box center [861, 428] width 349 height 82
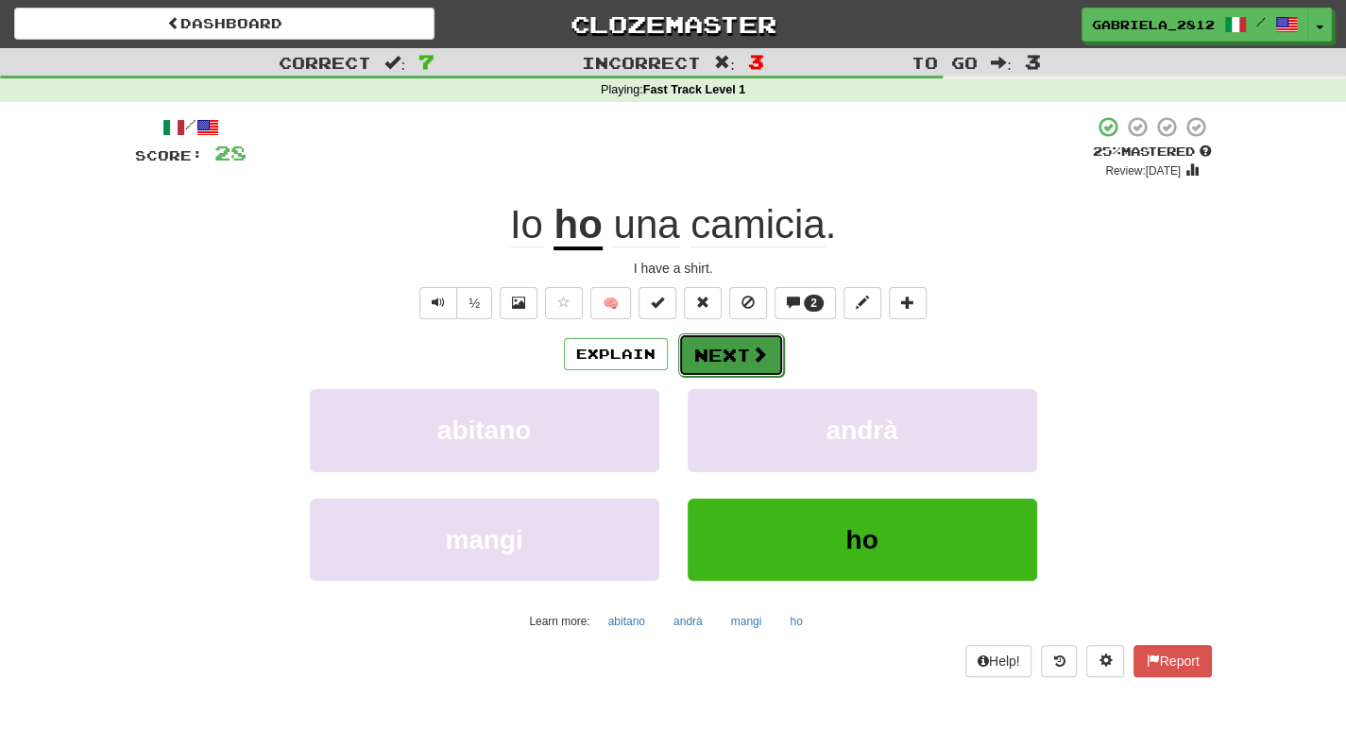
click at [721, 335] on button "Next" at bounding box center [731, 354] width 106 height 43
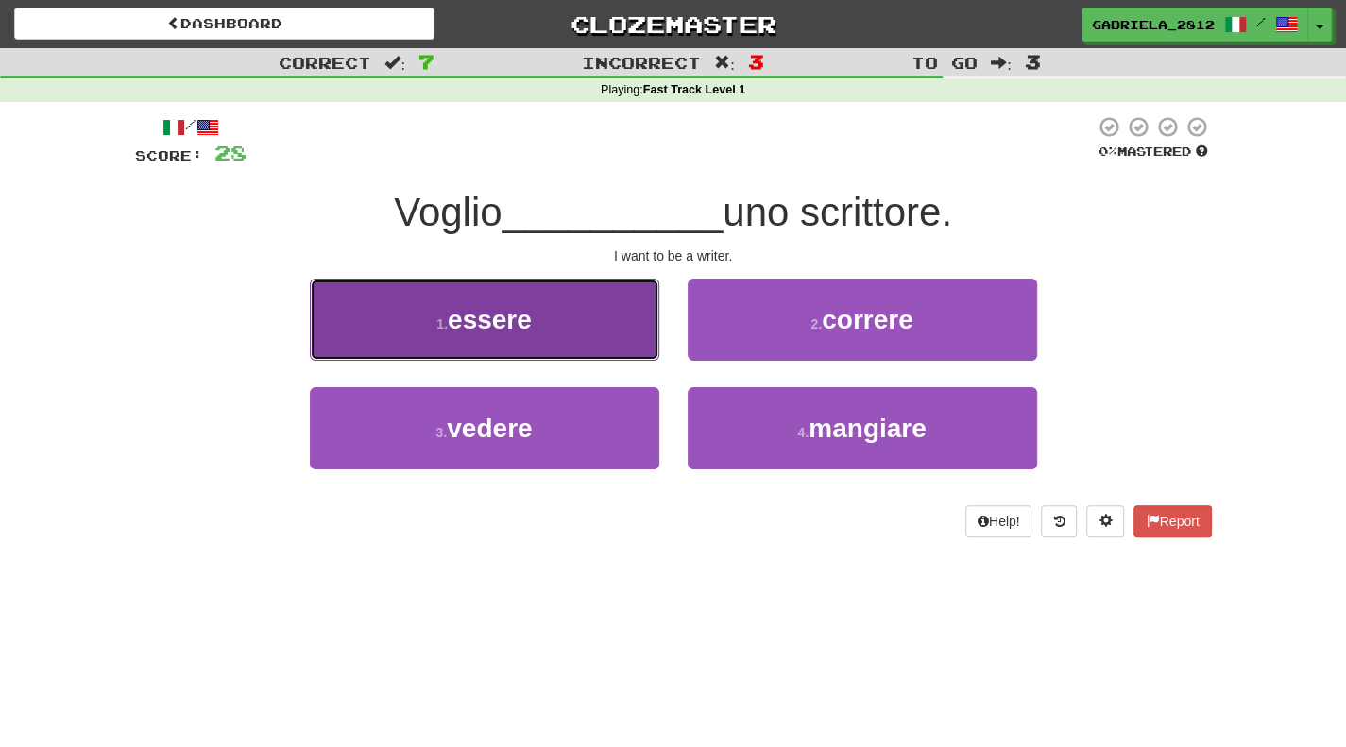
click at [578, 348] on button "1 . essere" at bounding box center [484, 320] width 349 height 82
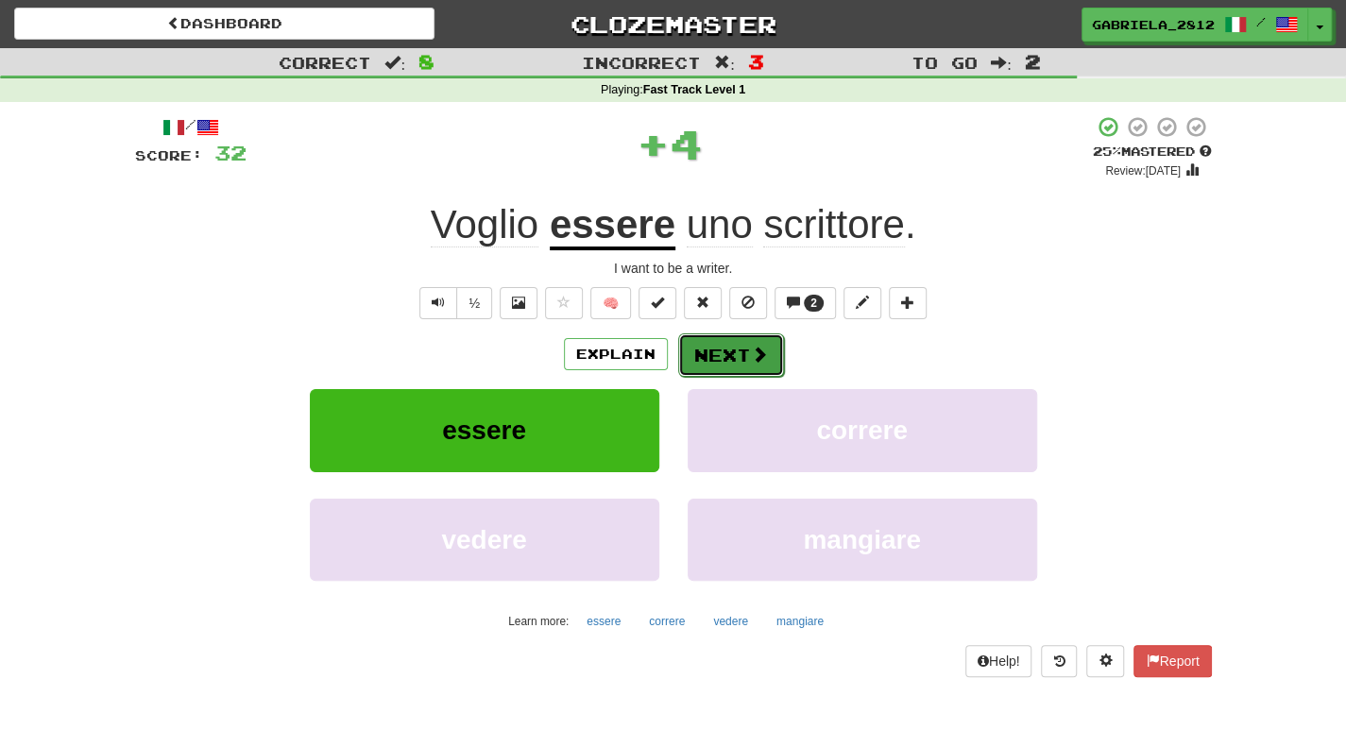
click at [742, 356] on button "Next" at bounding box center [731, 354] width 106 height 43
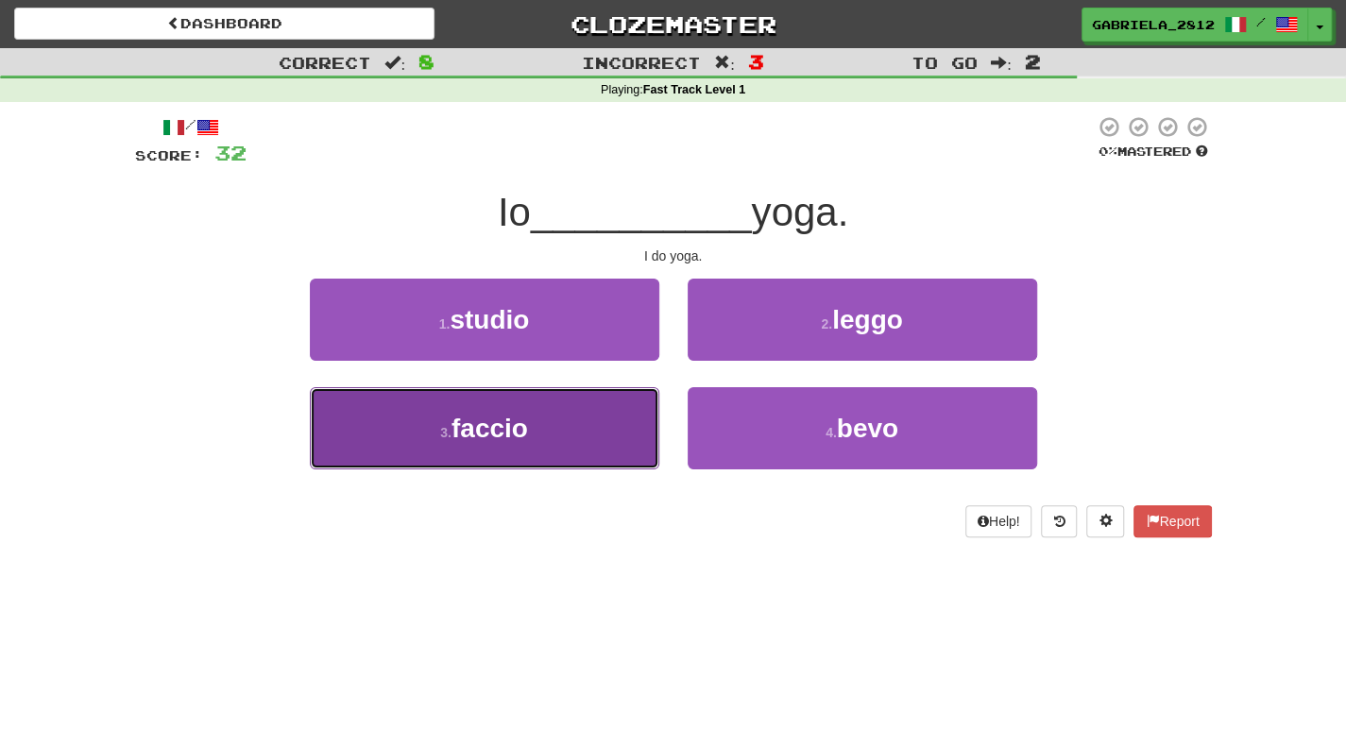
click at [625, 420] on button "3 . faccio" at bounding box center [484, 428] width 349 height 82
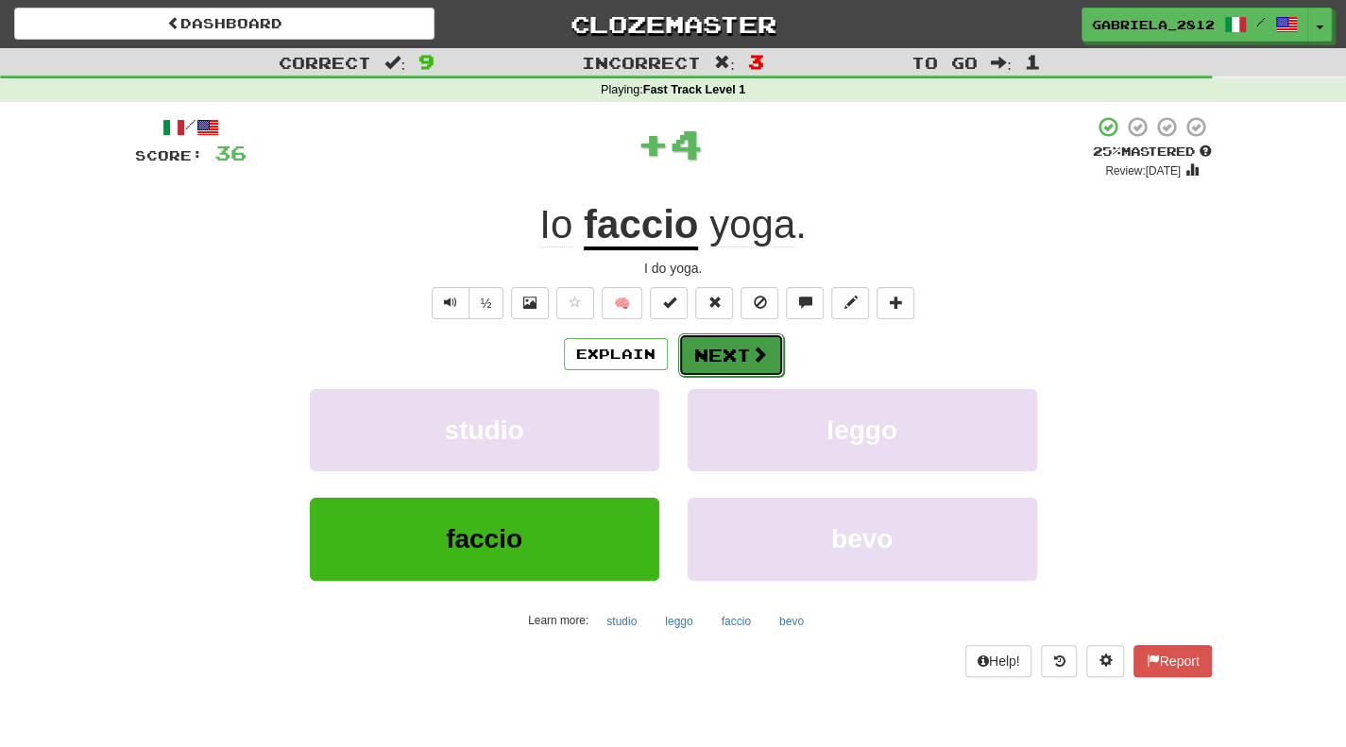
click at [740, 337] on button "Next" at bounding box center [731, 354] width 106 height 43
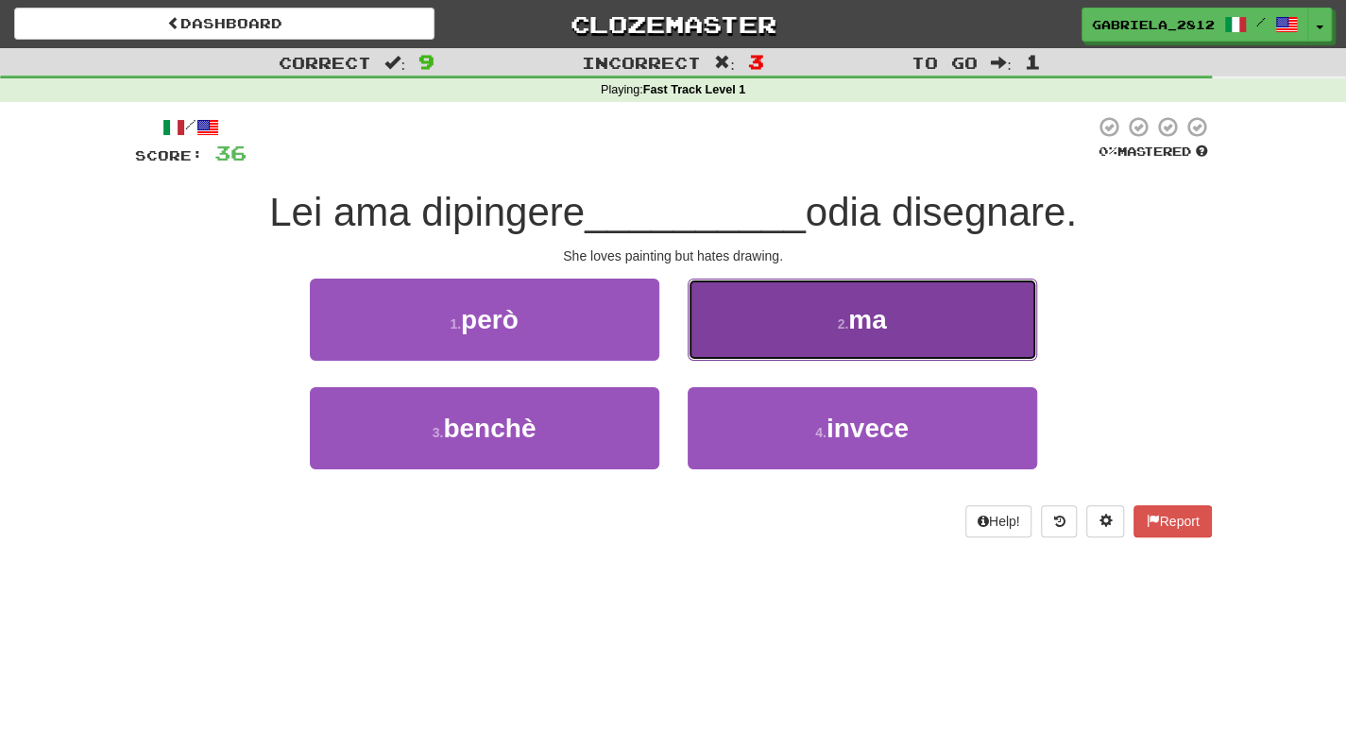
click at [780, 331] on button "2 . ma" at bounding box center [861, 320] width 349 height 82
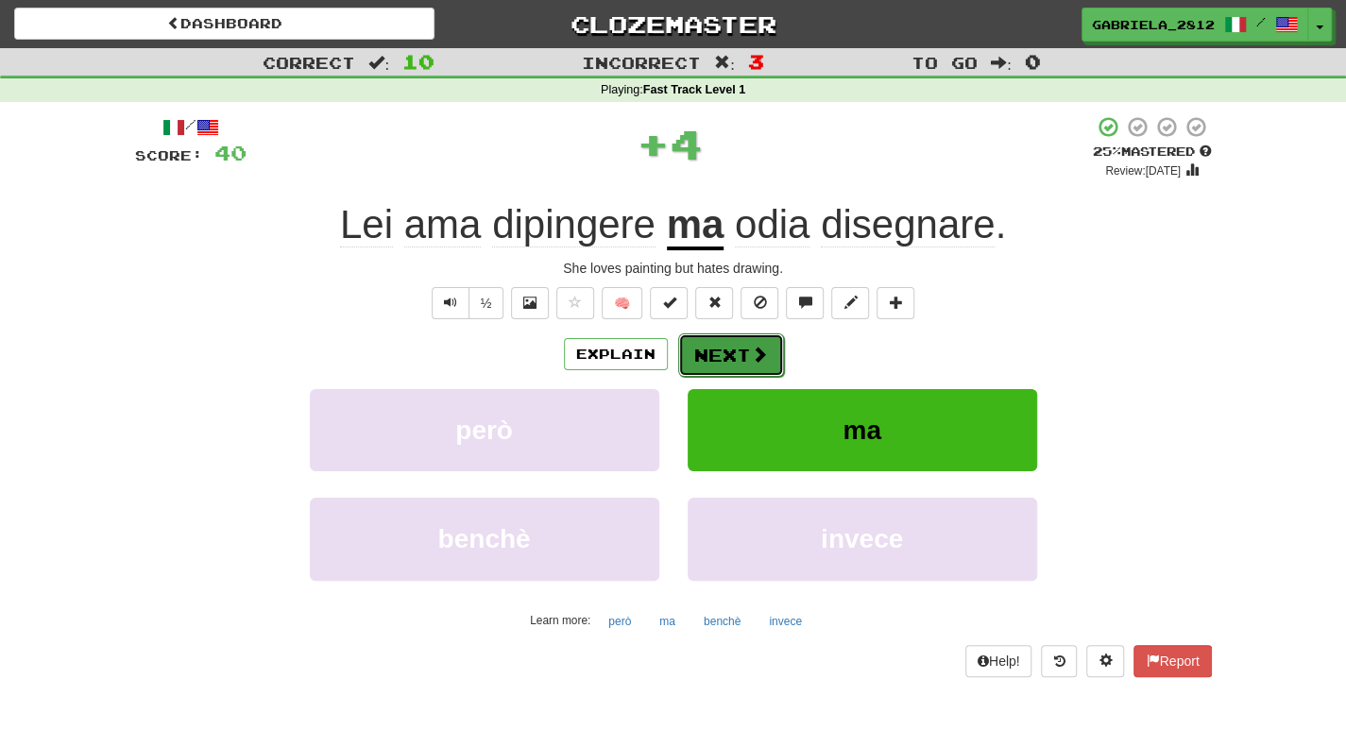
click at [731, 339] on button "Next" at bounding box center [731, 354] width 106 height 43
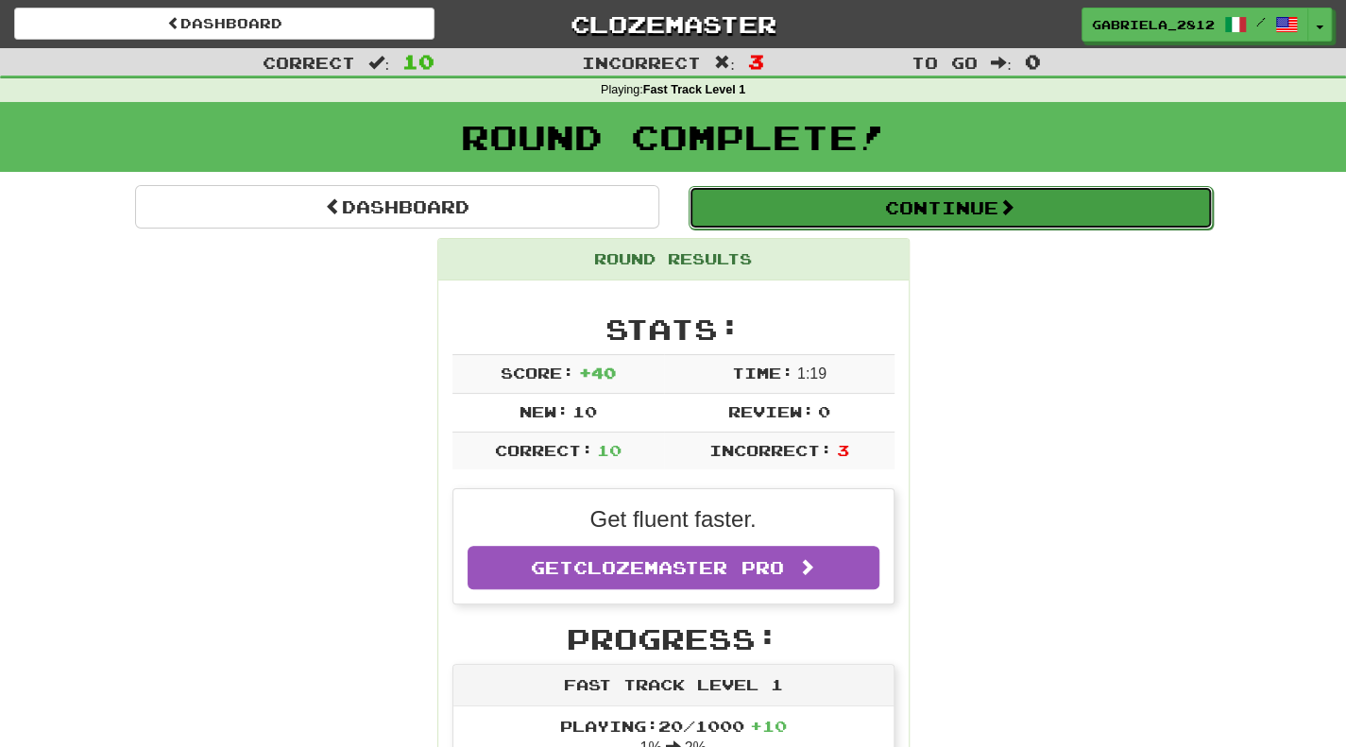
click at [804, 202] on button "Continue" at bounding box center [950, 207] width 524 height 43
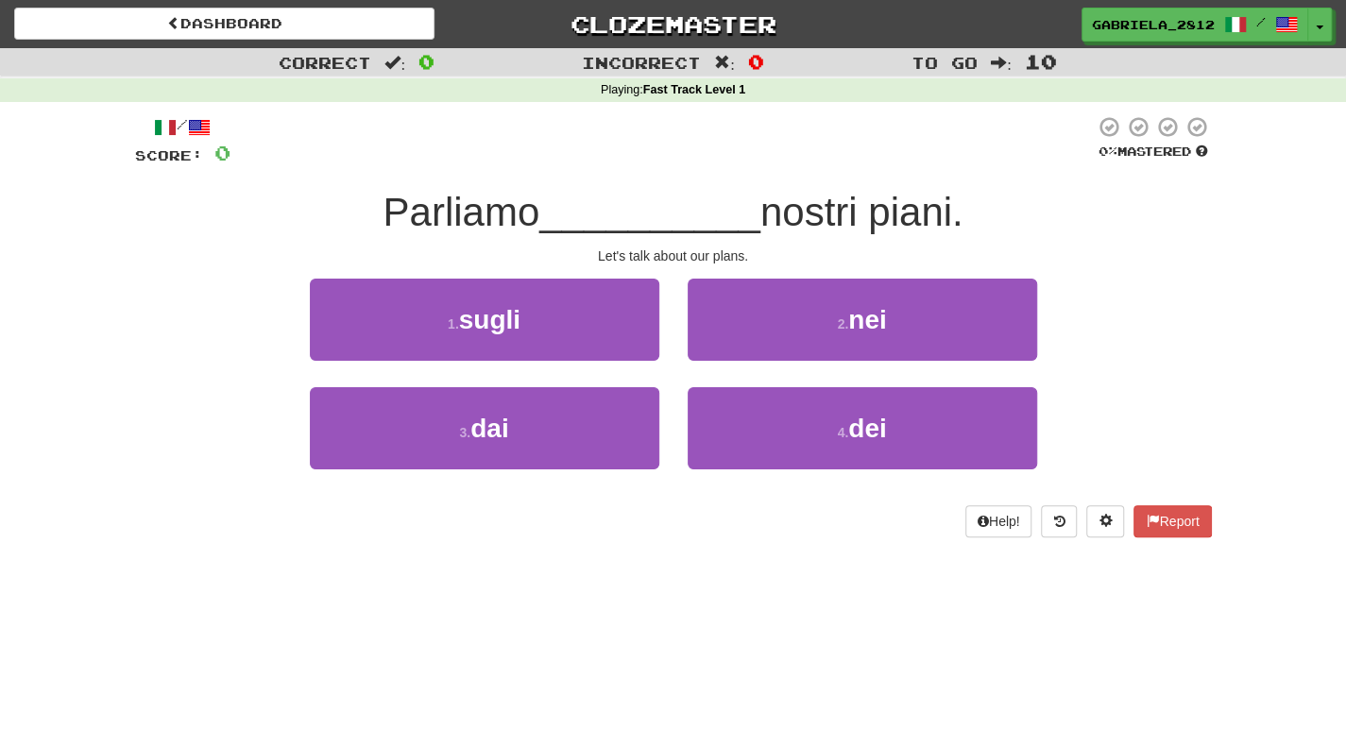
click at [542, 476] on div "3 . dai" at bounding box center [485, 441] width 378 height 109
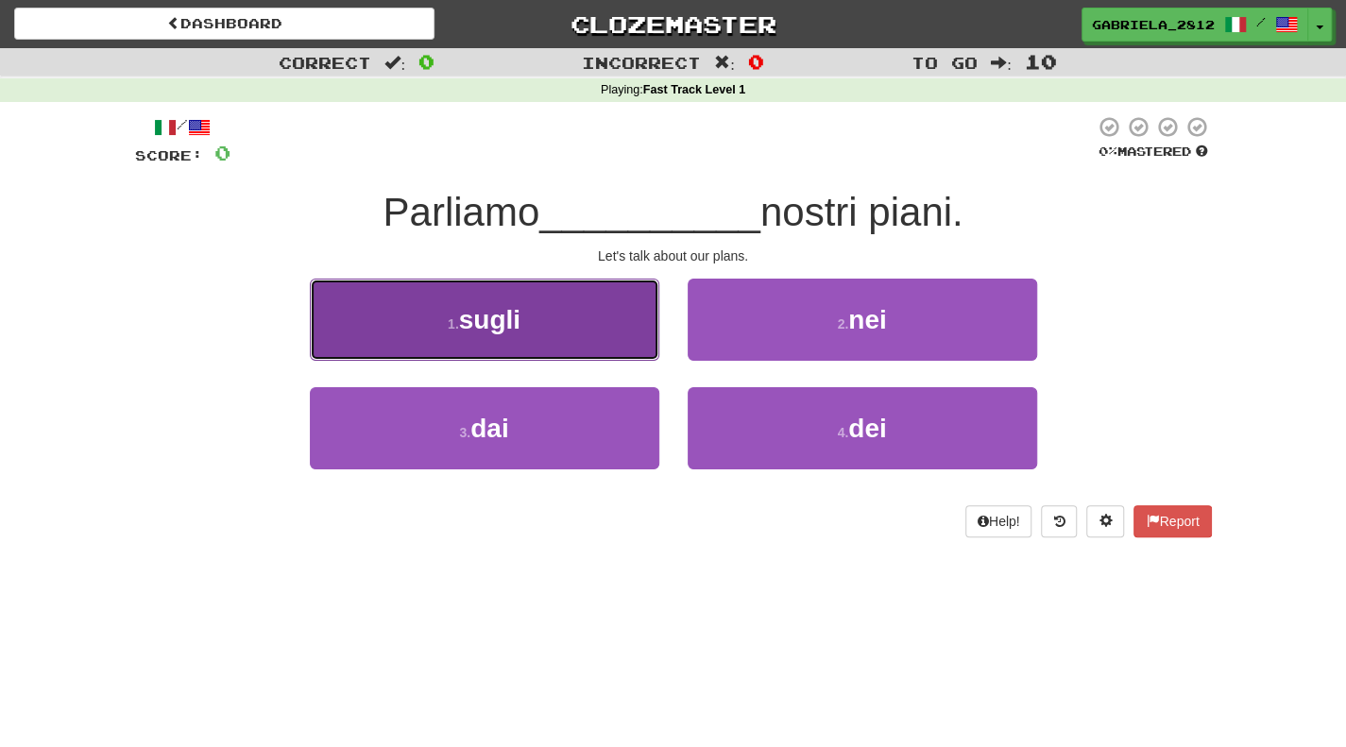
click at [600, 332] on button "1 . sugli" at bounding box center [484, 320] width 349 height 82
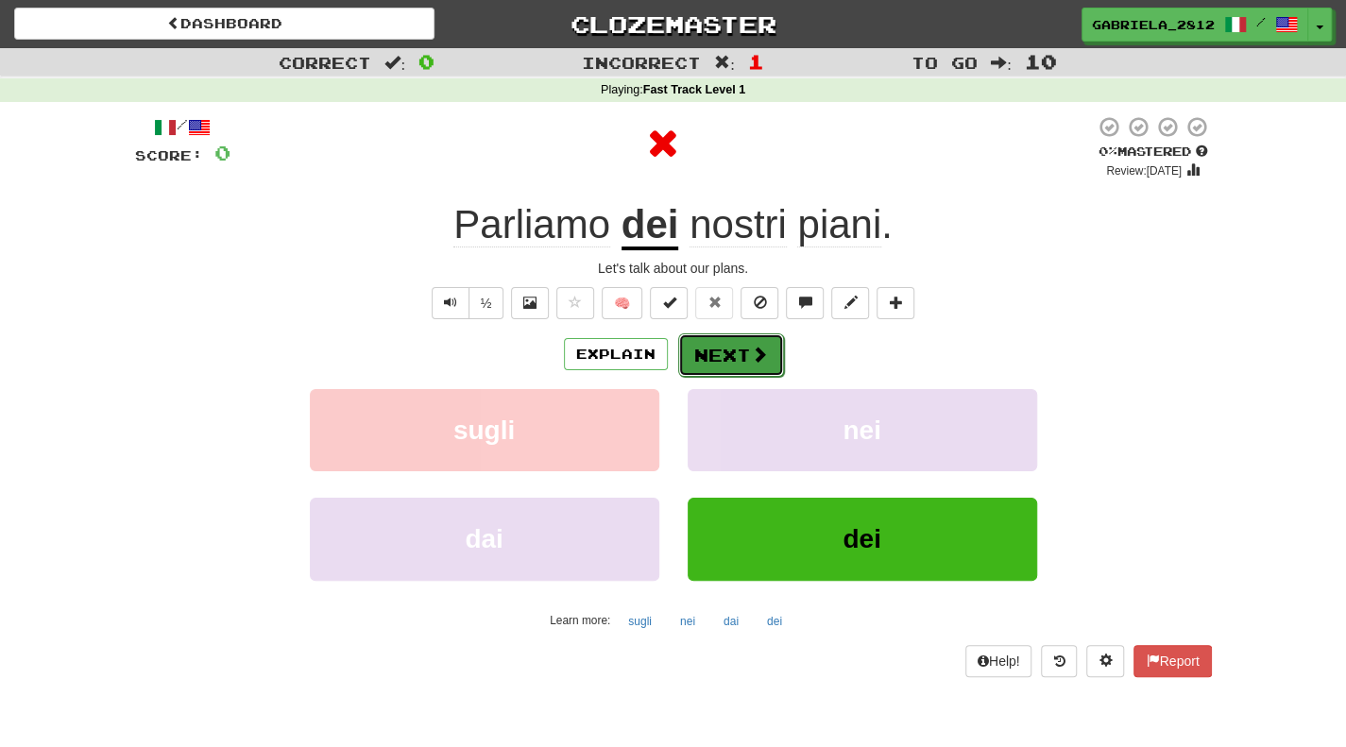
click at [743, 348] on button "Next" at bounding box center [731, 354] width 106 height 43
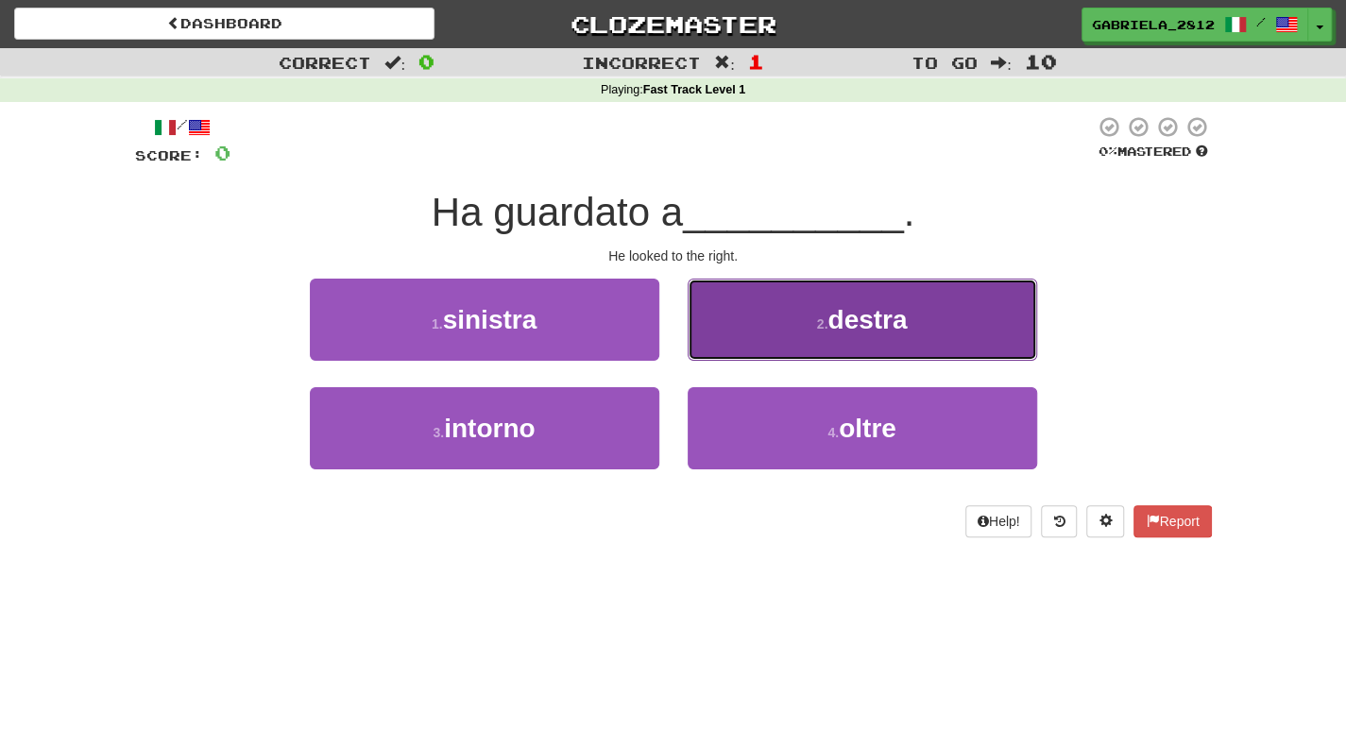
click at [731, 334] on button "2 . destra" at bounding box center [861, 320] width 349 height 82
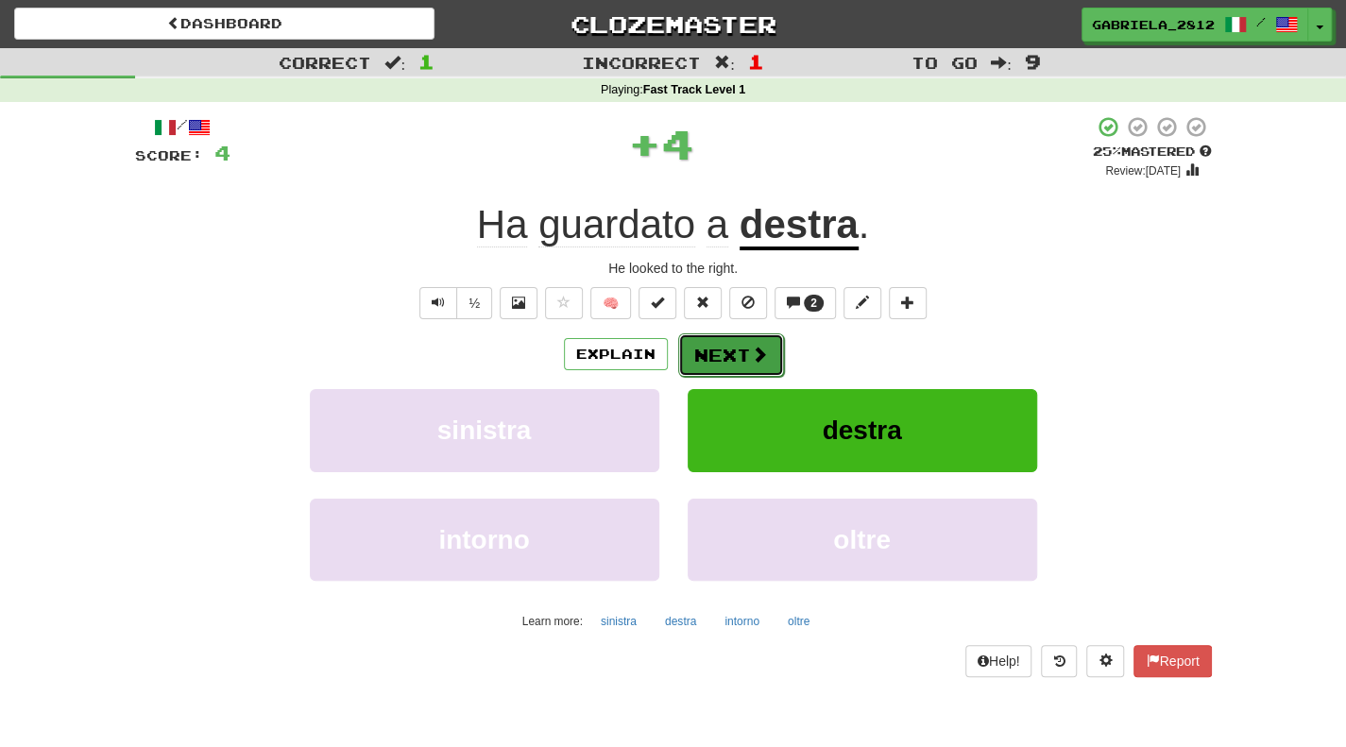
click at [736, 353] on button "Next" at bounding box center [731, 354] width 106 height 43
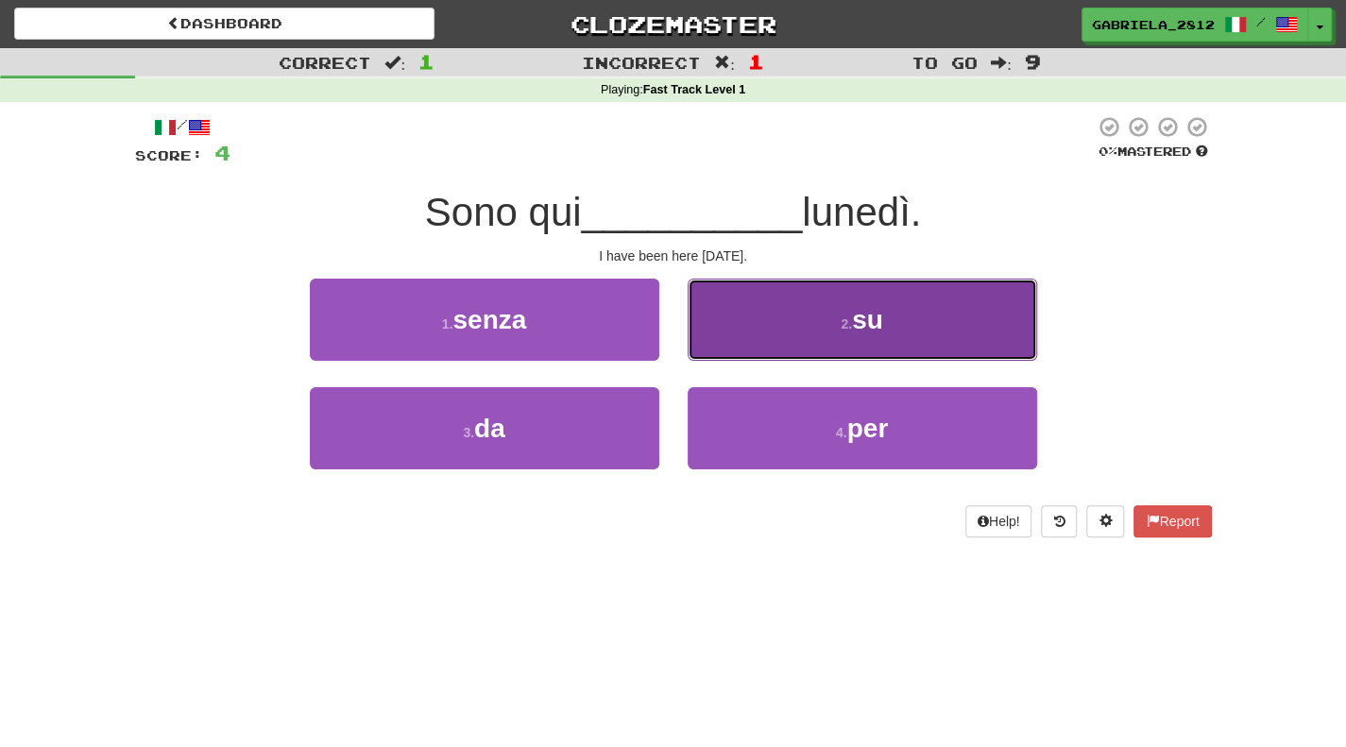
click at [831, 322] on button "2 . su" at bounding box center [861, 320] width 349 height 82
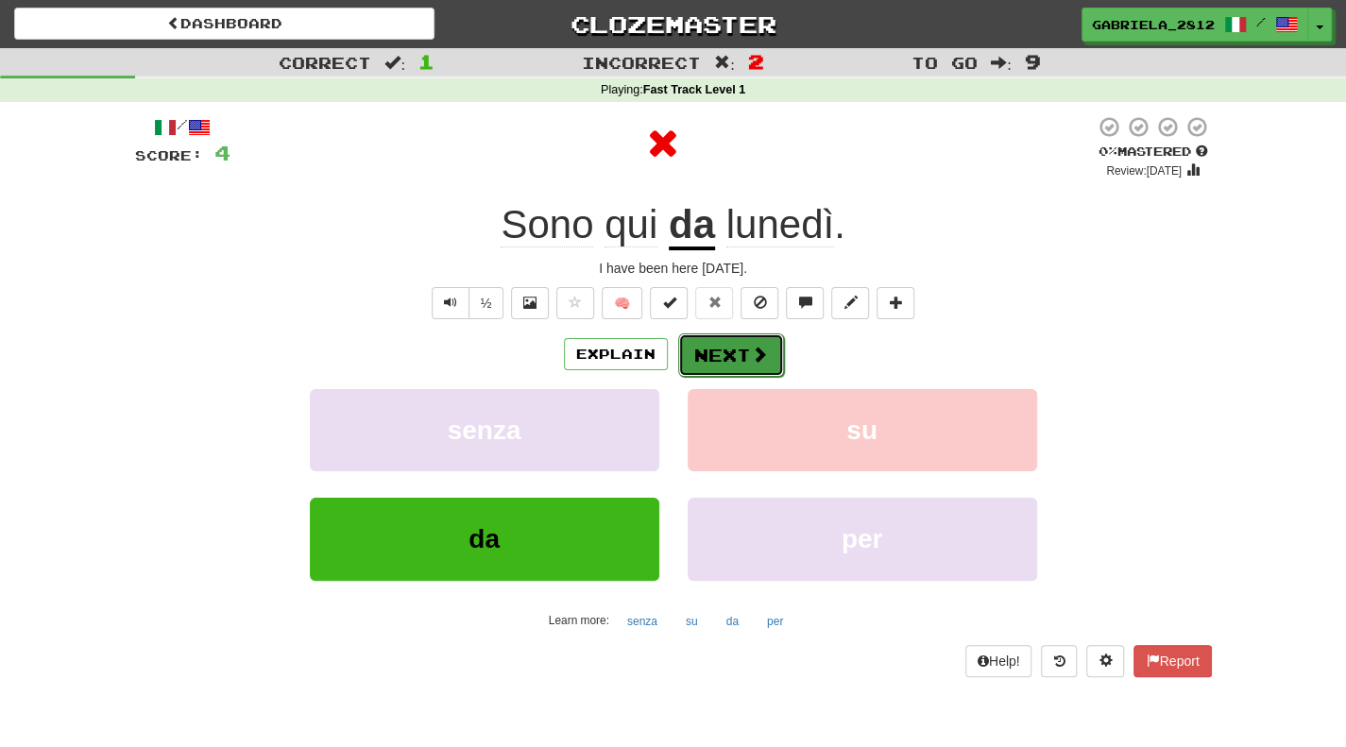
click at [717, 350] on button "Next" at bounding box center [731, 354] width 106 height 43
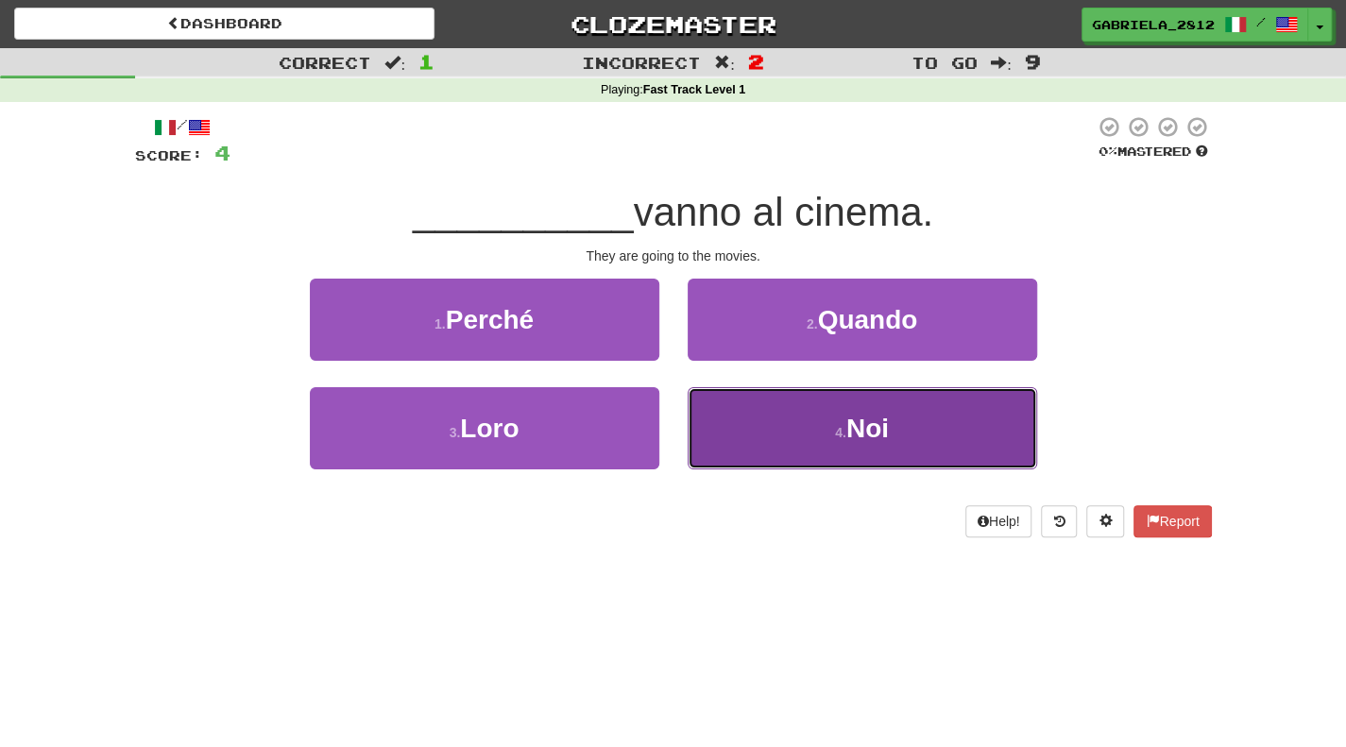
click at [766, 432] on button "4 . [GEOGRAPHIC_DATA]" at bounding box center [861, 428] width 349 height 82
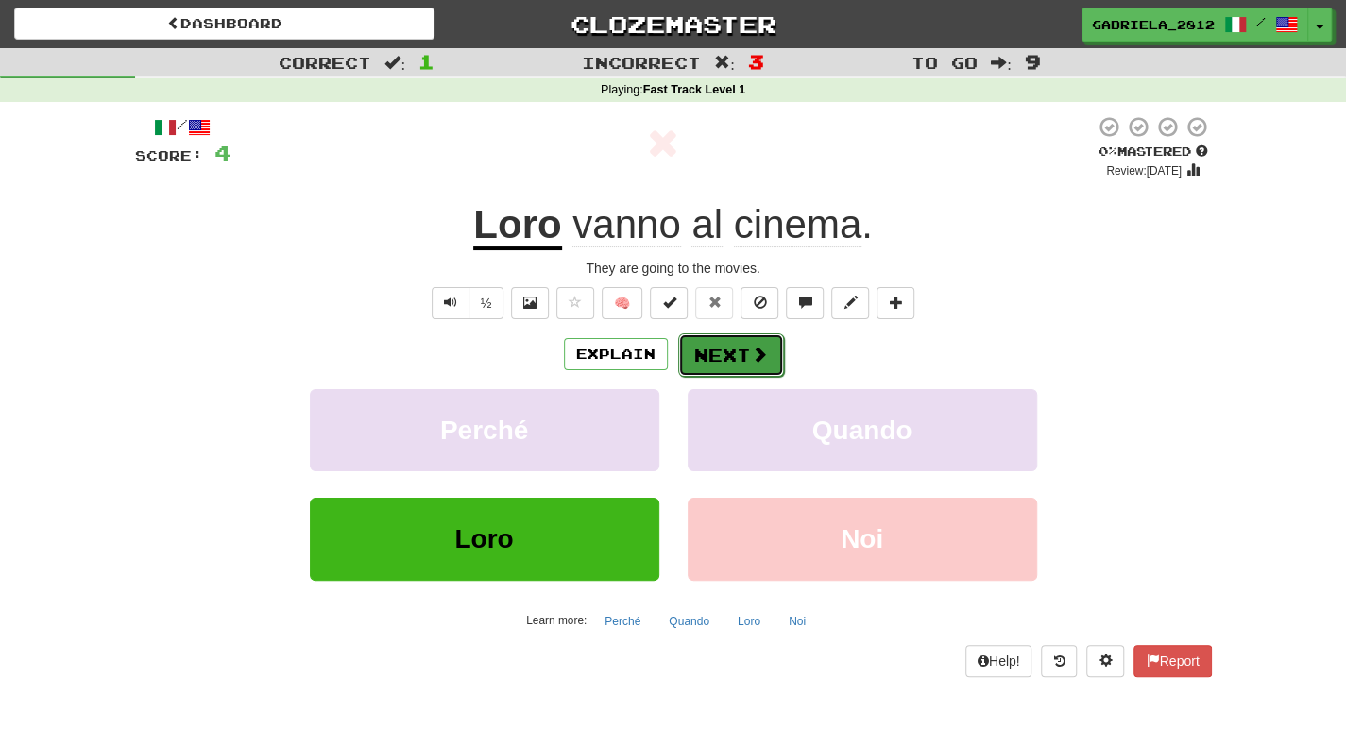
click at [732, 345] on button "Next" at bounding box center [731, 354] width 106 height 43
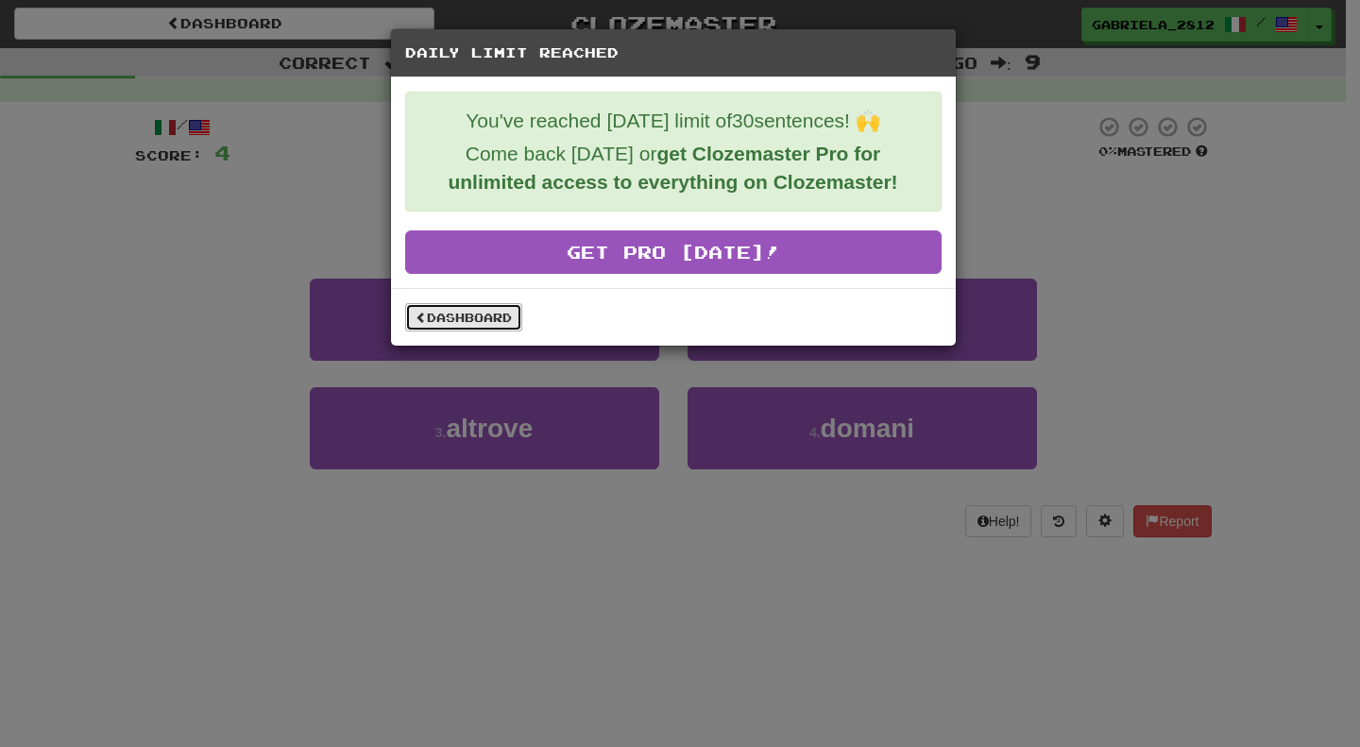
click at [457, 323] on link "Dashboard" at bounding box center [463, 317] width 117 height 28
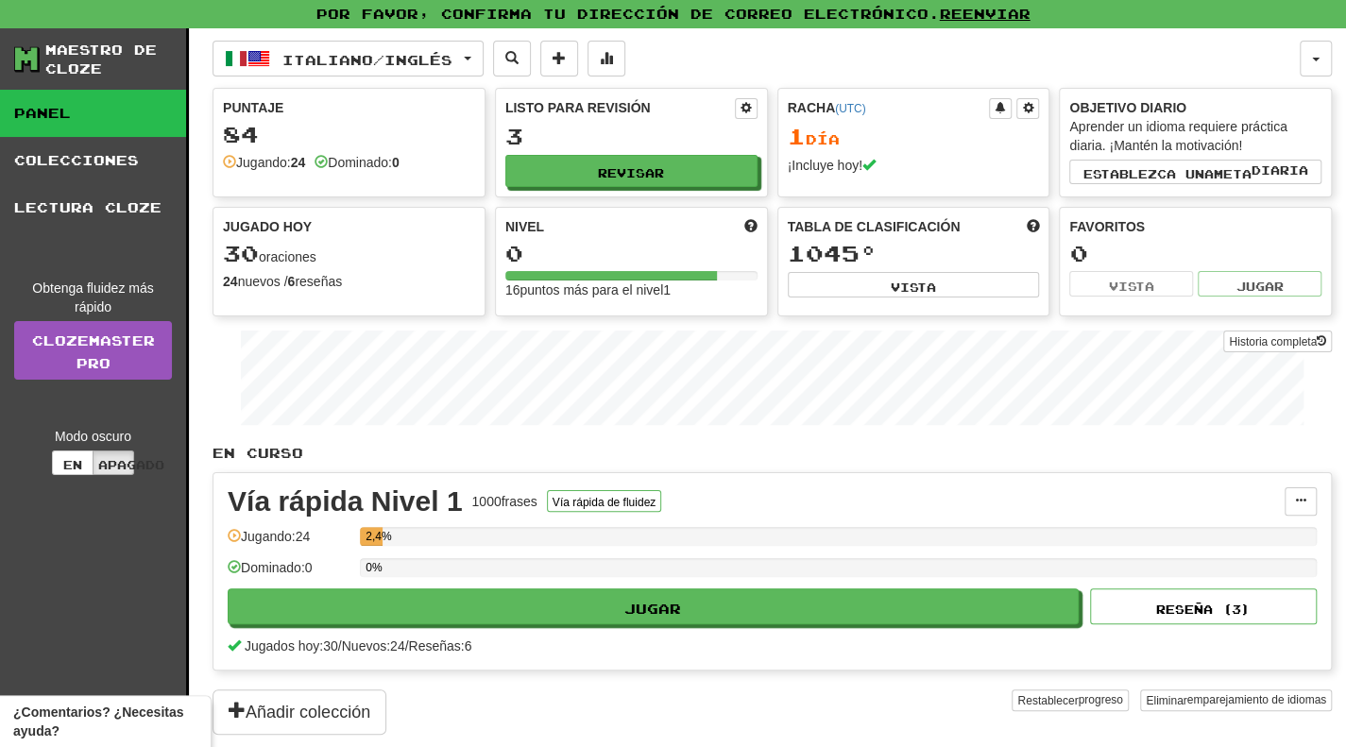
click at [455, 321] on div "Historia completa" at bounding box center [771, 380] width 1119 height 118
